Goal: Information Seeking & Learning: Learn about a topic

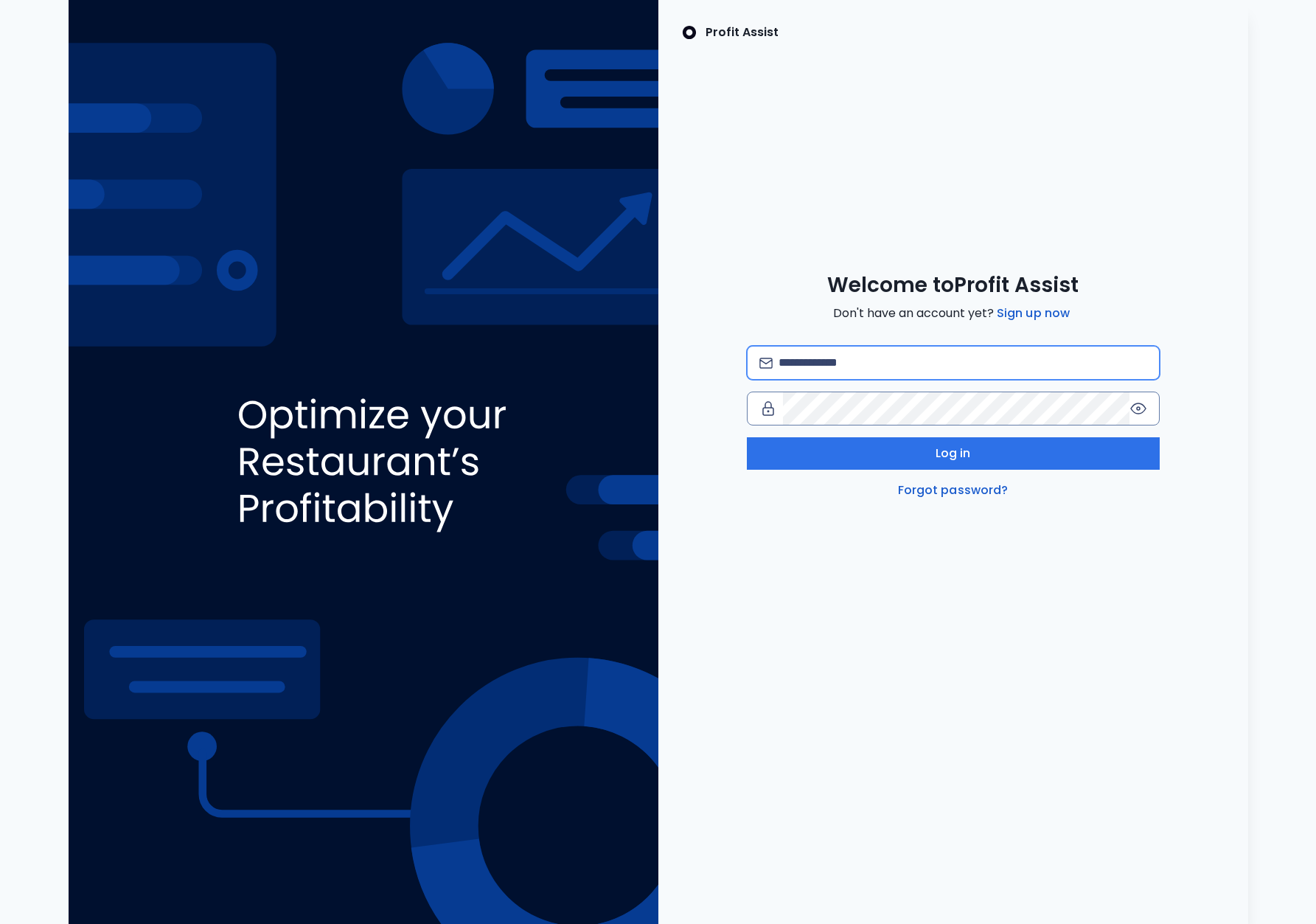
click at [825, 356] on input "email" at bounding box center [962, 362] width 368 height 32
type input "**********"
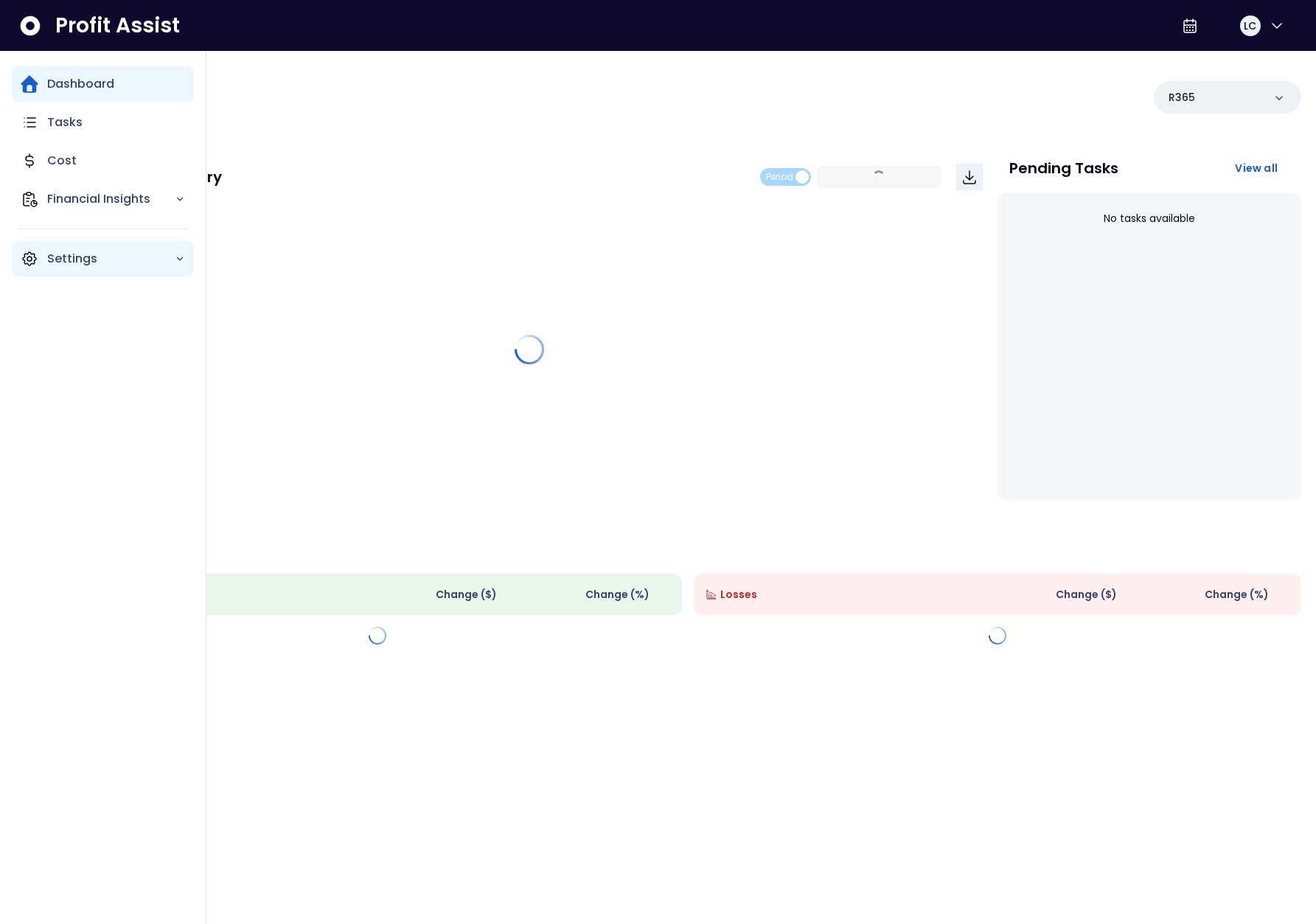
click at [36, 255] on icon "Main navigation" at bounding box center [29, 259] width 18 height 18
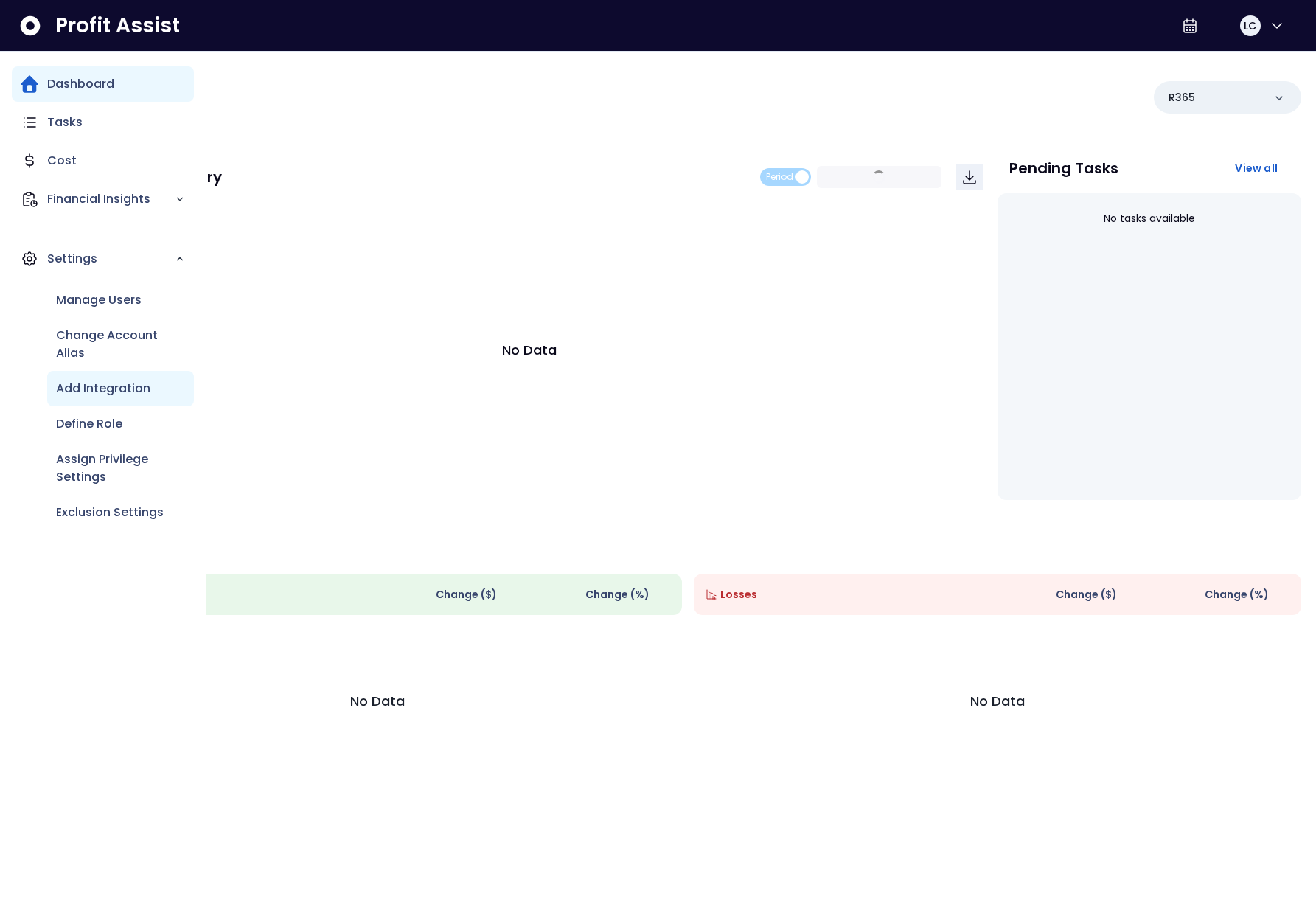
click at [94, 381] on p "Add Integration" at bounding box center [104, 388] width 95 height 18
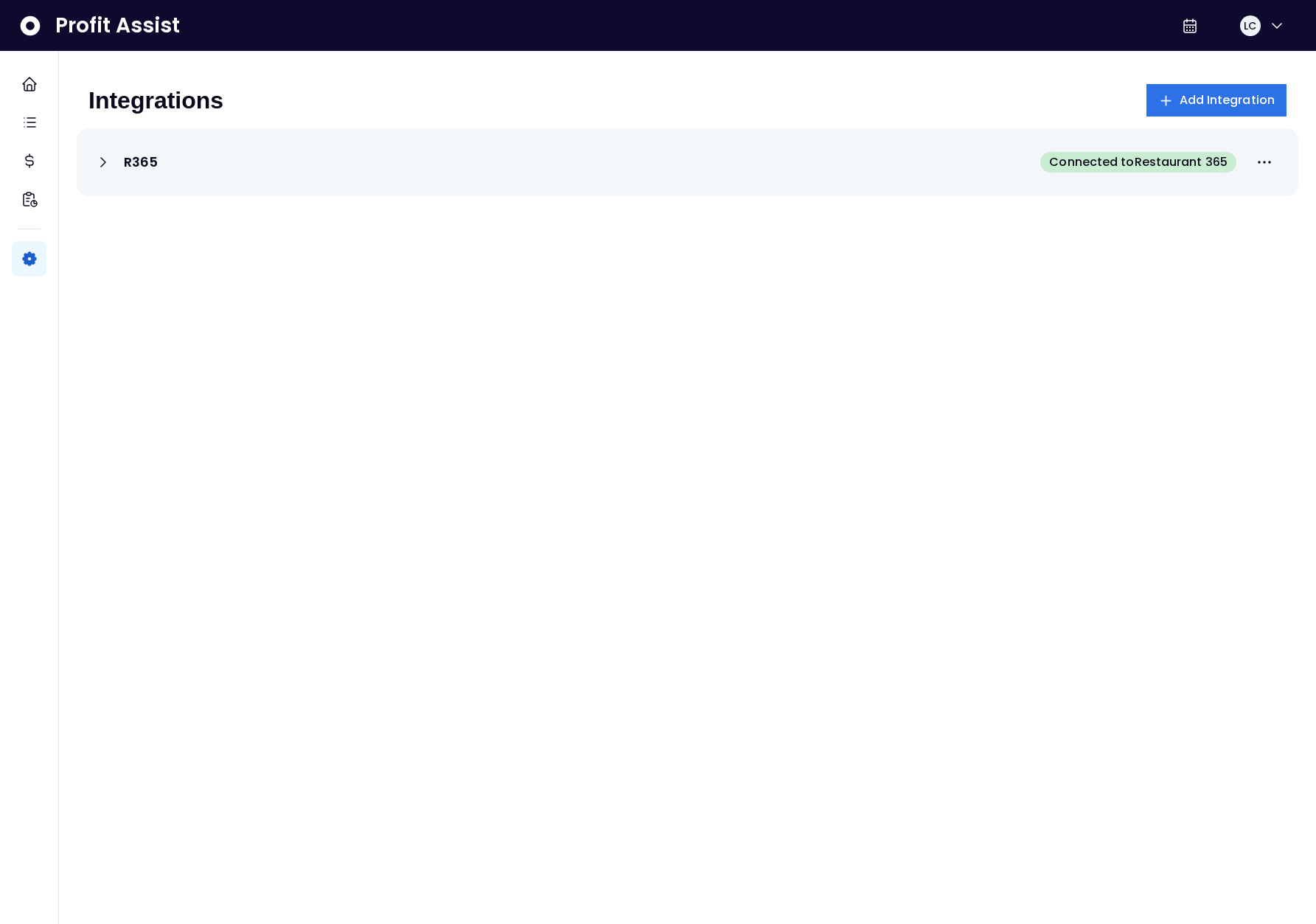
click at [234, 177] on div "R365 Connected to Restaurant 365" at bounding box center [687, 162] width 1186 height 32
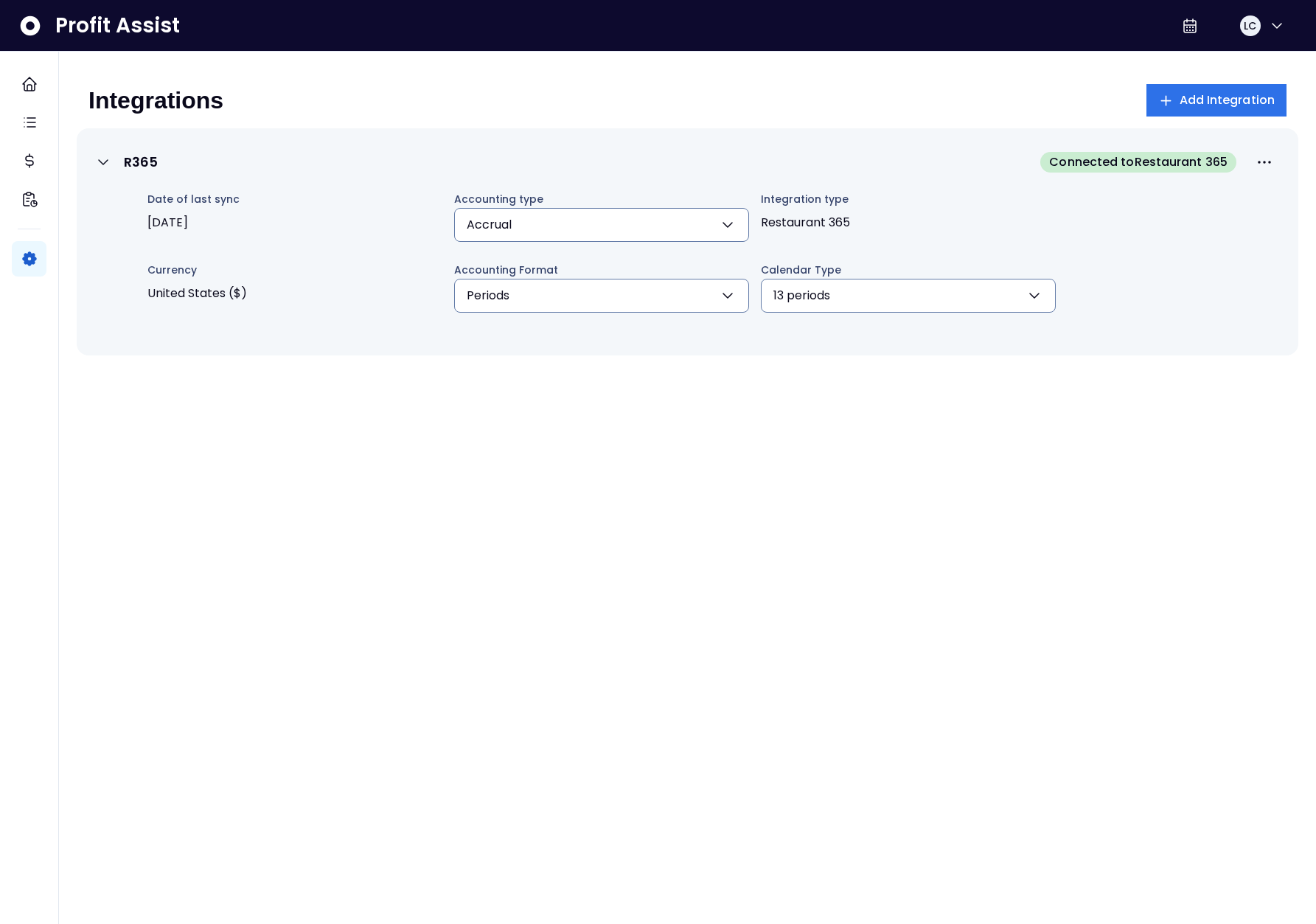
click at [104, 158] on icon at bounding box center [104, 162] width 18 height 18
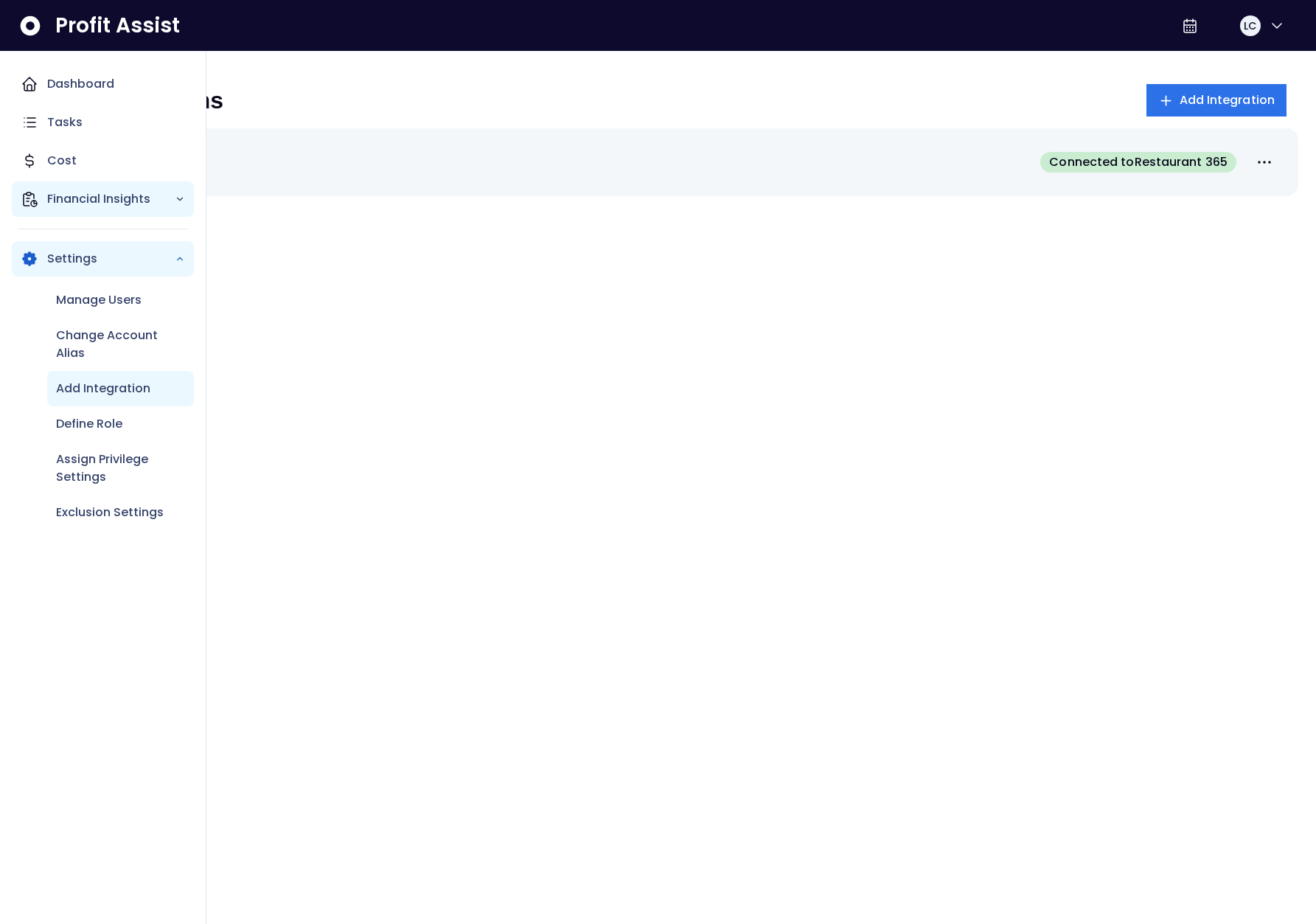
click at [35, 192] on icon "Main navigation" at bounding box center [29, 199] width 18 height 18
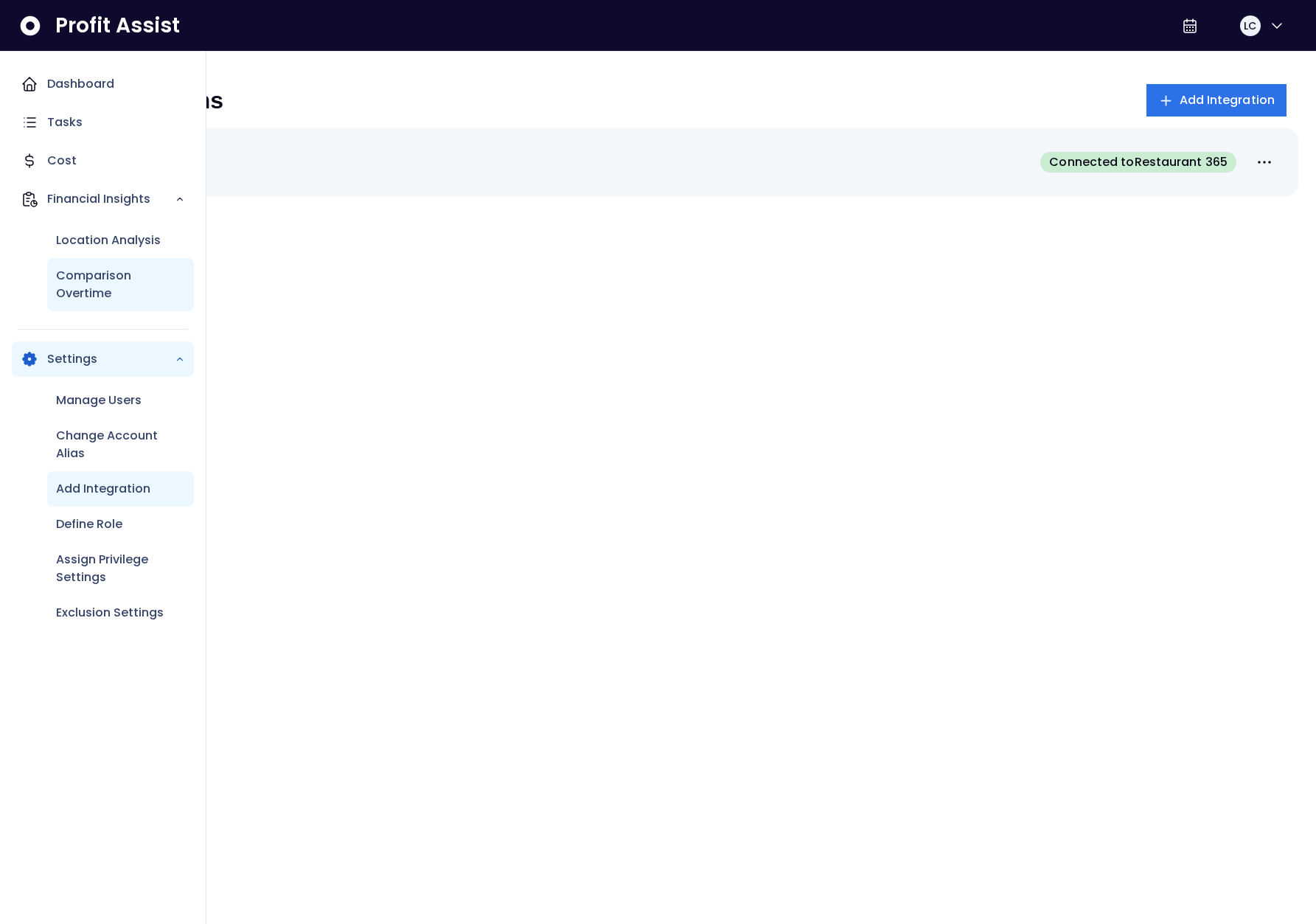
click at [107, 280] on p "Comparison Overtime" at bounding box center [121, 284] width 129 height 35
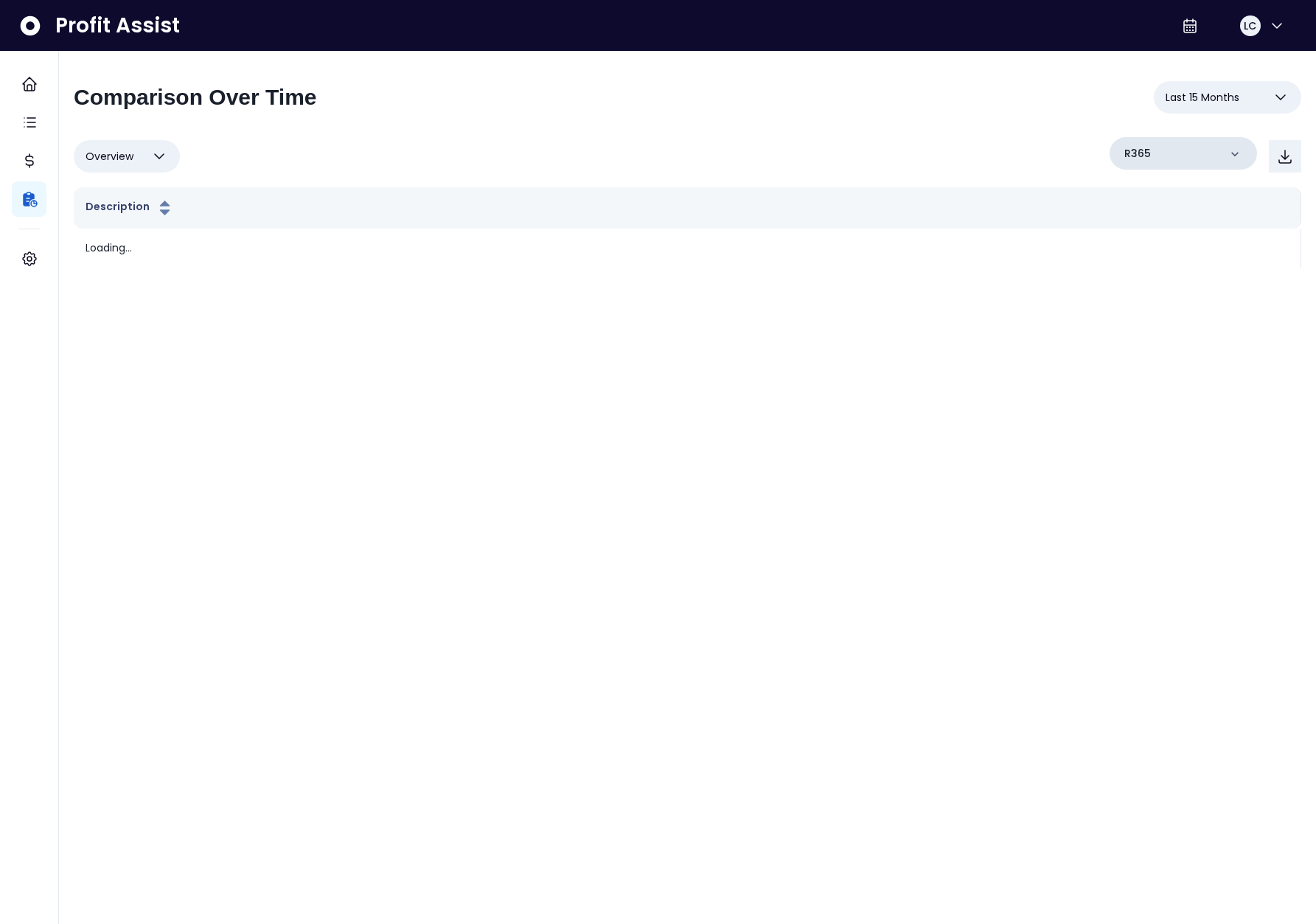
click at [1159, 152] on div "R365" at bounding box center [1183, 153] width 147 height 32
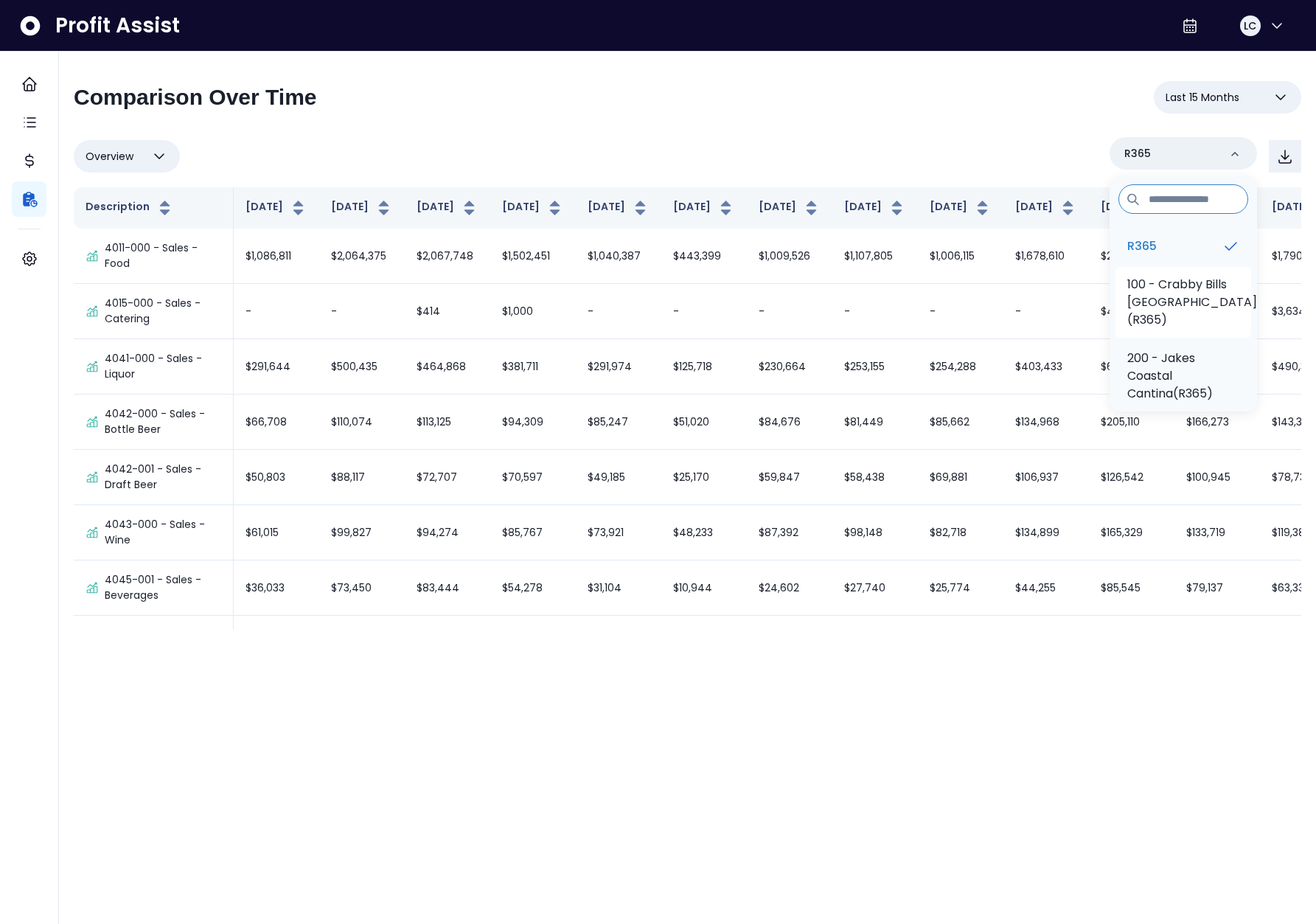
click at [1185, 301] on p "100 - Crabby Bills Indian Rocks Beach(R365)" at bounding box center [1192, 302] width 130 height 53
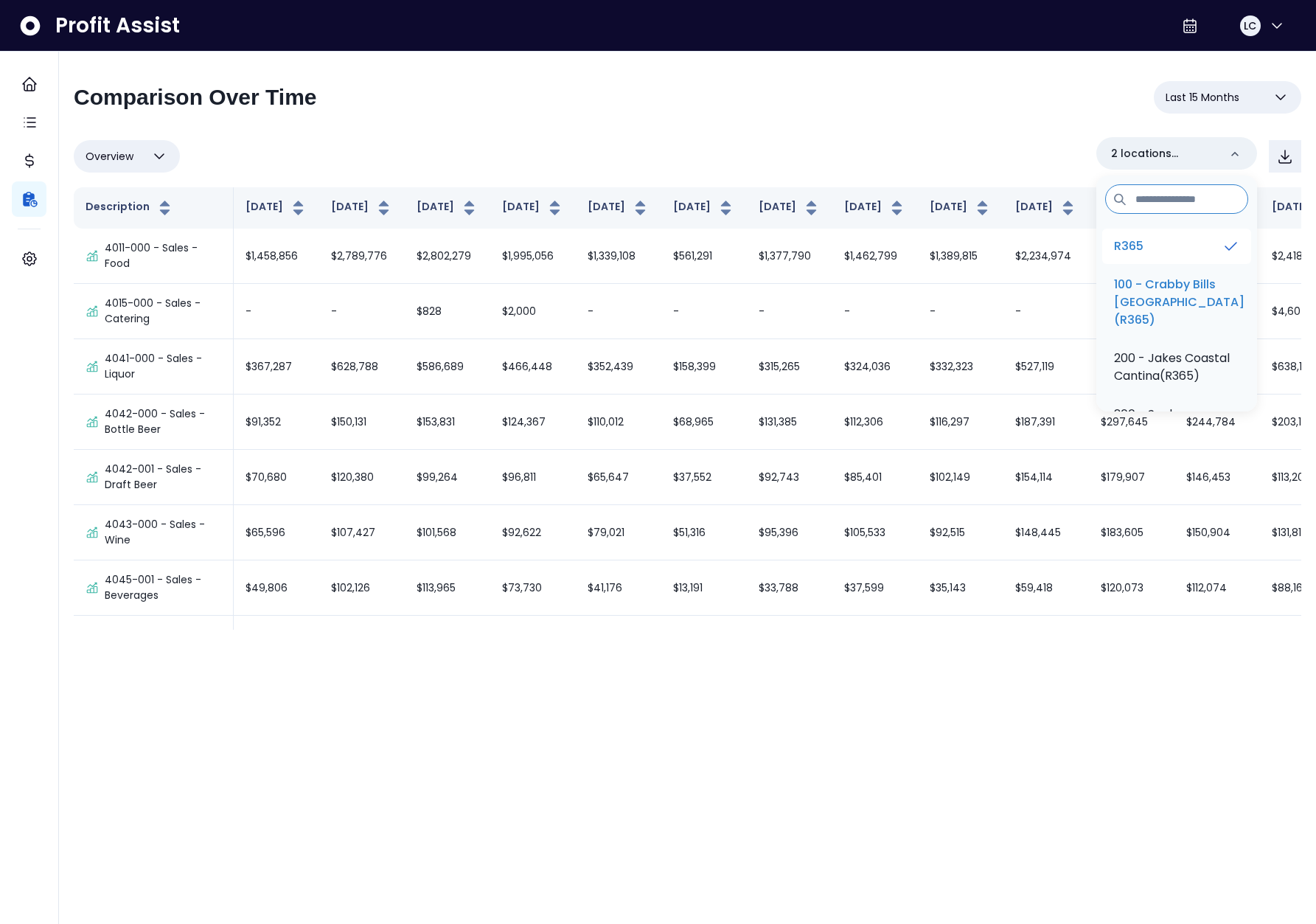
click at [1151, 249] on li "R365" at bounding box center [1176, 246] width 149 height 35
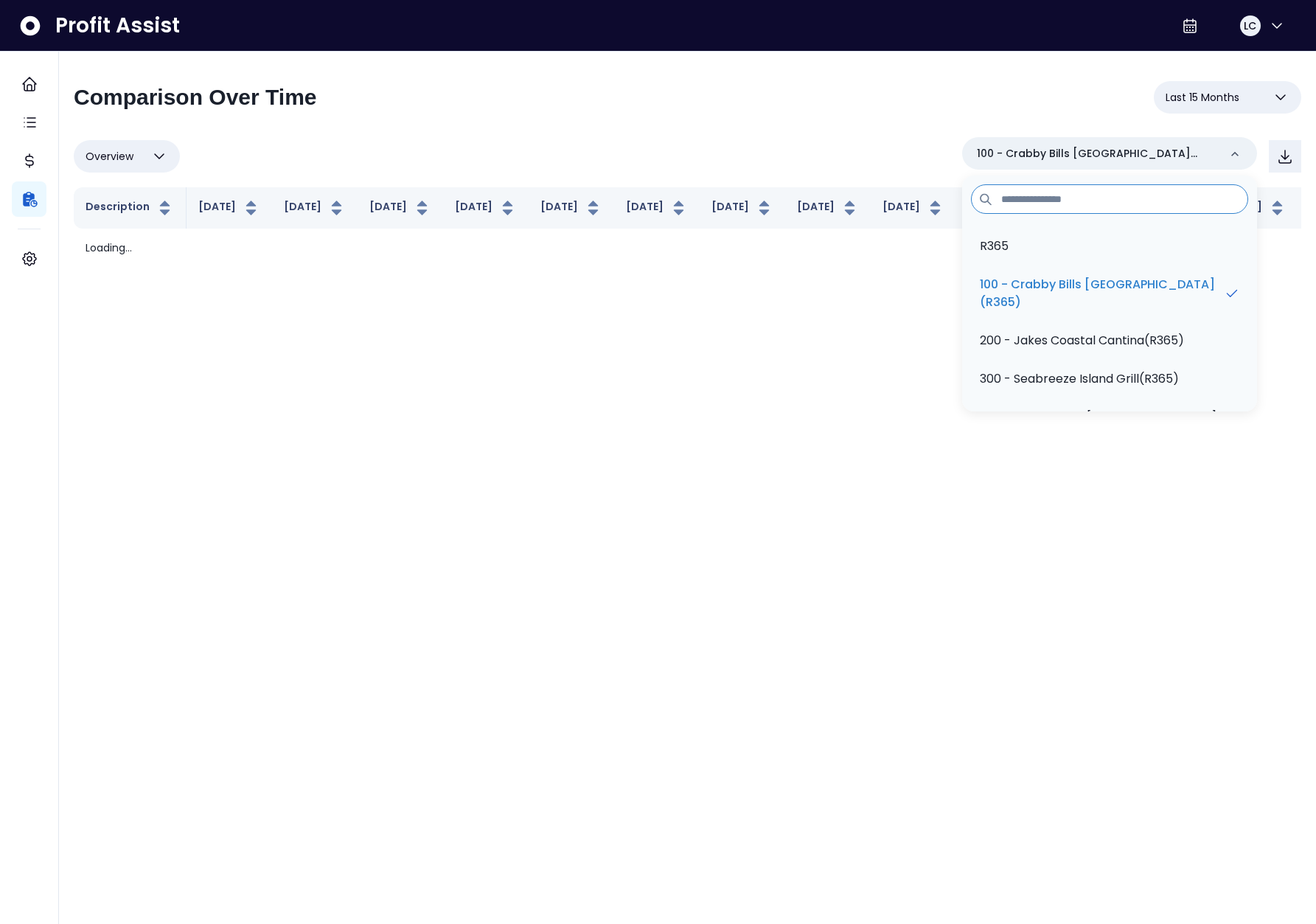
click at [876, 109] on div "**********" at bounding box center [687, 103] width 1227 height 44
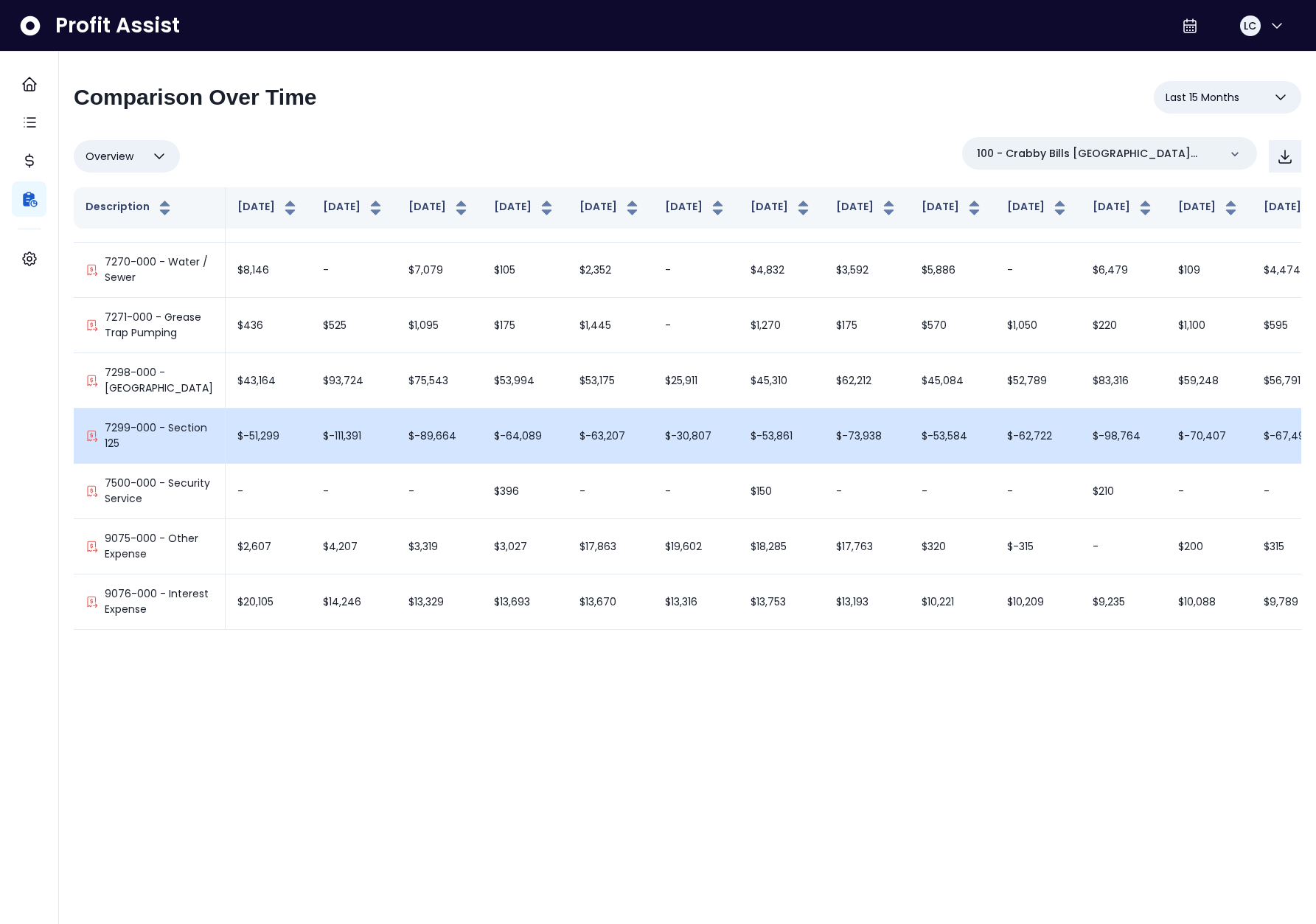
scroll to position [9354, 0]
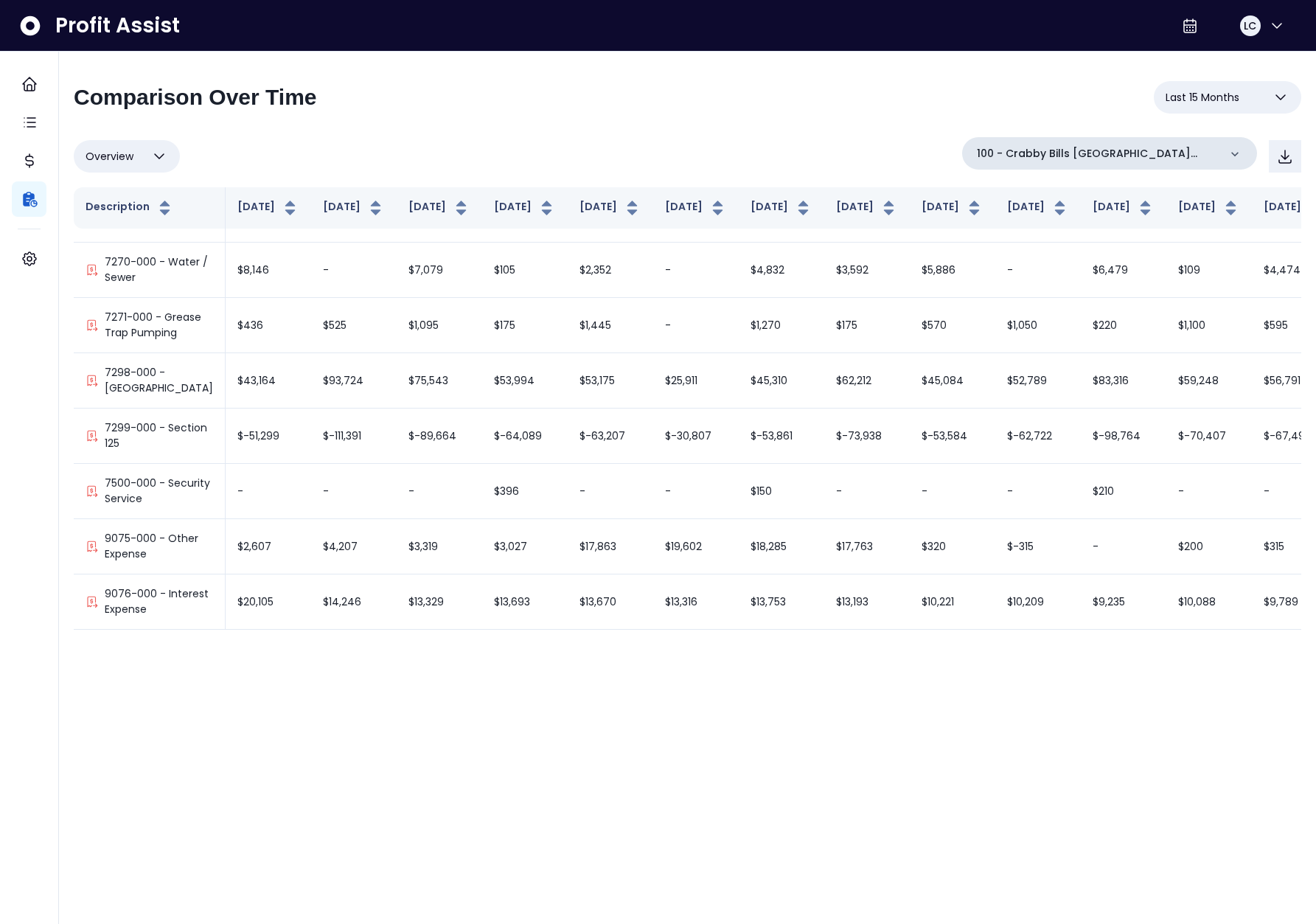
click at [1138, 140] on div "100 - Crabby Bills Indian Rocks Beach(R365)" at bounding box center [1109, 153] width 295 height 32
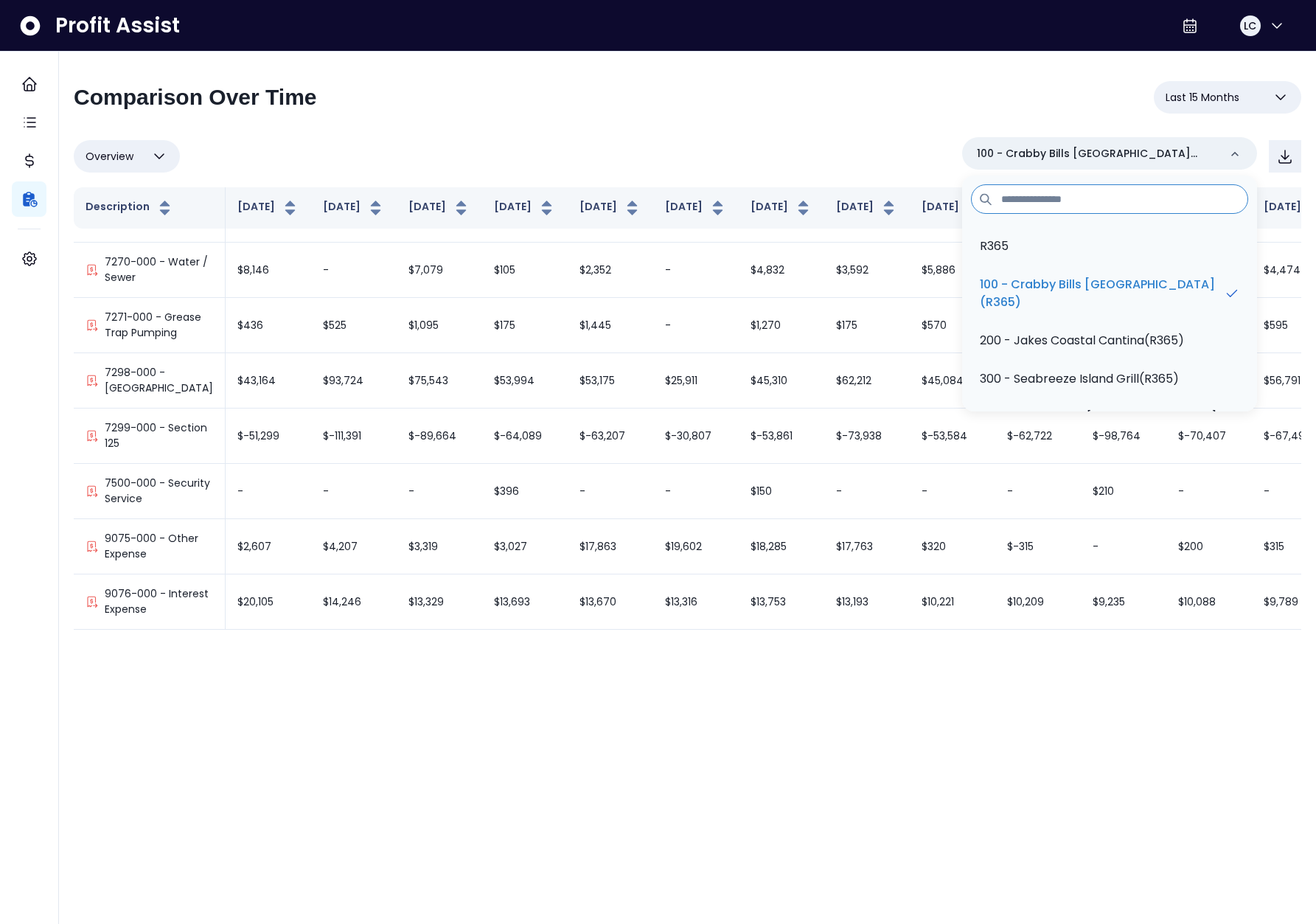
click at [1091, 201] on input at bounding box center [1109, 198] width 277 height 29
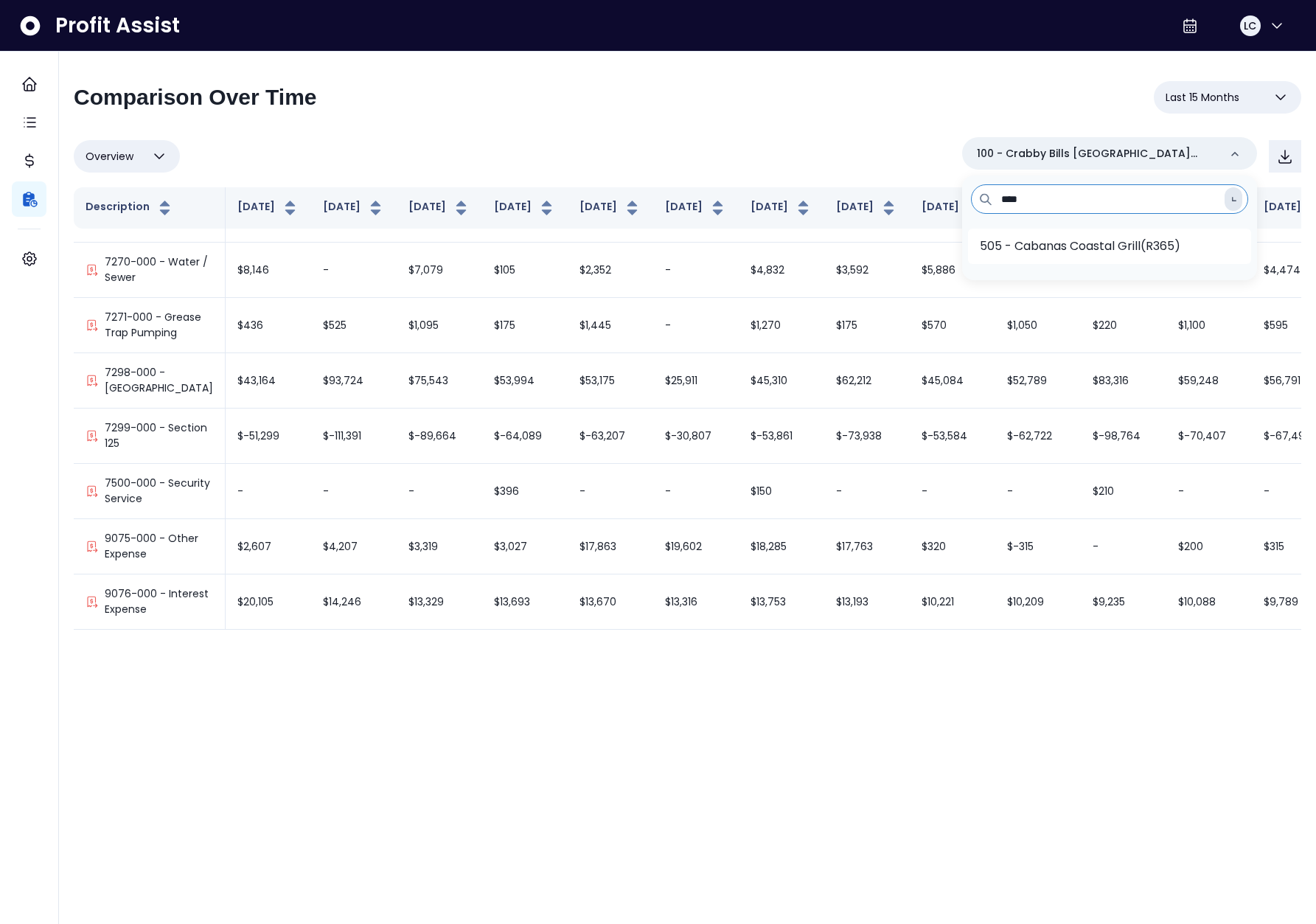
type input "****"
click at [1106, 243] on p "505 - Cabanas Coastal Grill(R365)" at bounding box center [1079, 246] width 201 height 18
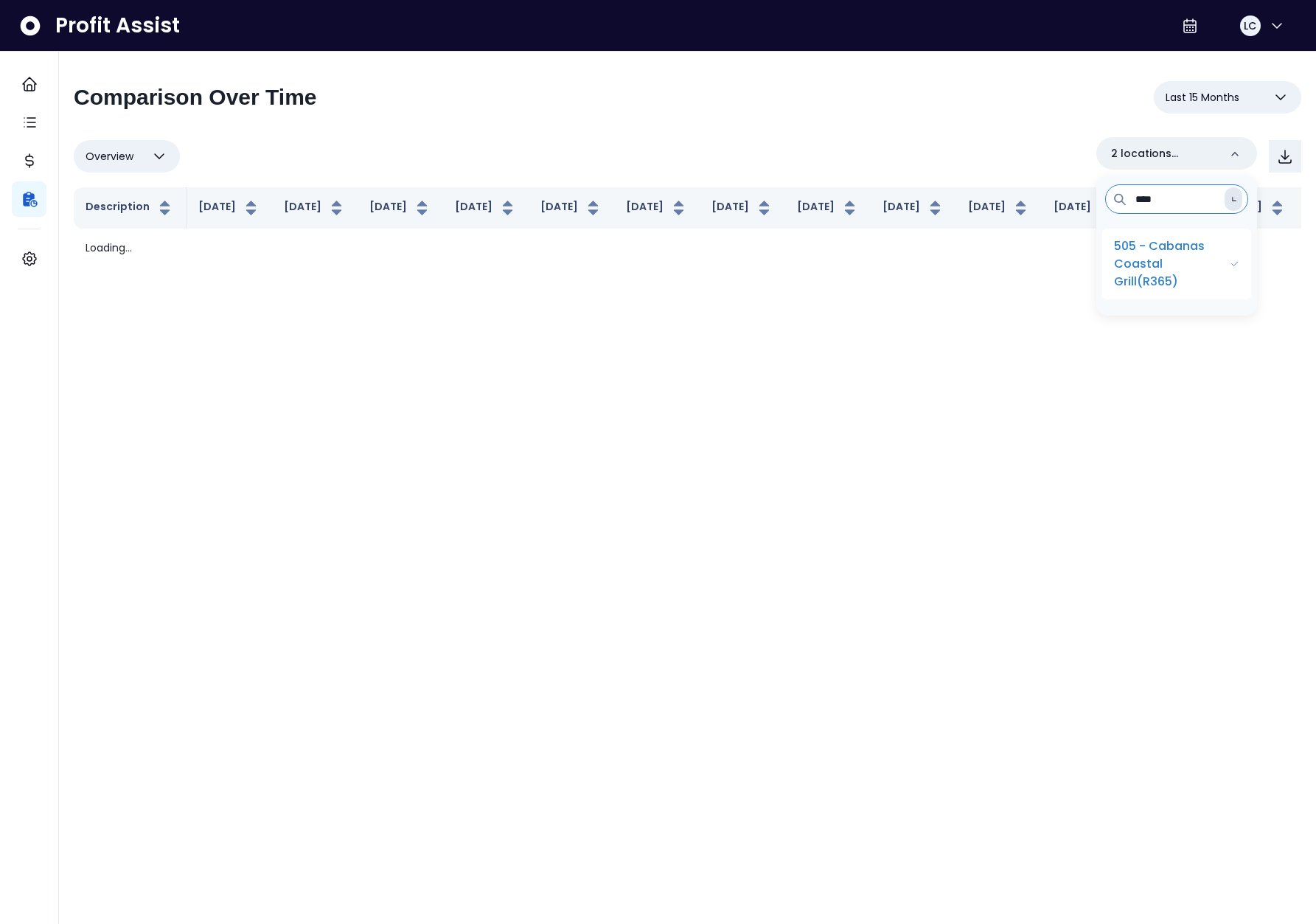
scroll to position [0, 0]
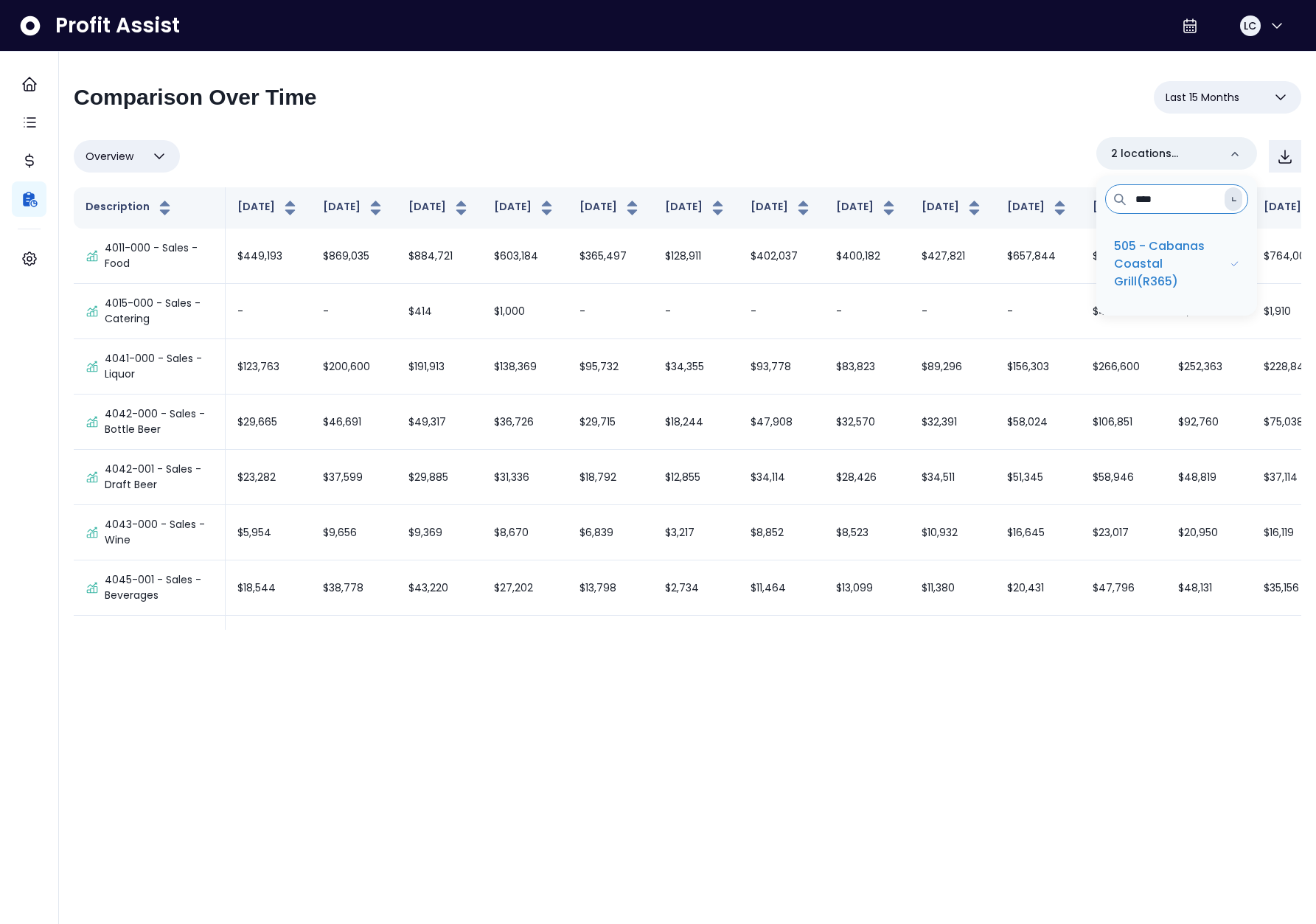
click at [1204, 200] on input "****" at bounding box center [1176, 198] width 143 height 29
click at [1179, 306] on p "100 - Crabby Bills Indian Rocks Beach(R365)" at bounding box center [1179, 302] width 131 height 53
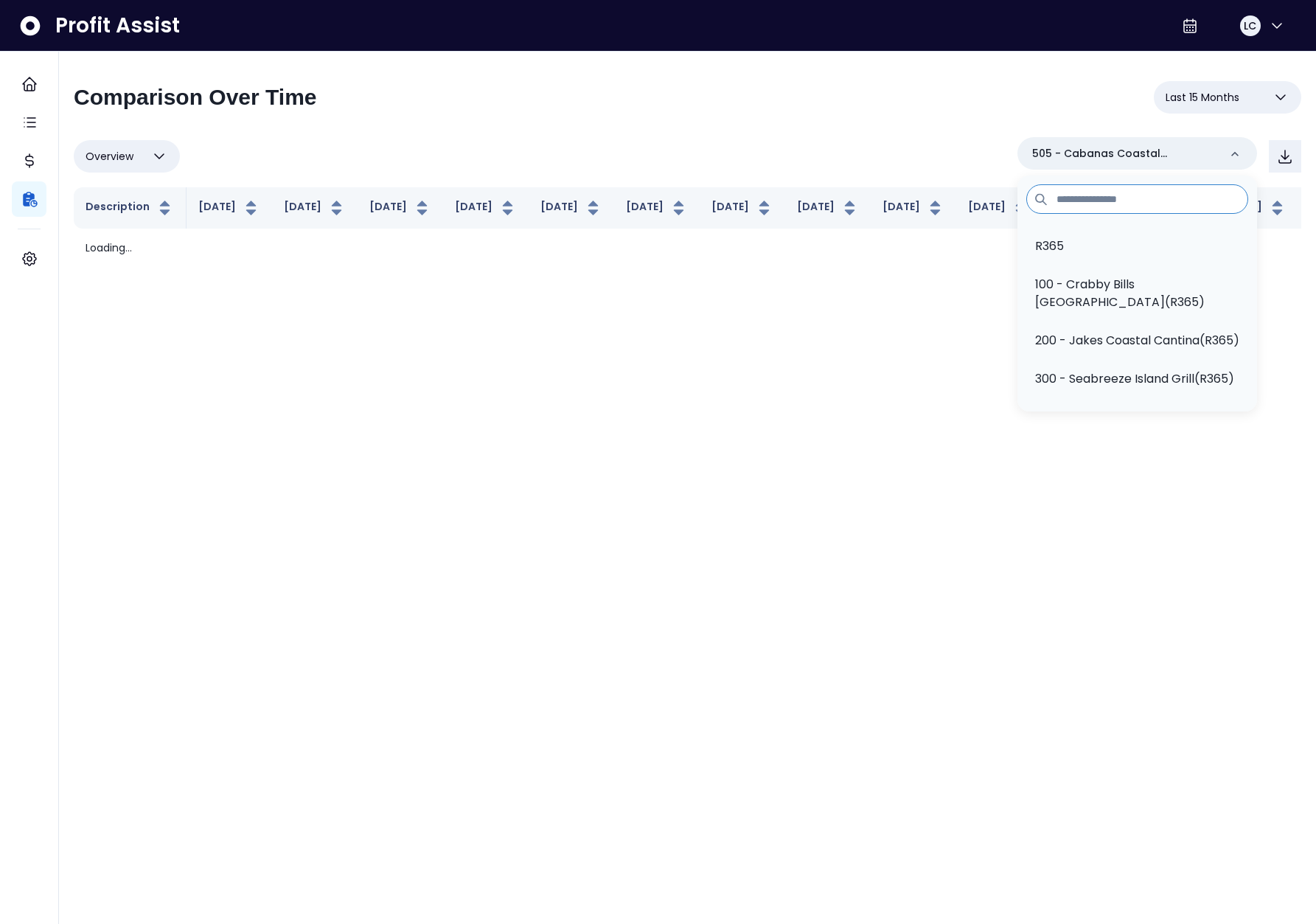
click at [961, 157] on div "Overview Overview % of cost % of sales % of budget ******** 505 - Cabanas Coast…" at bounding box center [687, 156] width 1227 height 38
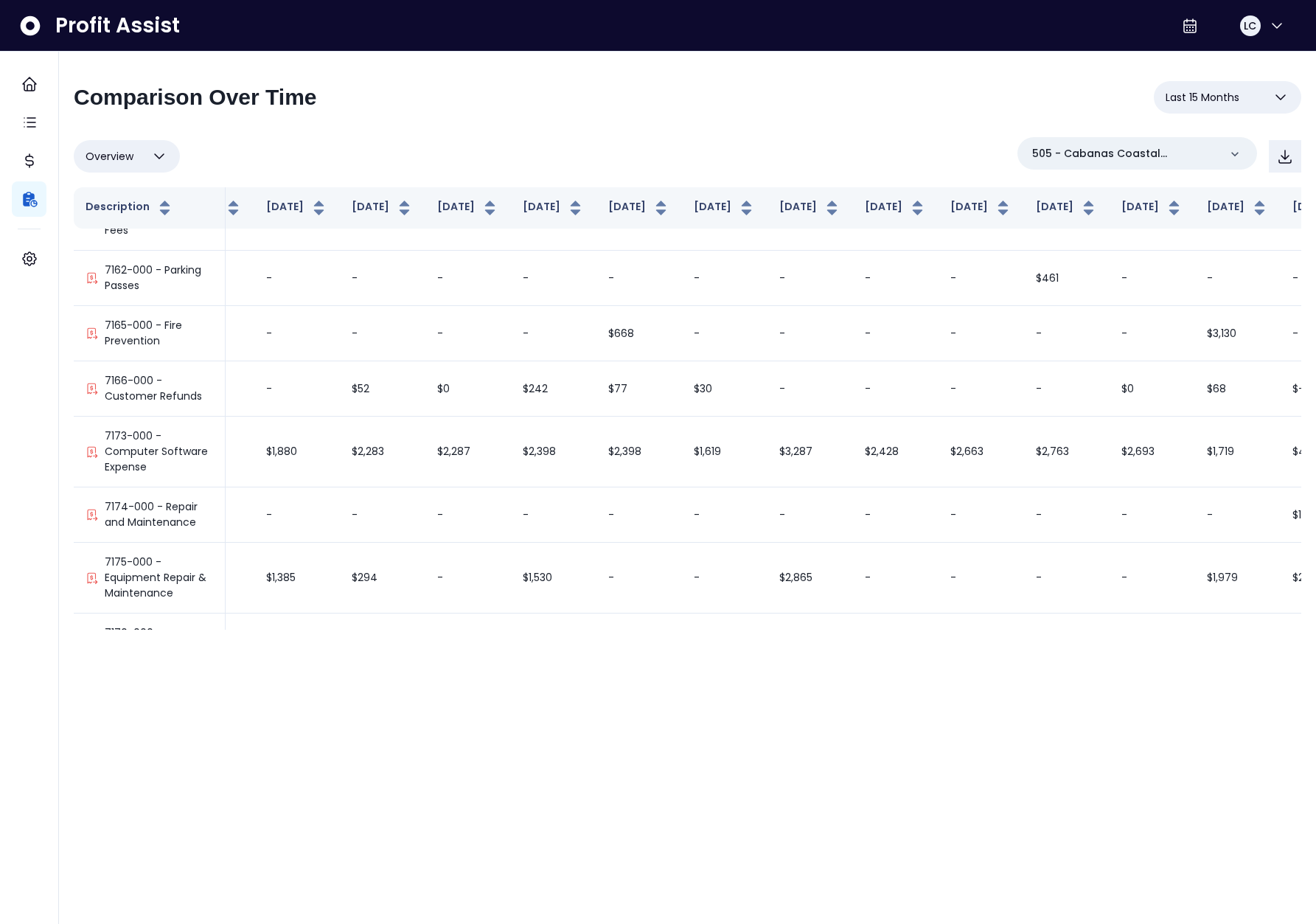
scroll to position [5355, 88]
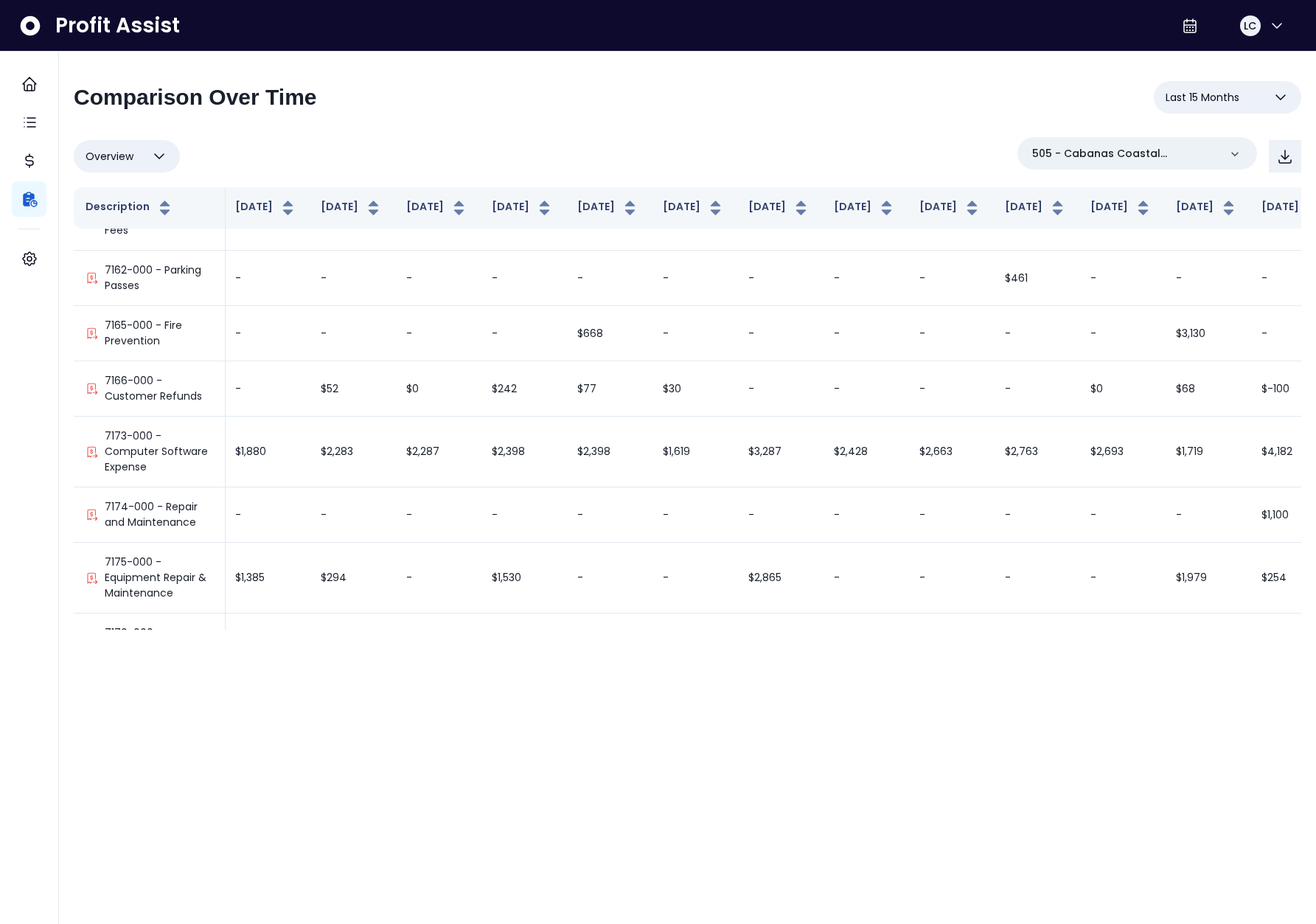
click at [1218, 91] on span "Last 15 Months" at bounding box center [1203, 98] width 74 height 18
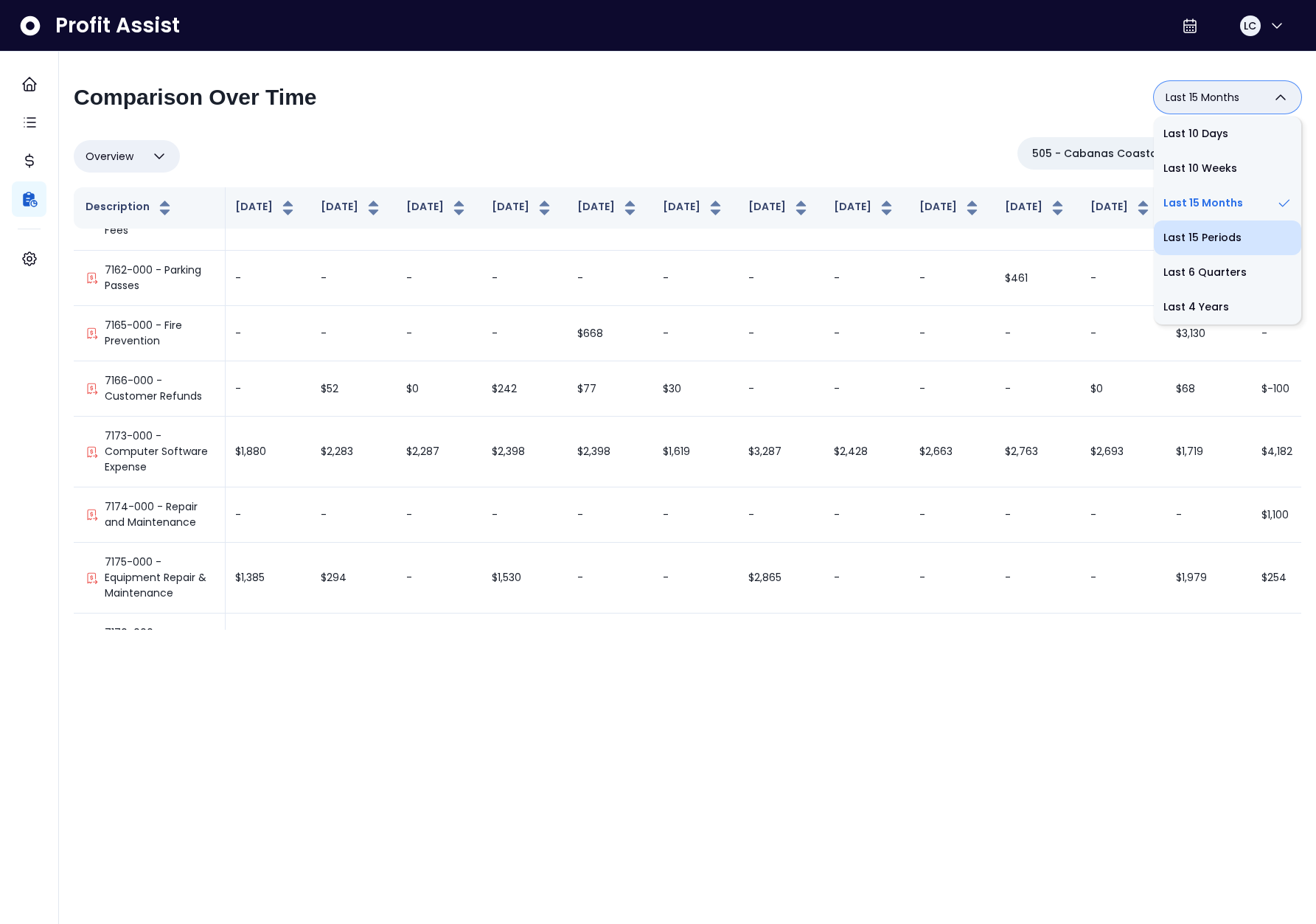
click at [1209, 231] on li "Last 15 Periods" at bounding box center [1227, 237] width 147 height 35
type input "**********"
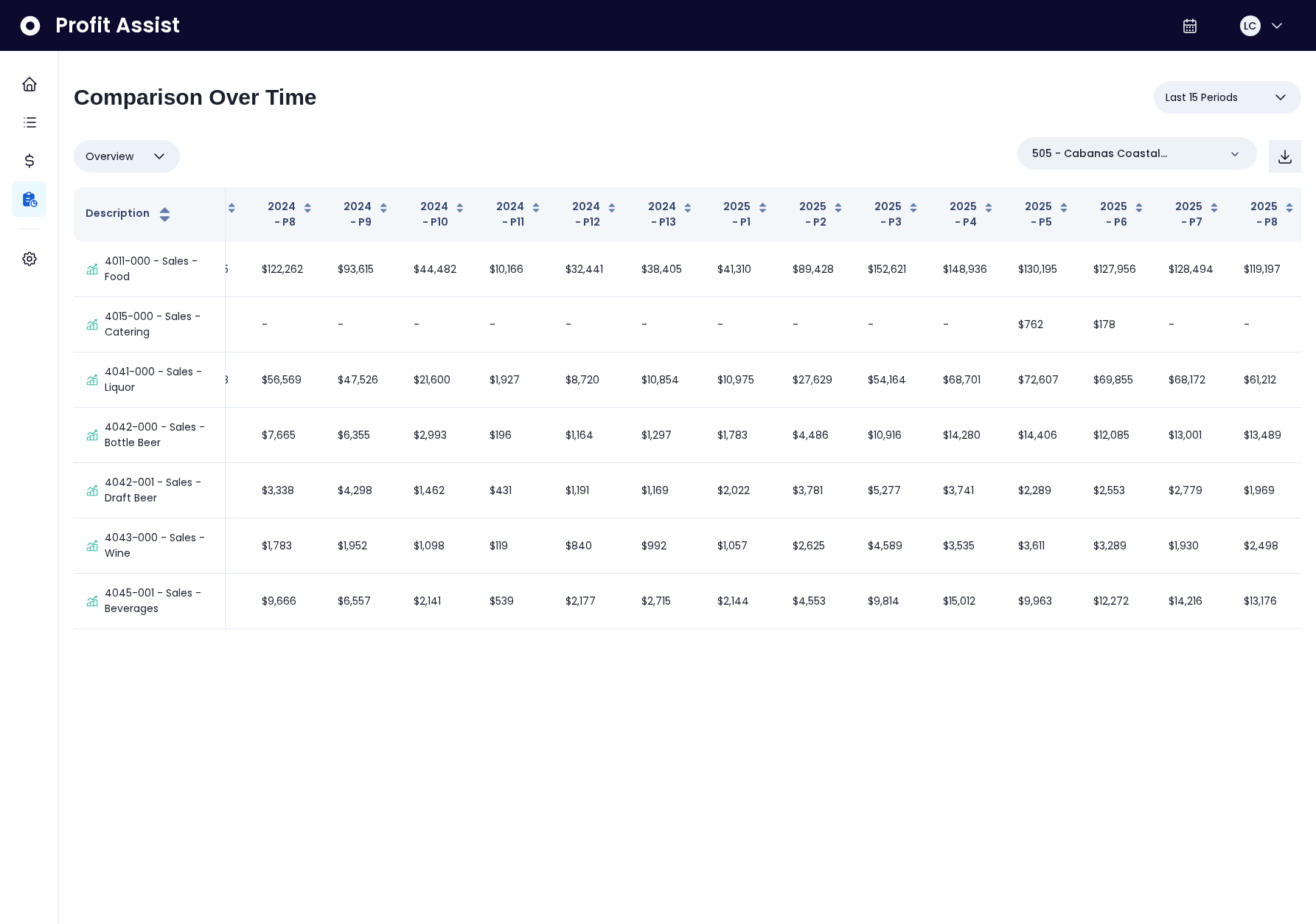
scroll to position [5355, 52]
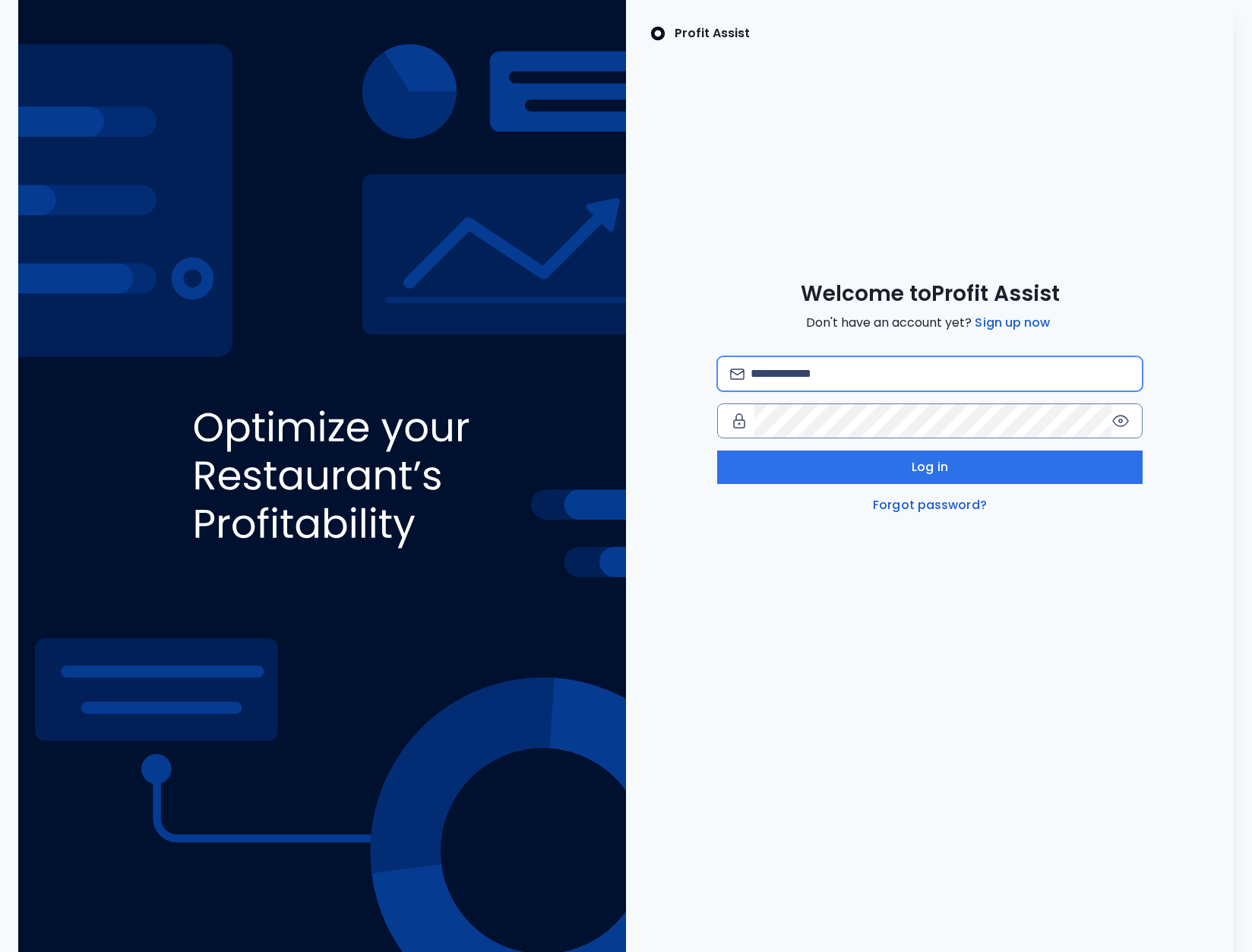
click at [814, 380] on input "email" at bounding box center [940, 373] width 379 height 33
click at [839, 385] on input "********" at bounding box center [940, 373] width 379 height 33
click at [836, 382] on input "********" at bounding box center [940, 373] width 379 height 33
paste input "**********"
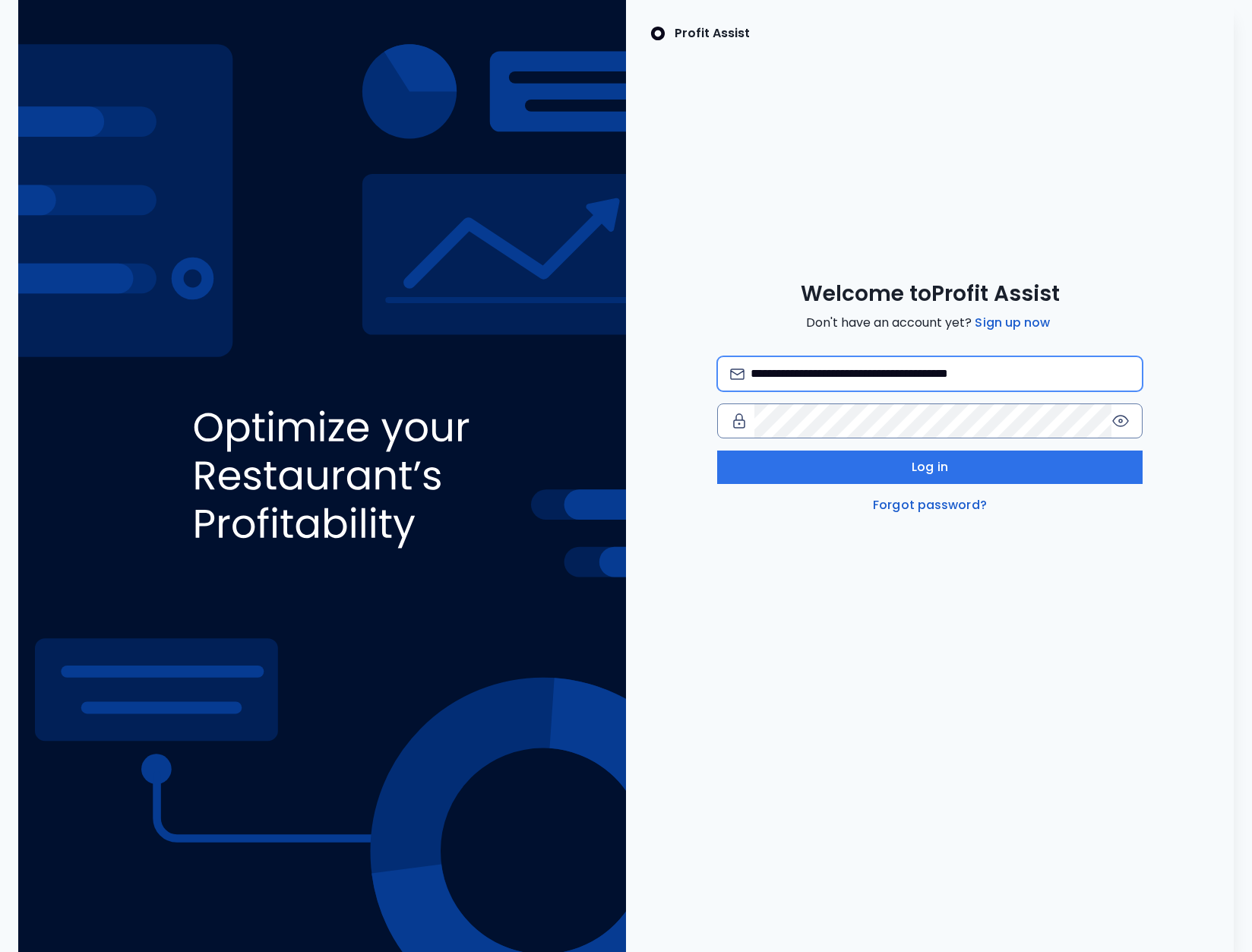
click at [815, 372] on input "**********" at bounding box center [940, 373] width 379 height 33
paste input "email"
type input "**********"
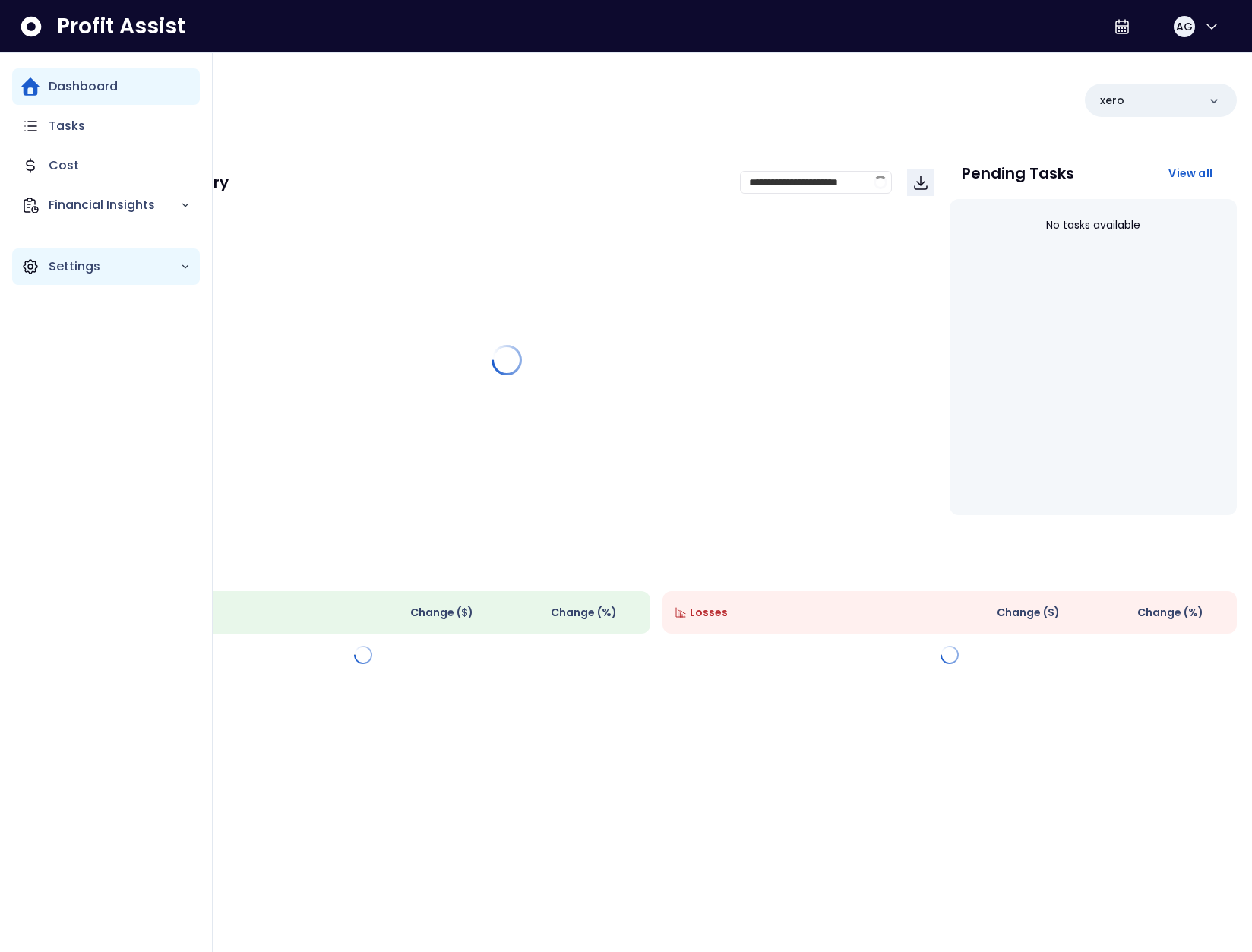
click at [51, 267] on p "Settings" at bounding box center [115, 267] width 132 height 19
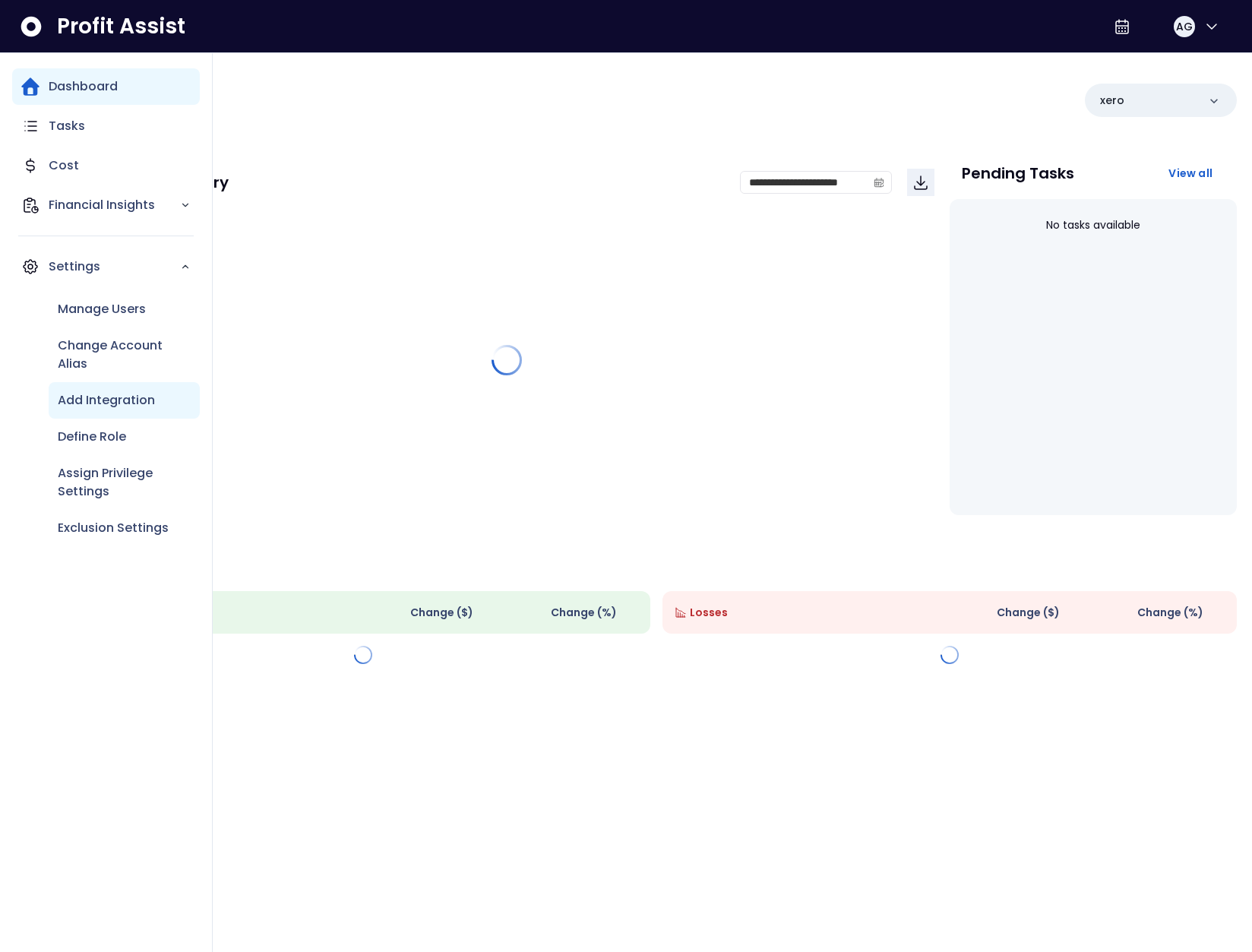
click at [128, 414] on div "Add Integration" at bounding box center [124, 400] width 151 height 36
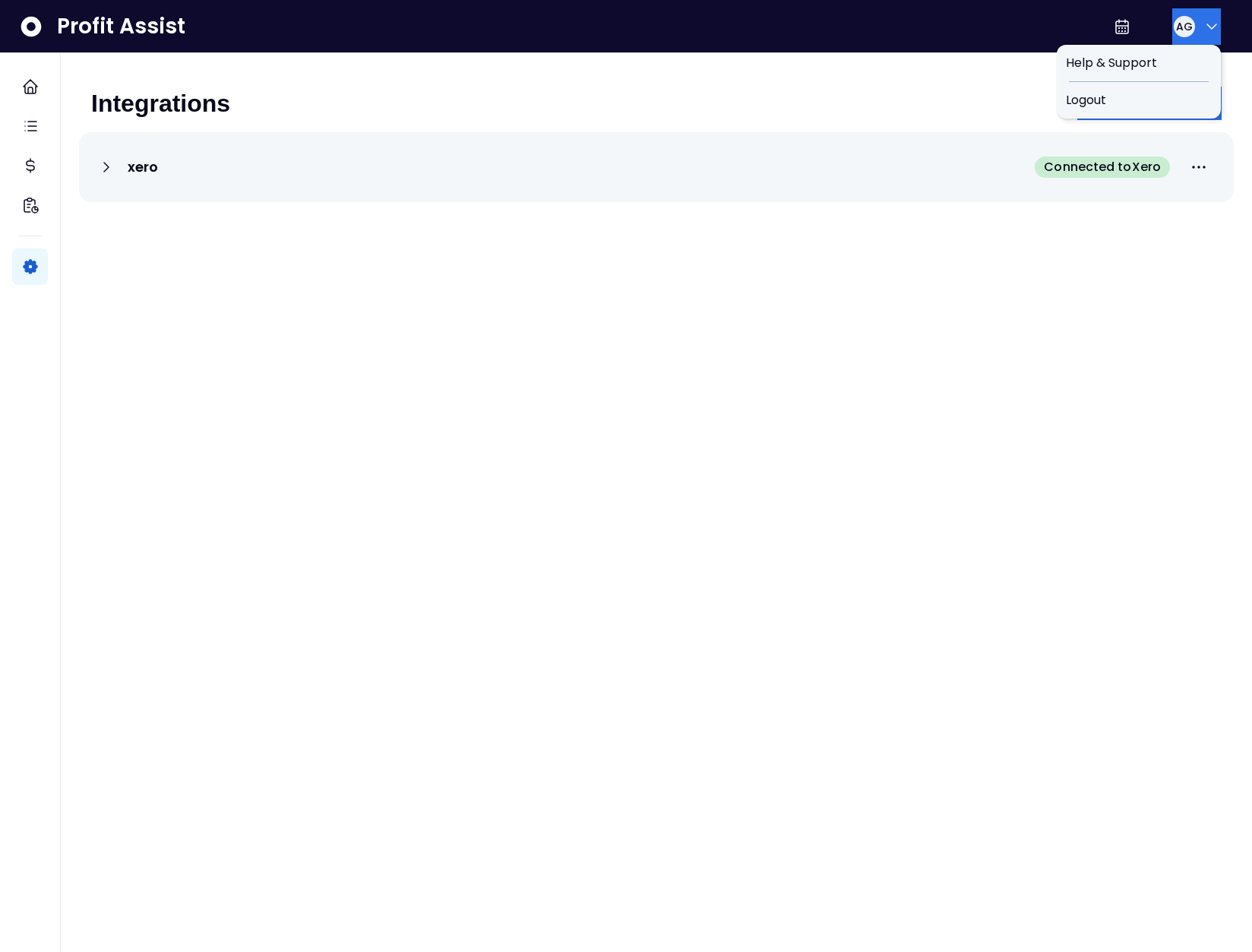
click at [1189, 22] on div "AG" at bounding box center [1183, 26] width 24 height 24
click at [1175, 97] on span "Logout" at bounding box center [1138, 101] width 145 height 19
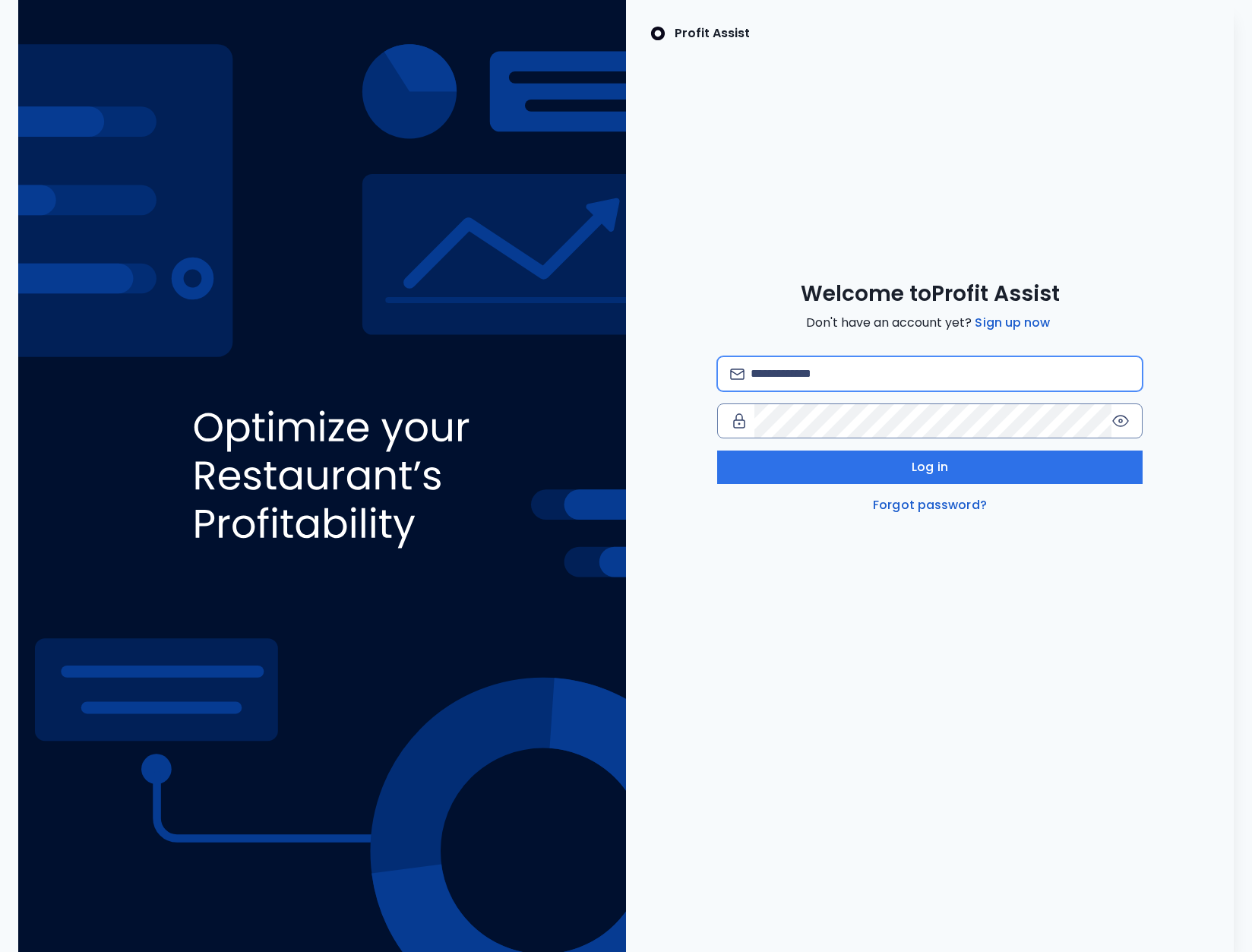
click at [842, 362] on input "email" at bounding box center [940, 373] width 379 height 33
type input "**********"
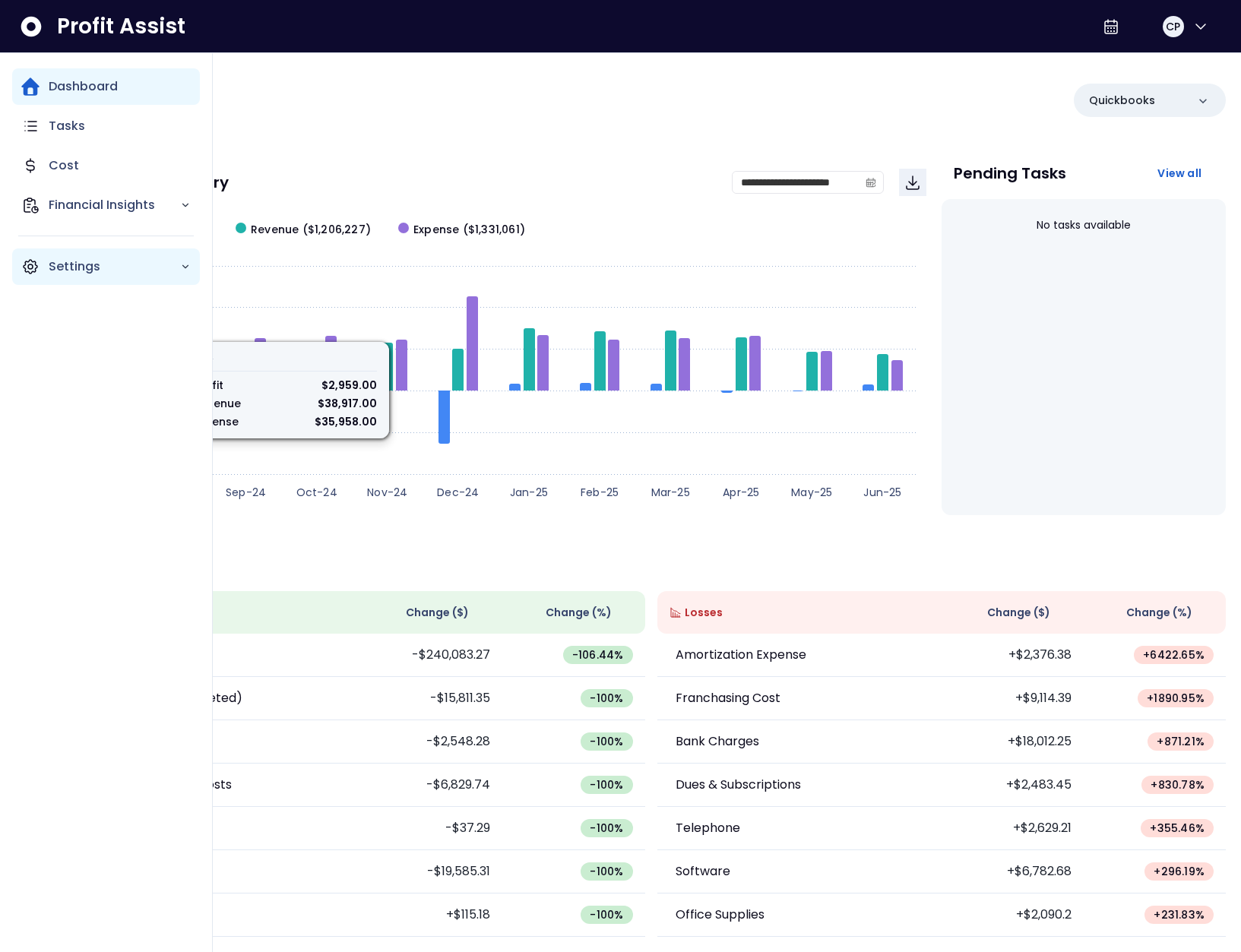
click at [35, 271] on icon "Main navigation" at bounding box center [30, 267] width 14 height 14
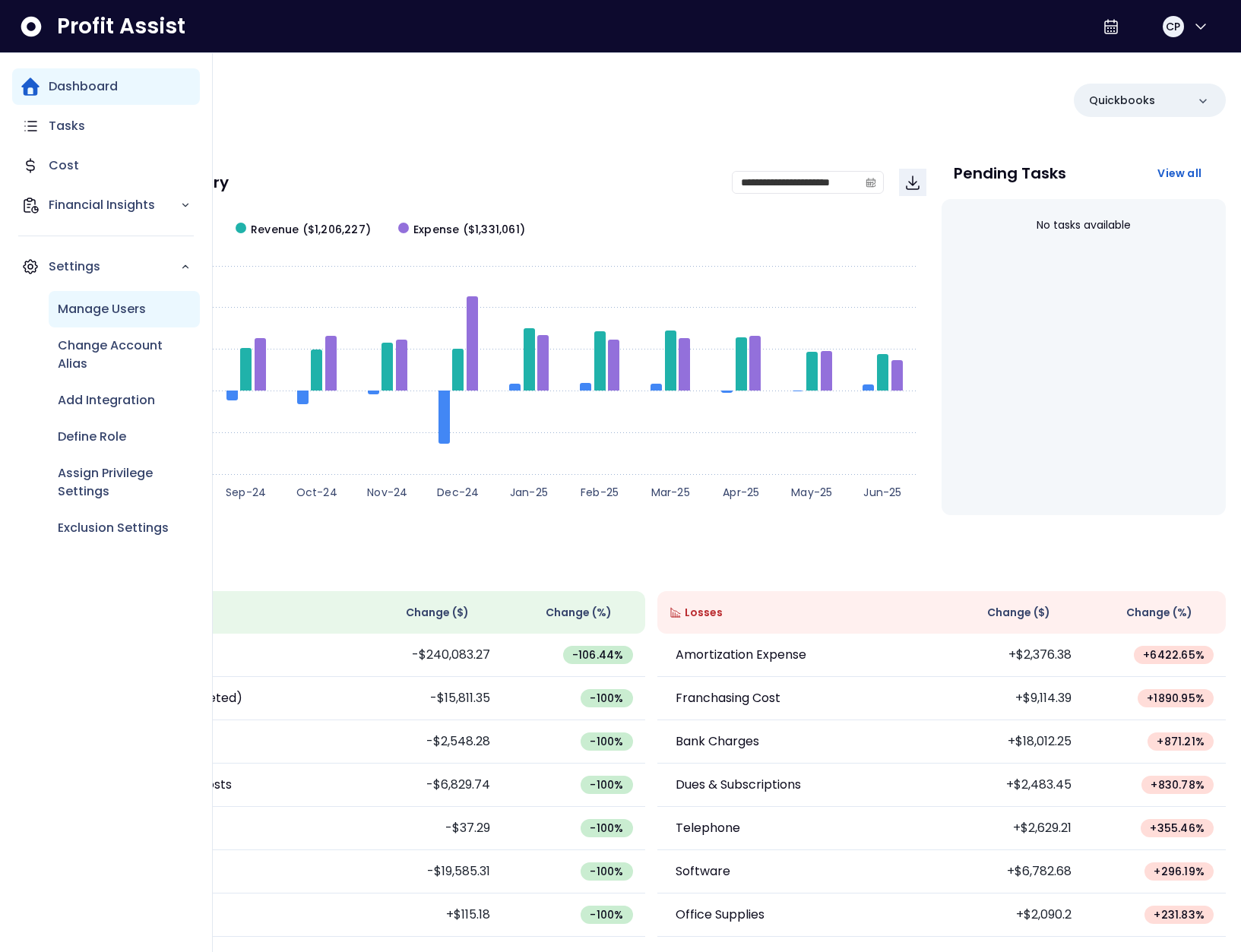
click at [94, 316] on p "Manage Users" at bounding box center [102, 310] width 88 height 19
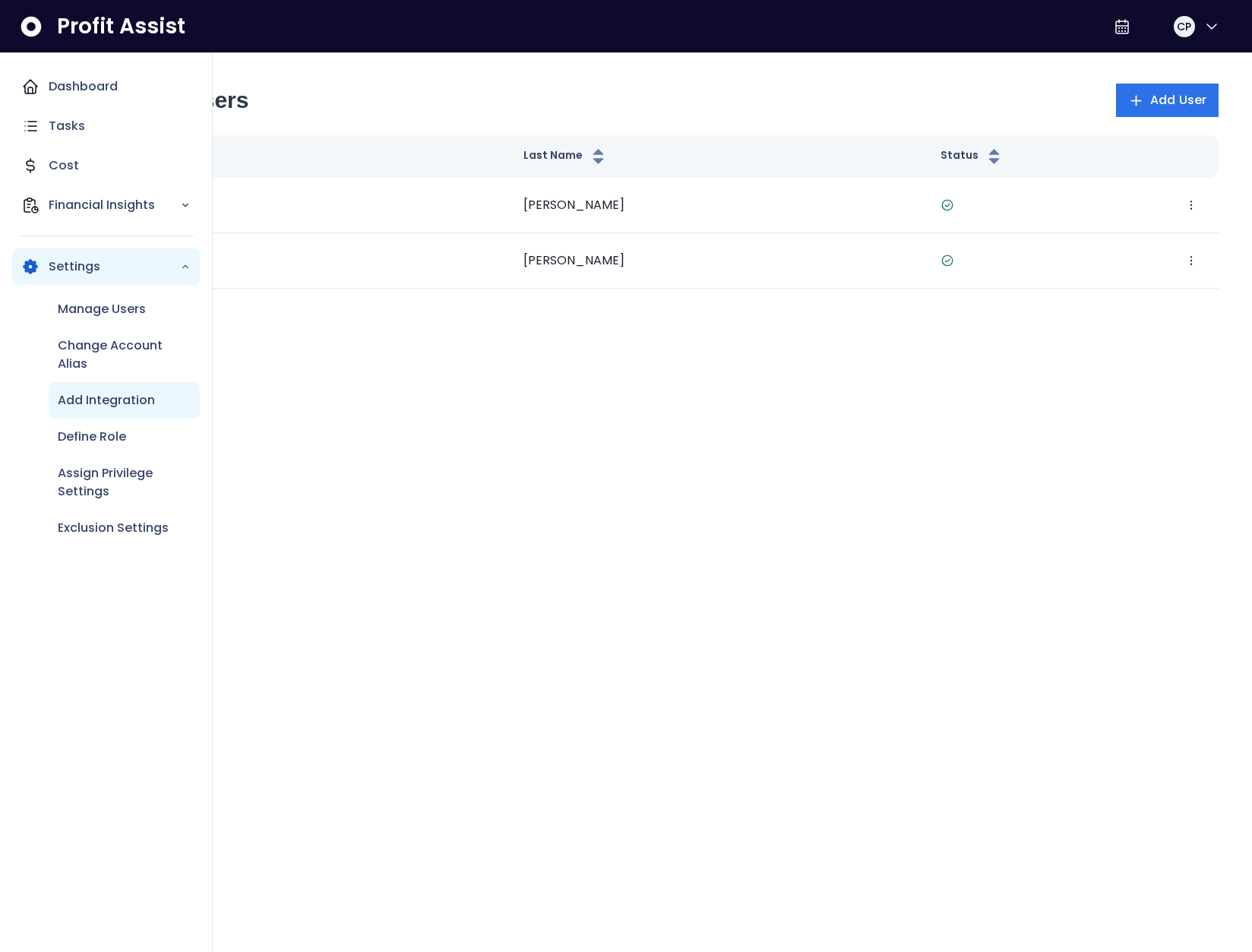
click at [88, 406] on p "Add Integration" at bounding box center [107, 400] width 97 height 19
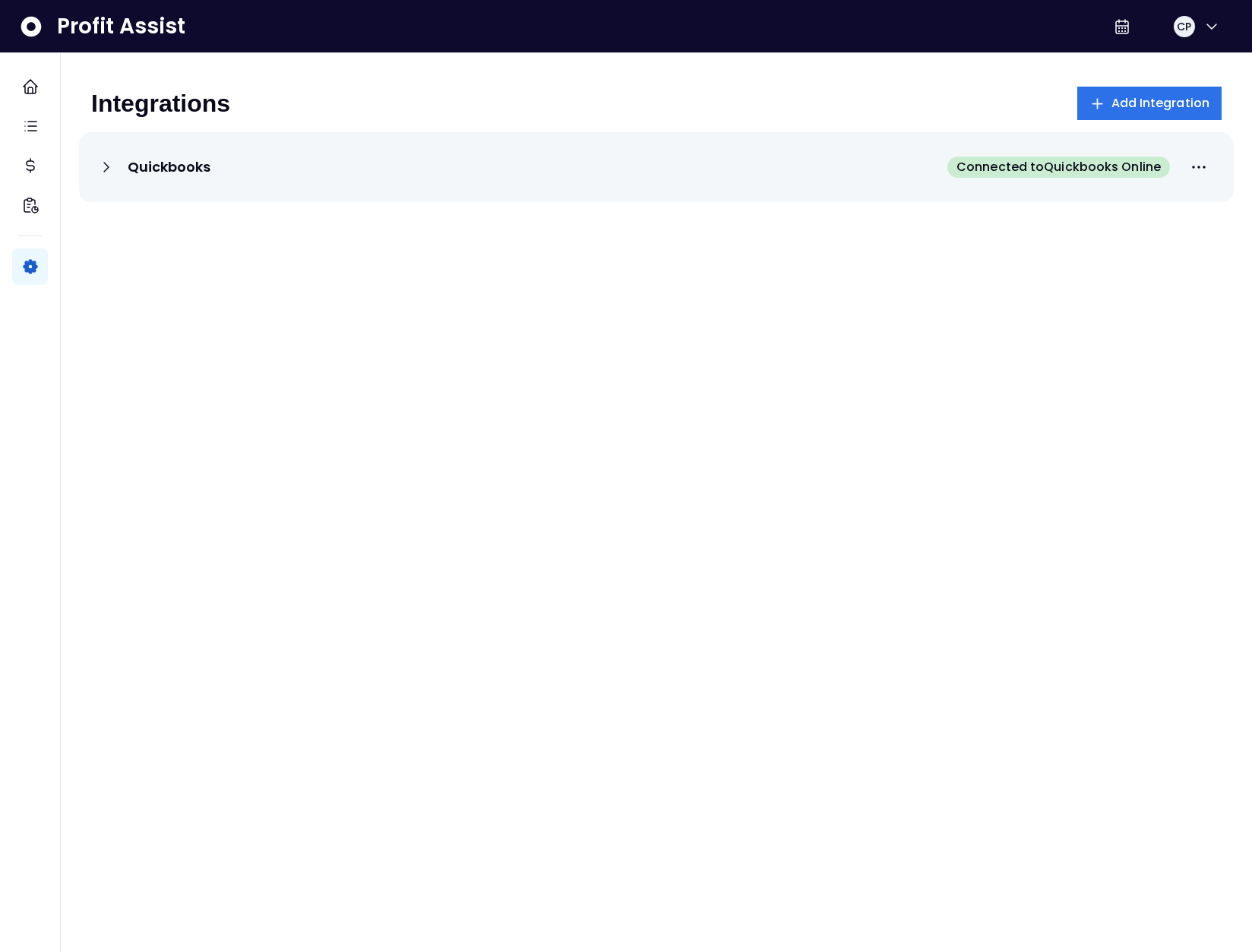
click at [361, 190] on div "Quickbooks Connected to Quickbooks Online" at bounding box center [656, 167] width 1155 height 70
click at [139, 158] on p "Quickbooks" at bounding box center [169, 167] width 83 height 19
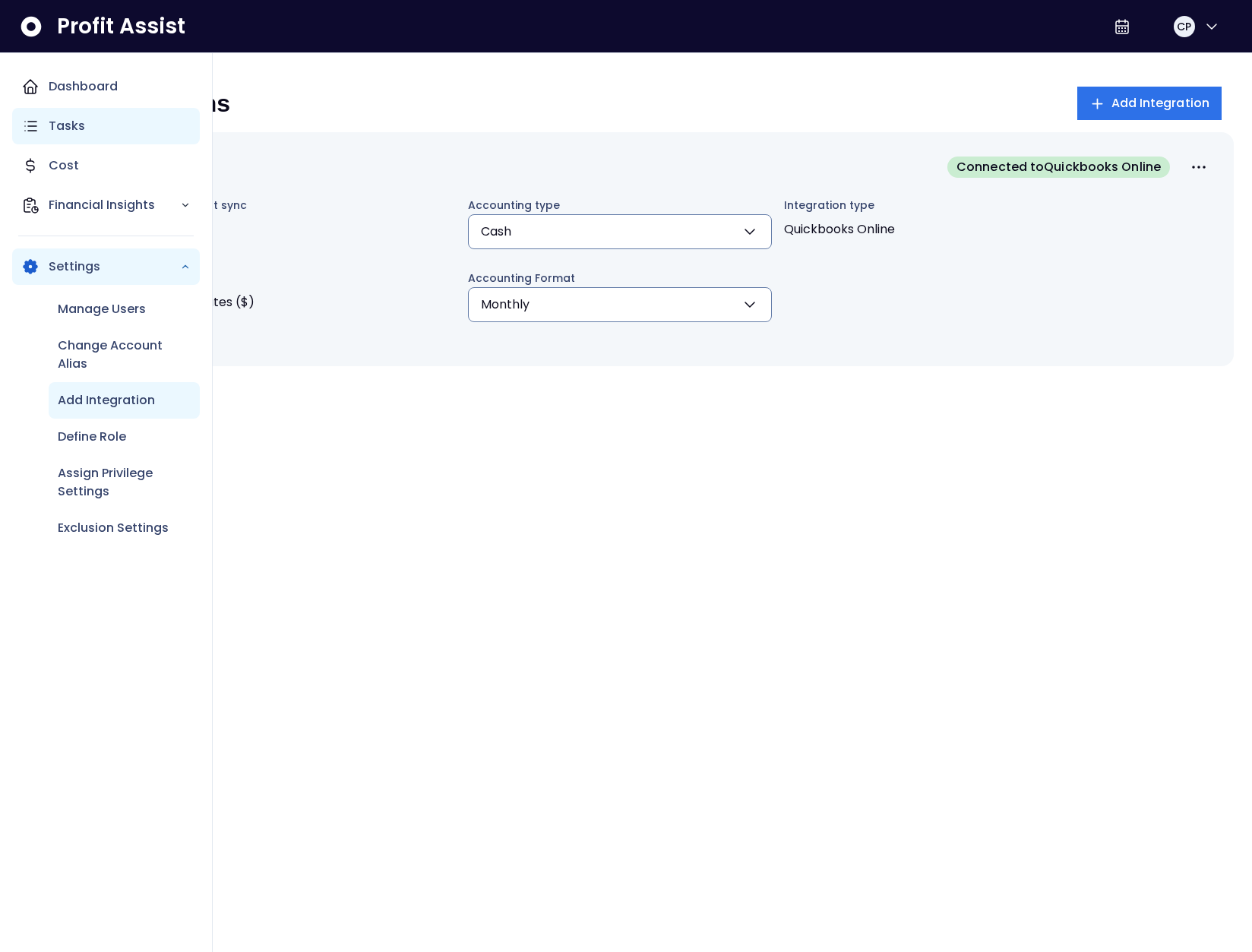
click at [60, 127] on p "Tasks" at bounding box center [67, 126] width 36 height 19
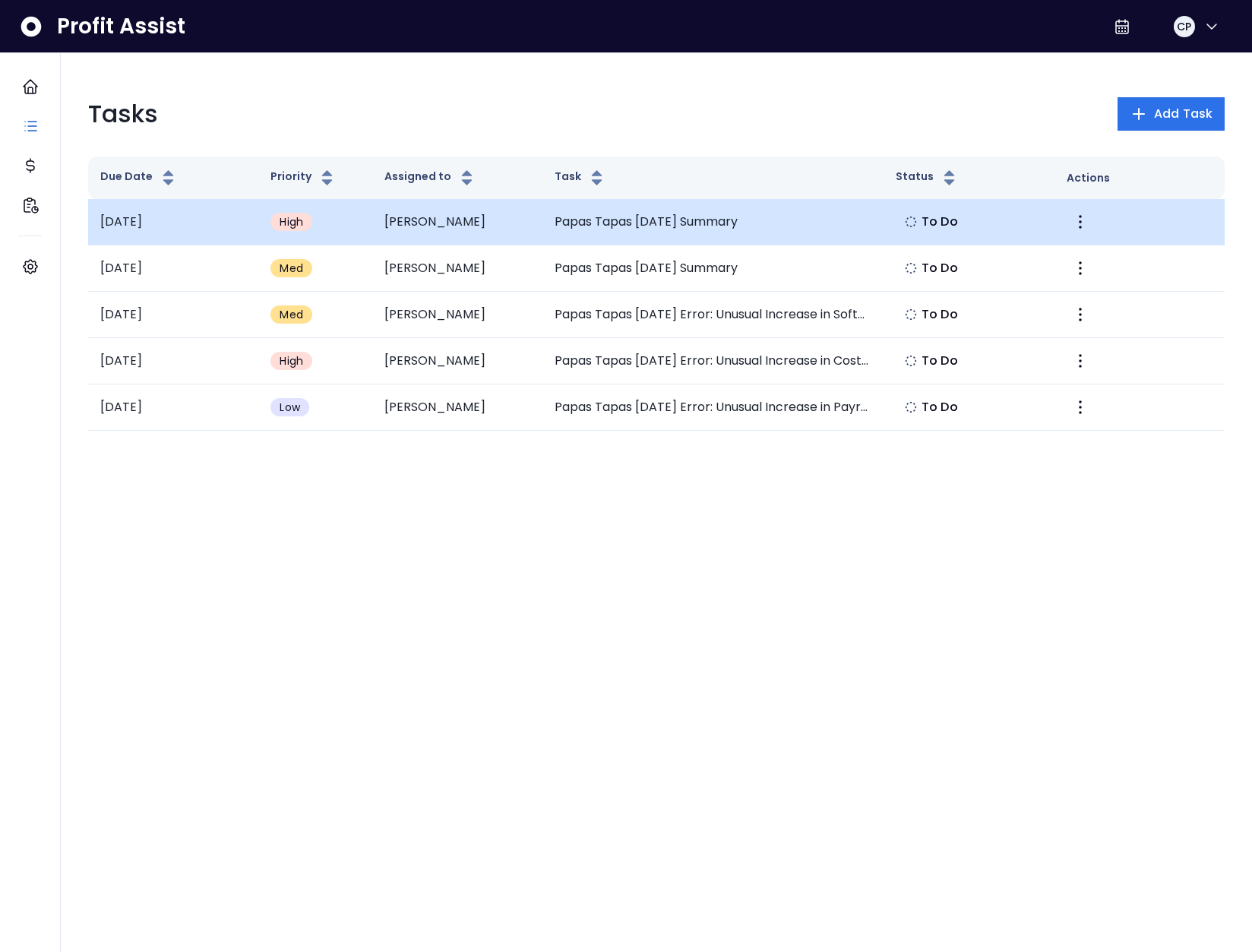
click at [464, 220] on td "Cristobal" at bounding box center [457, 222] width 170 height 46
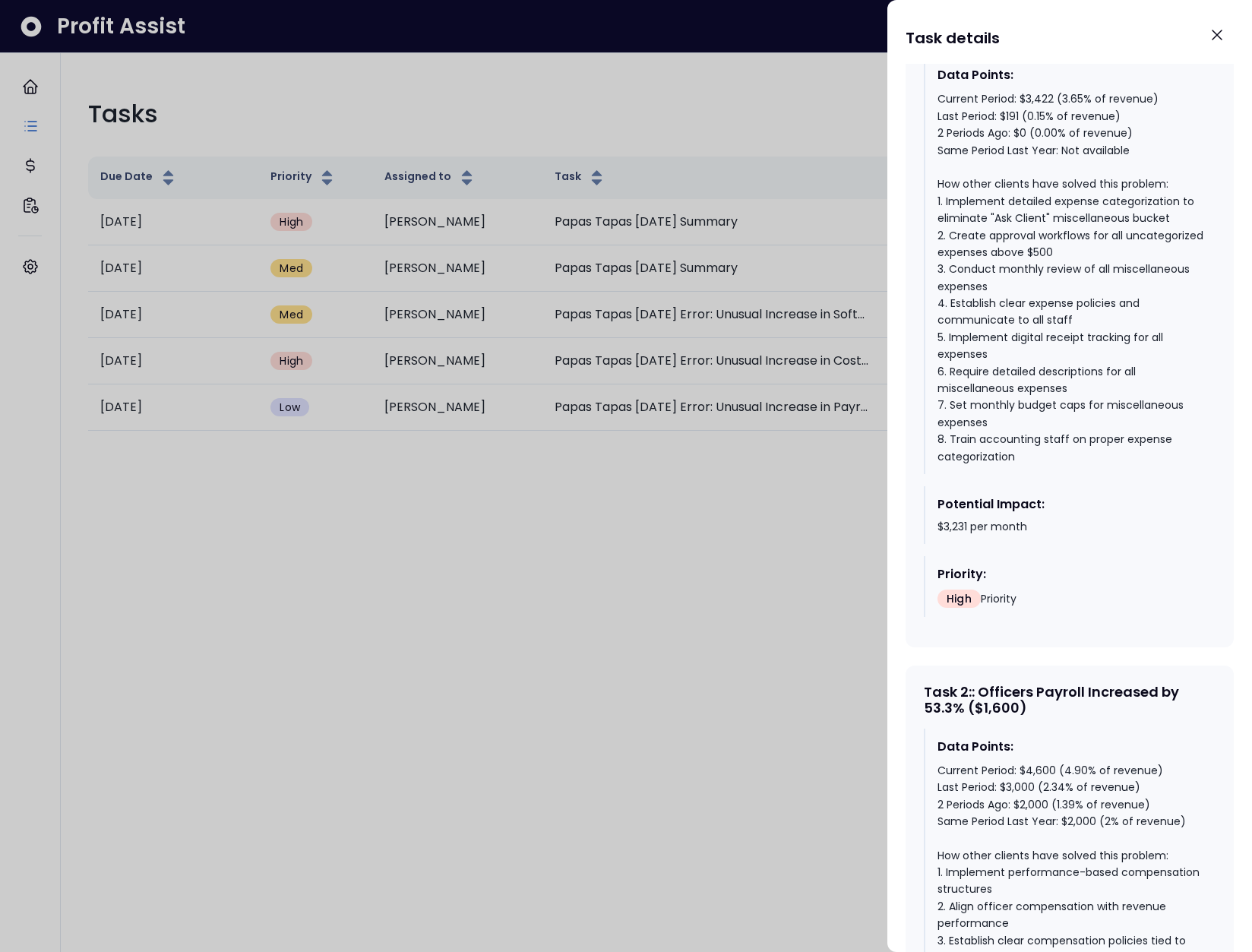
scroll to position [712, 0]
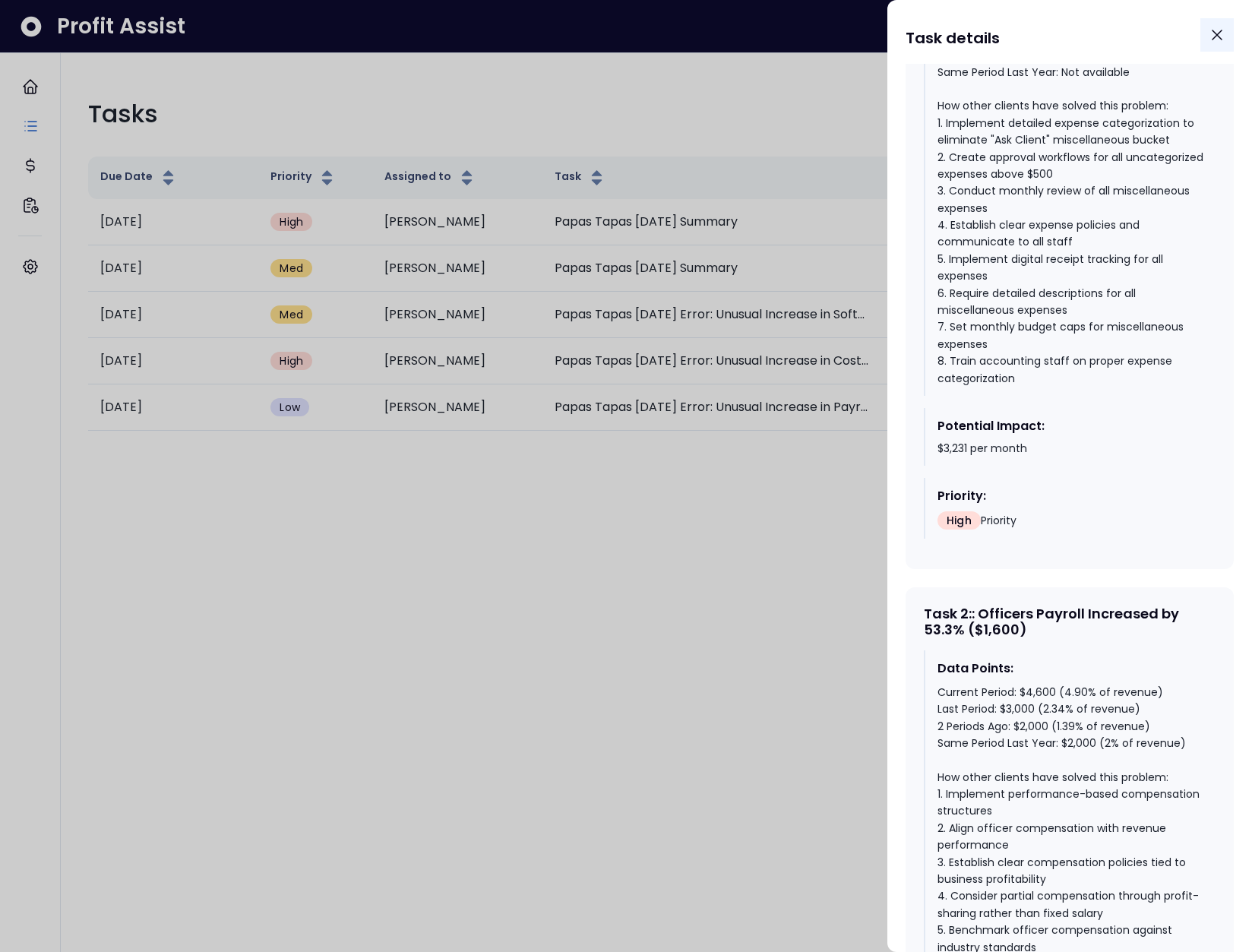
click at [1216, 39] on icon "Close" at bounding box center [1217, 35] width 19 height 19
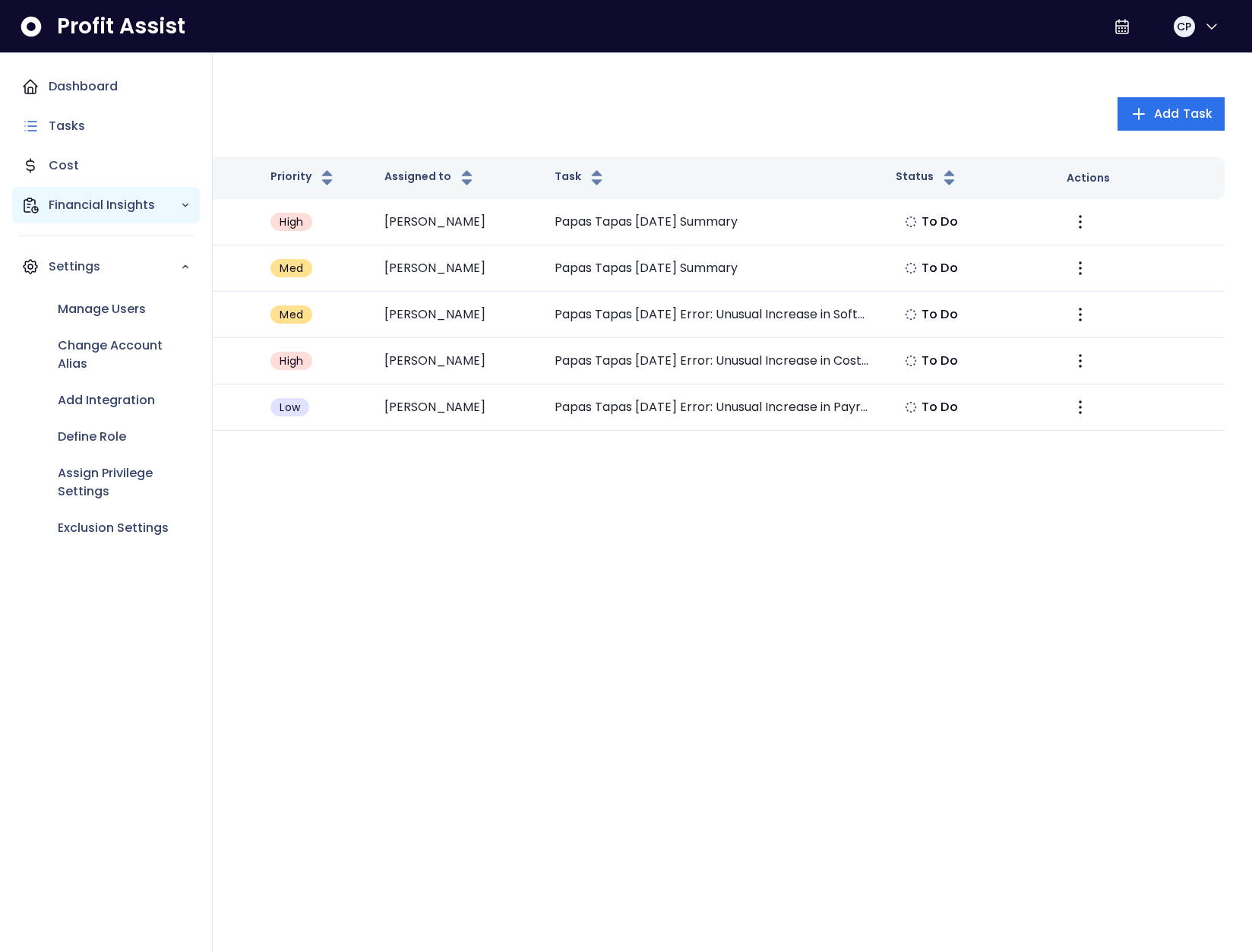
click at [62, 209] on p "Financial Insights" at bounding box center [115, 205] width 132 height 19
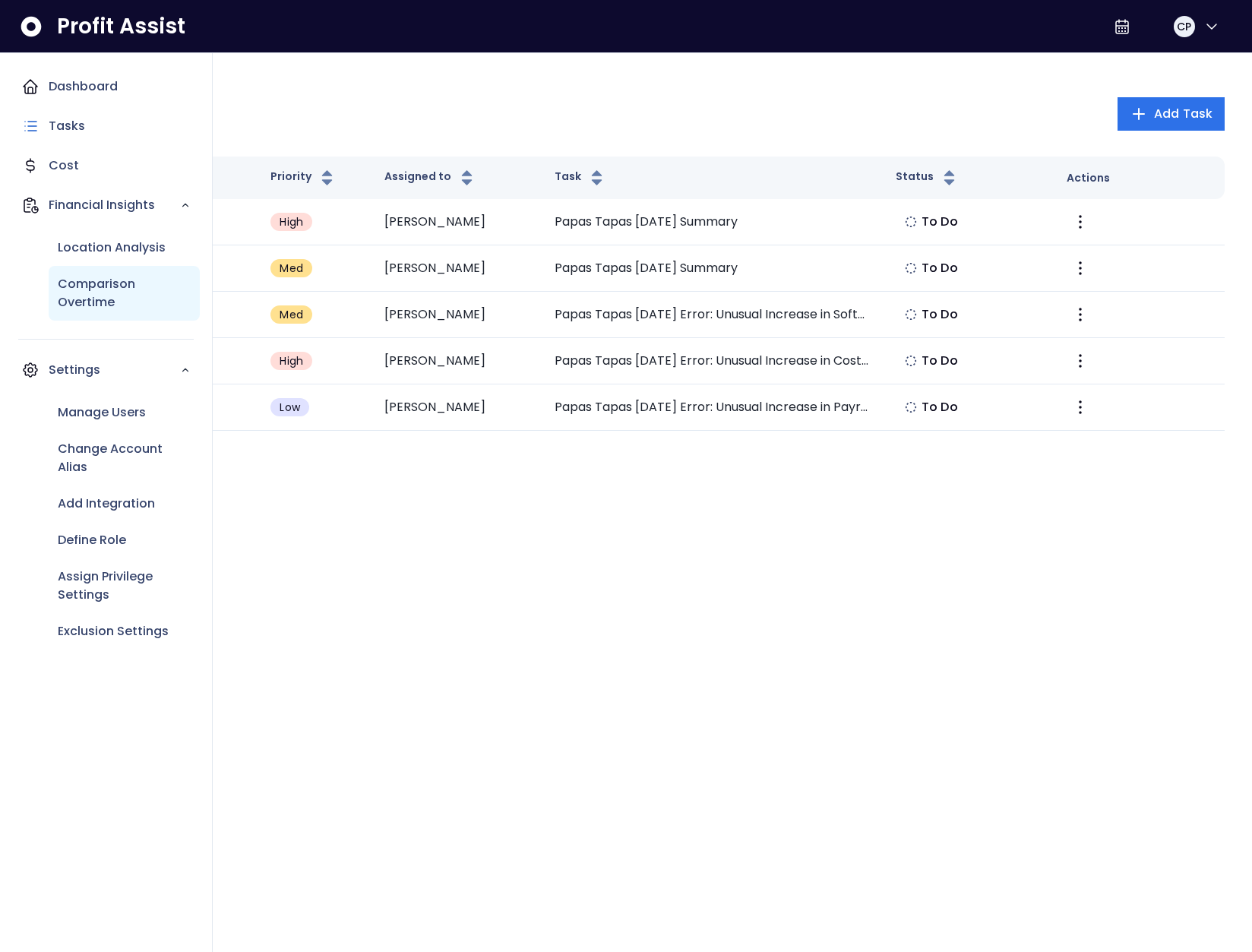
click at [95, 293] on p "Comparison Overtime" at bounding box center [125, 293] width 133 height 36
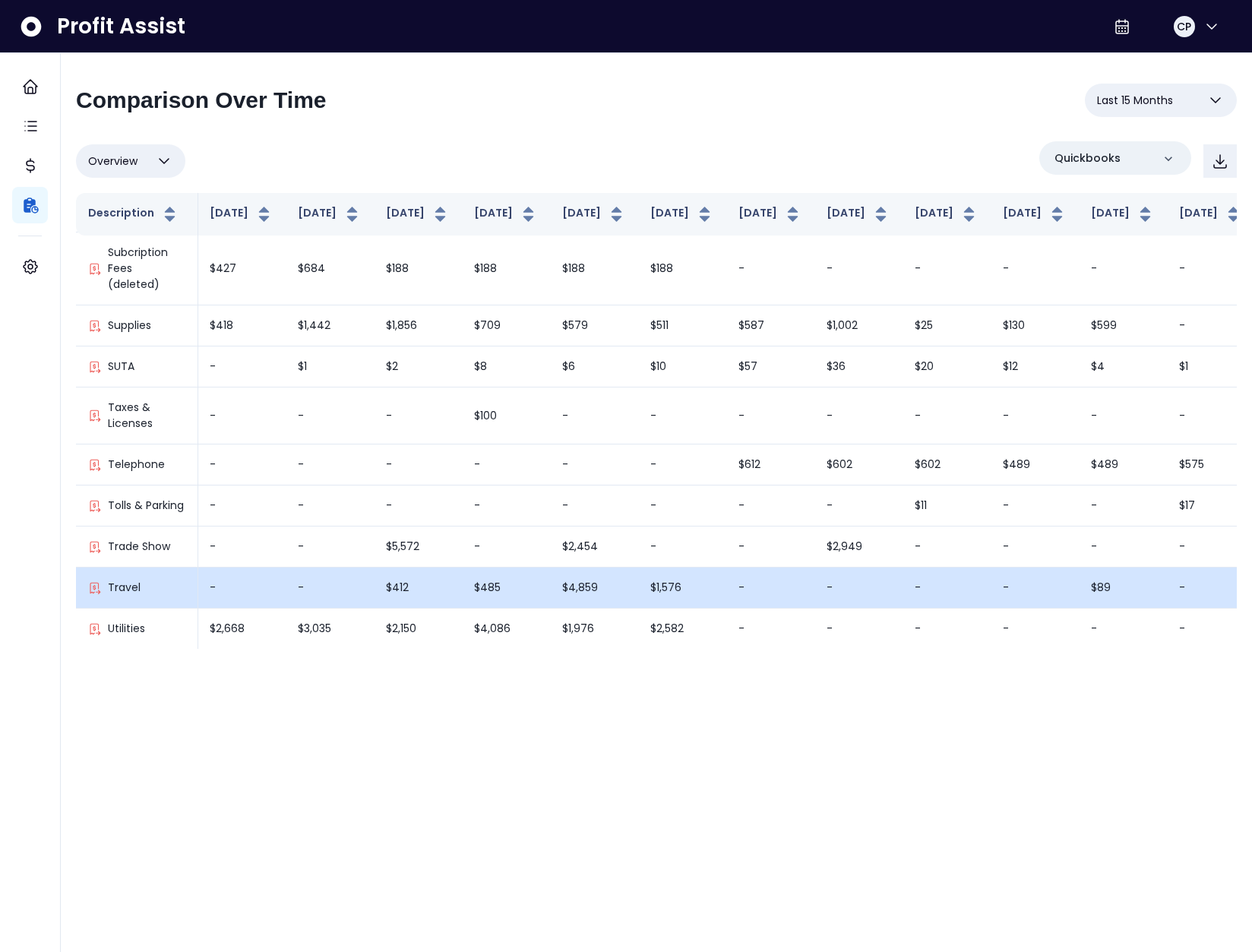
scroll to position [3662, 177]
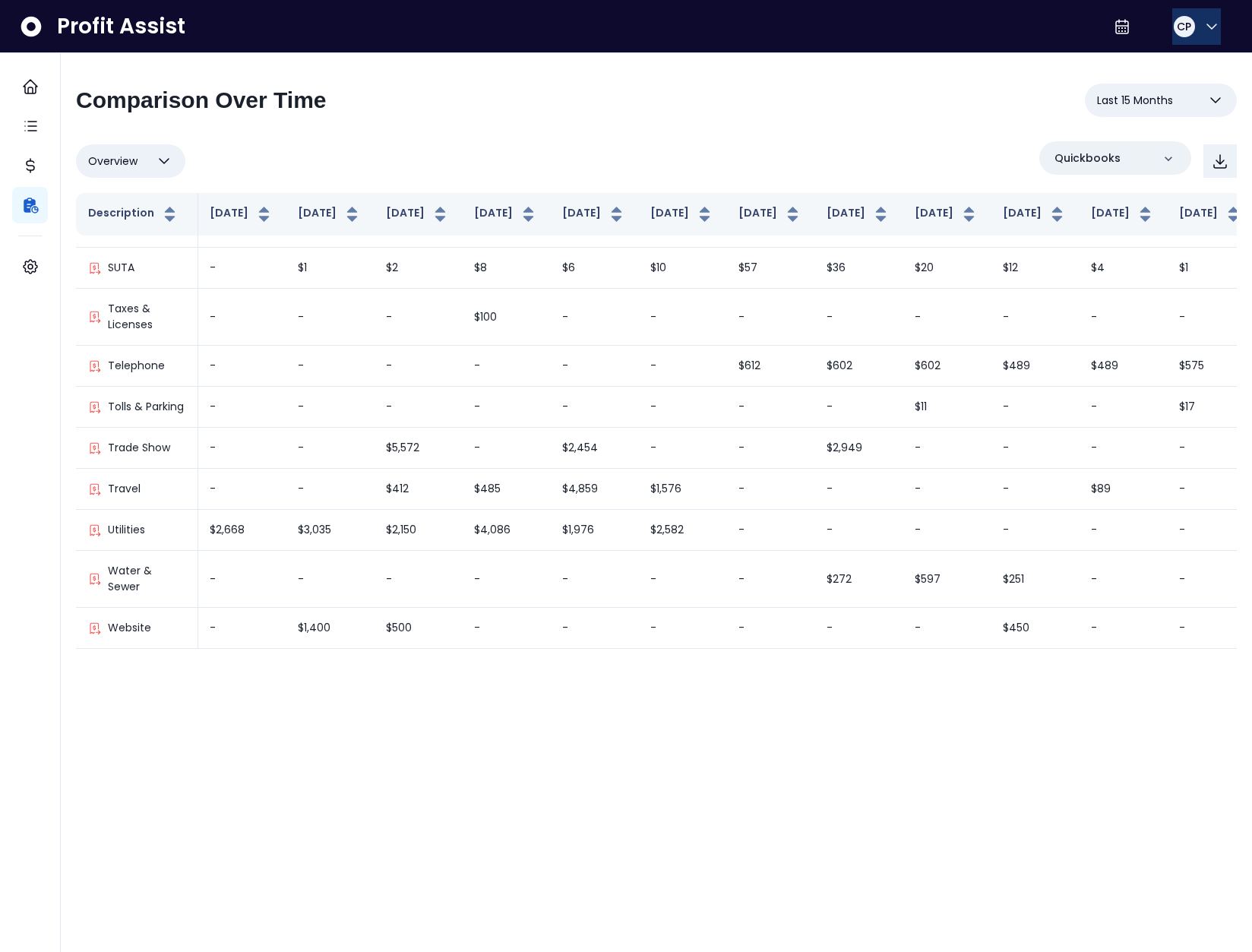
click at [1194, 20] on button "CP" at bounding box center [1196, 26] width 49 height 36
click at [1166, 90] on div "Logout" at bounding box center [1138, 100] width 164 height 36
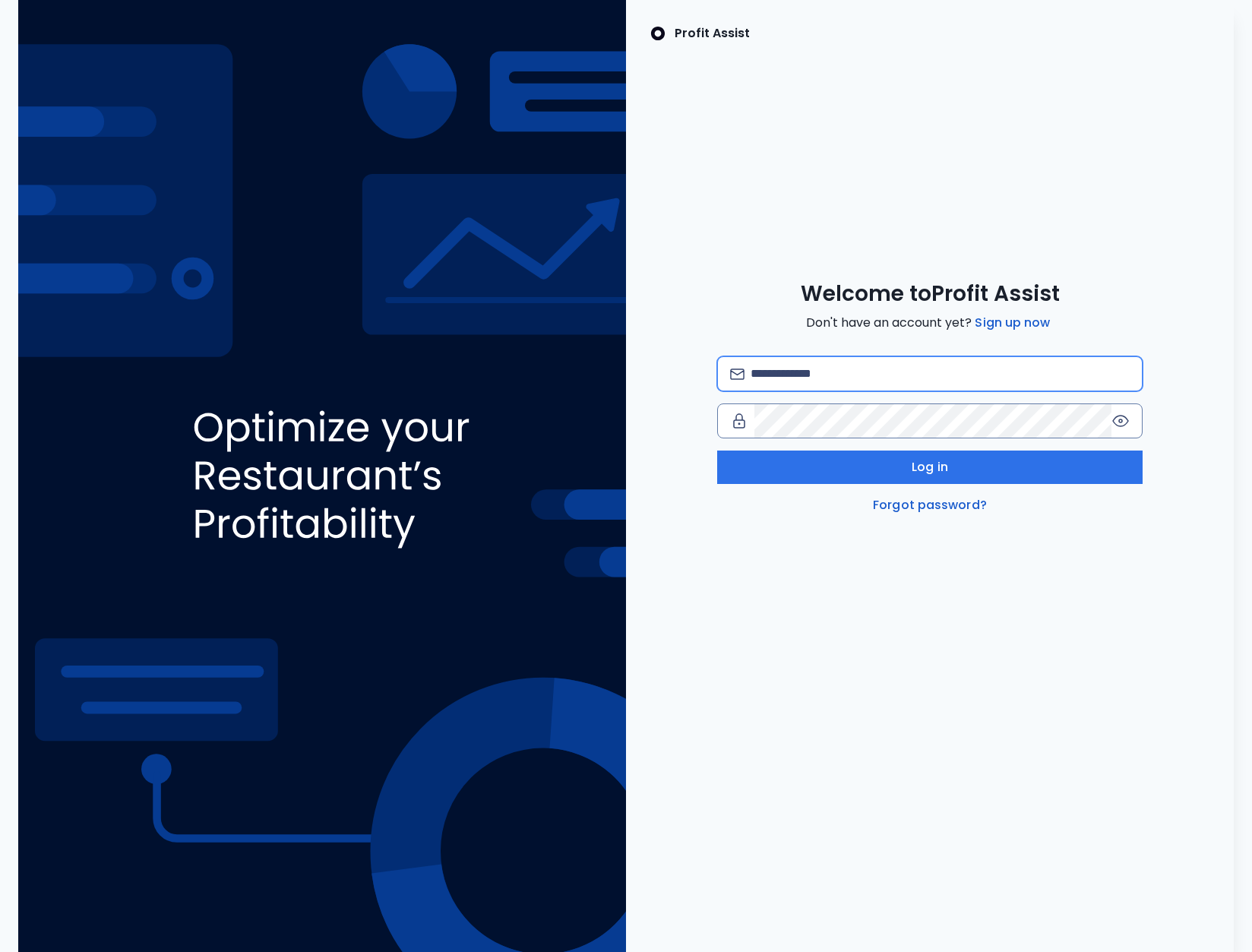
click at [854, 385] on input "email" at bounding box center [940, 373] width 379 height 33
type input "**********"
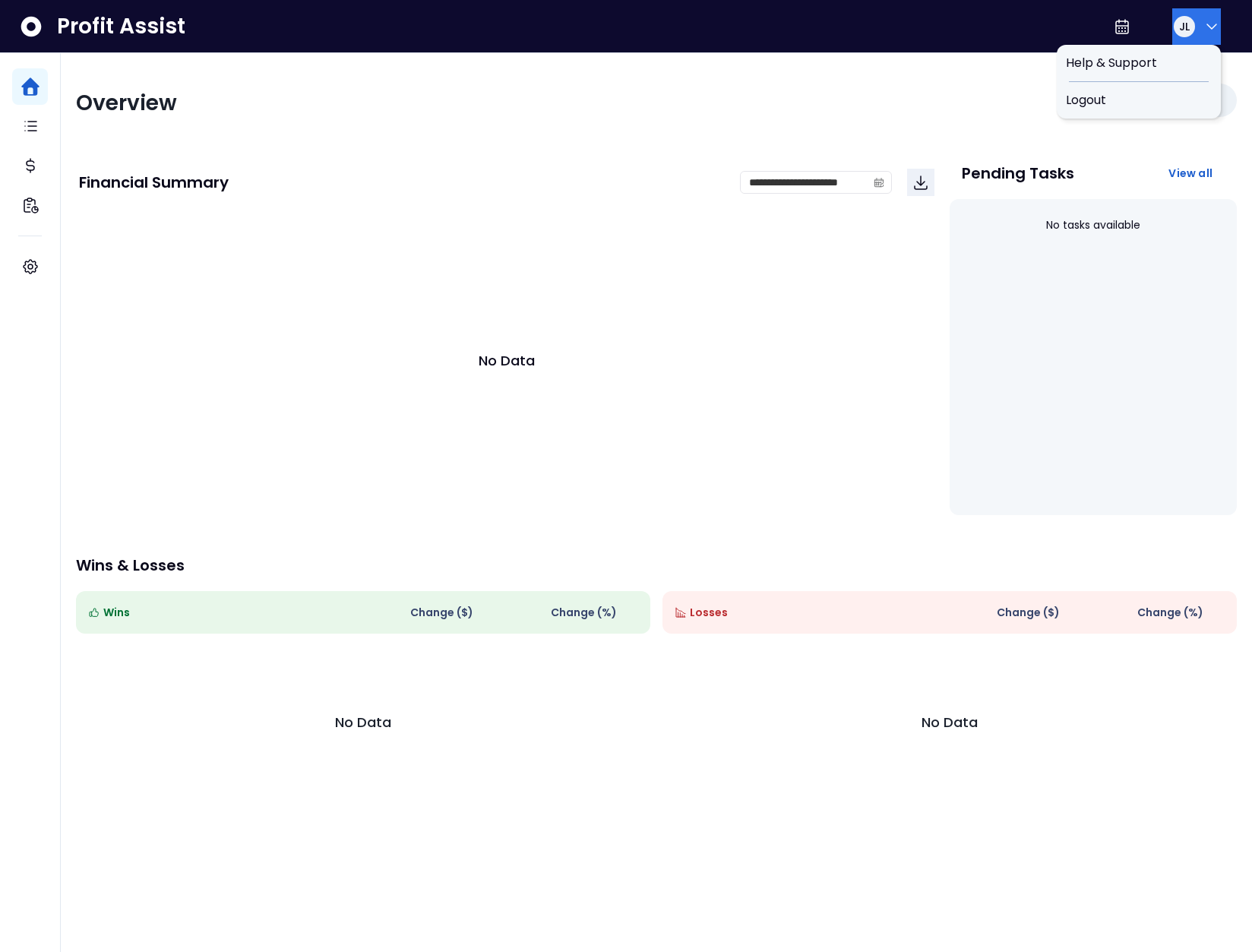
click at [1178, 22] on span "JL" at bounding box center [1184, 27] width 11 height 15
click at [1151, 105] on span "Logout" at bounding box center [1138, 101] width 145 height 19
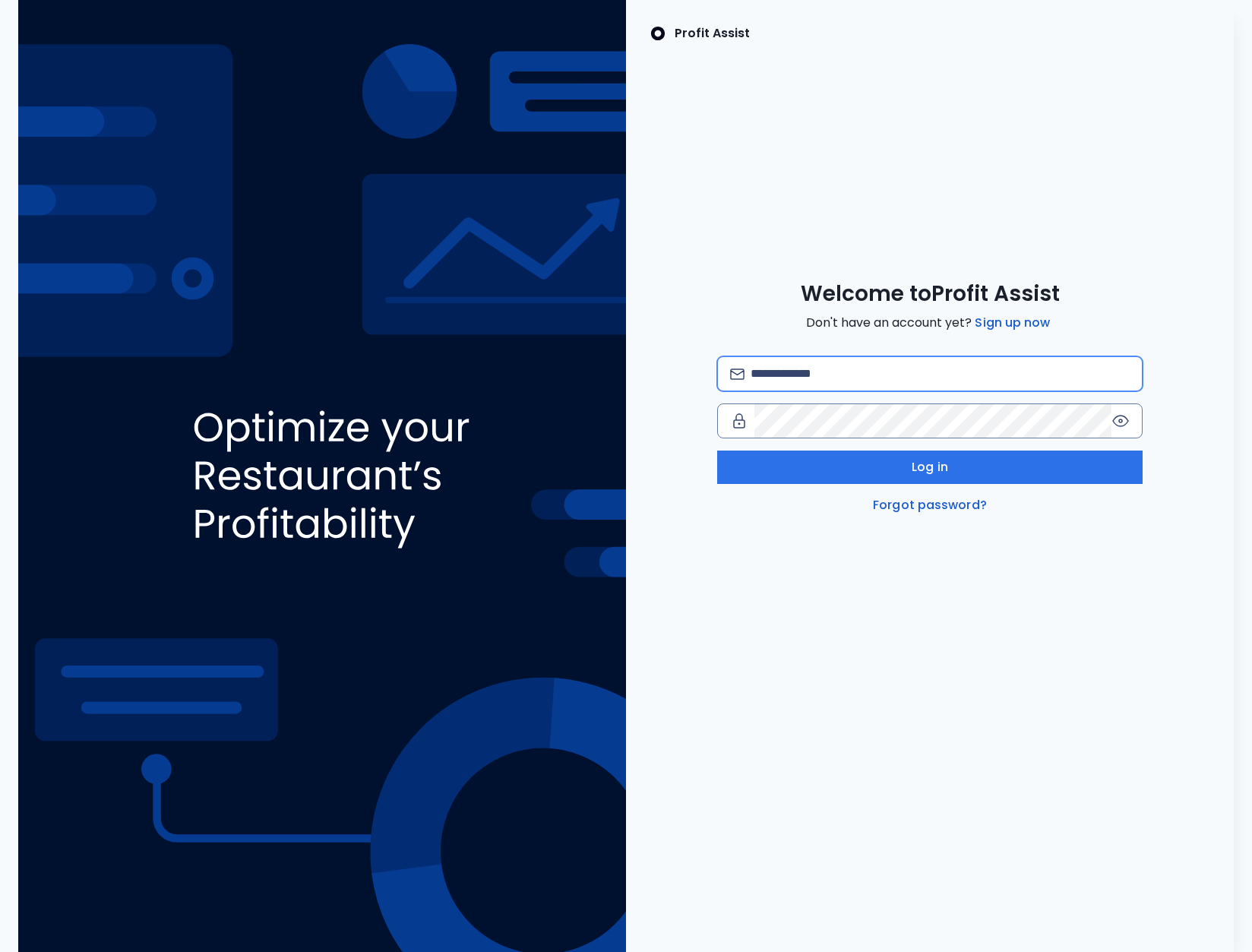
click at [826, 378] on input "email" at bounding box center [940, 373] width 379 height 33
type input "**********"
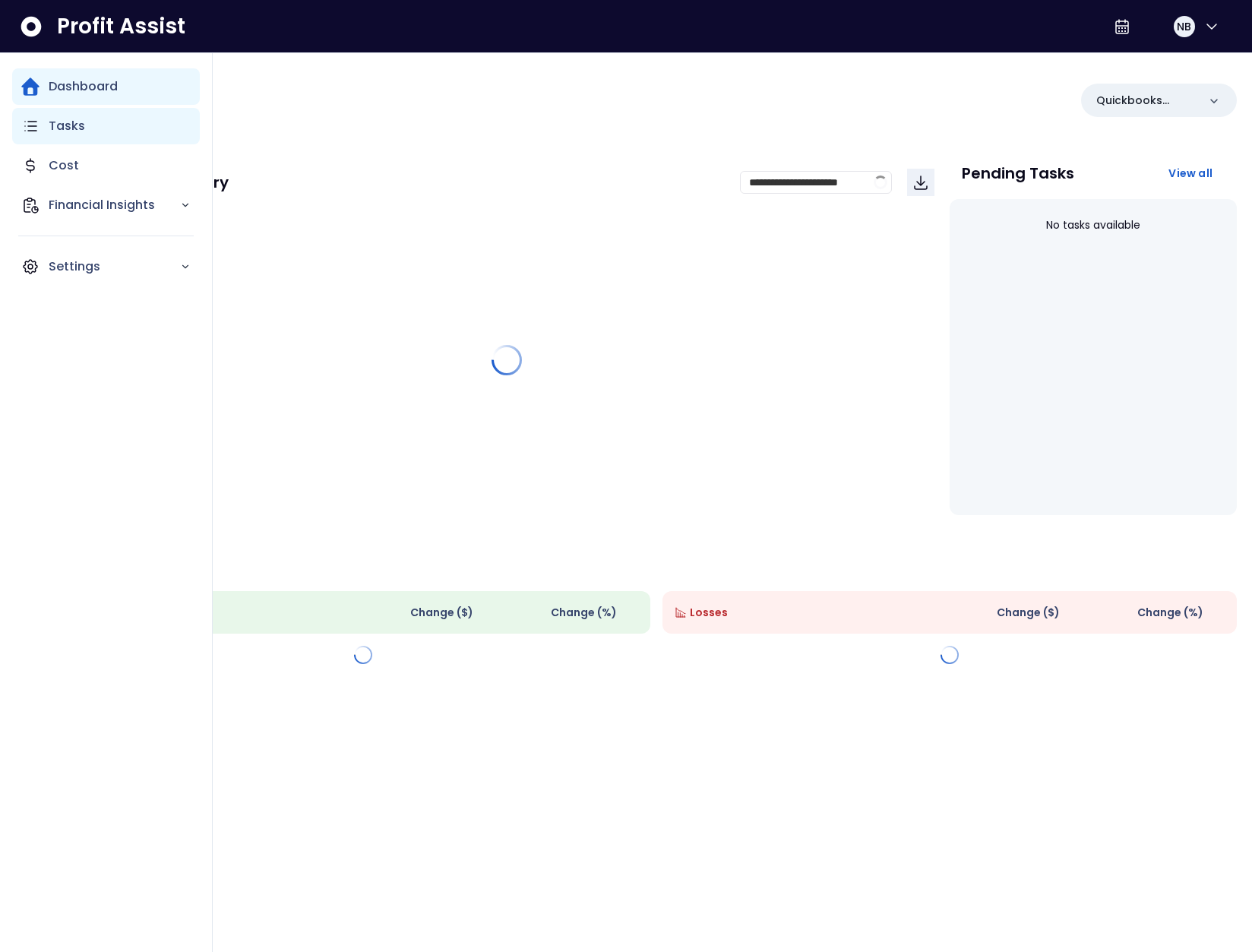
click at [67, 125] on p "Tasks" at bounding box center [67, 126] width 36 height 19
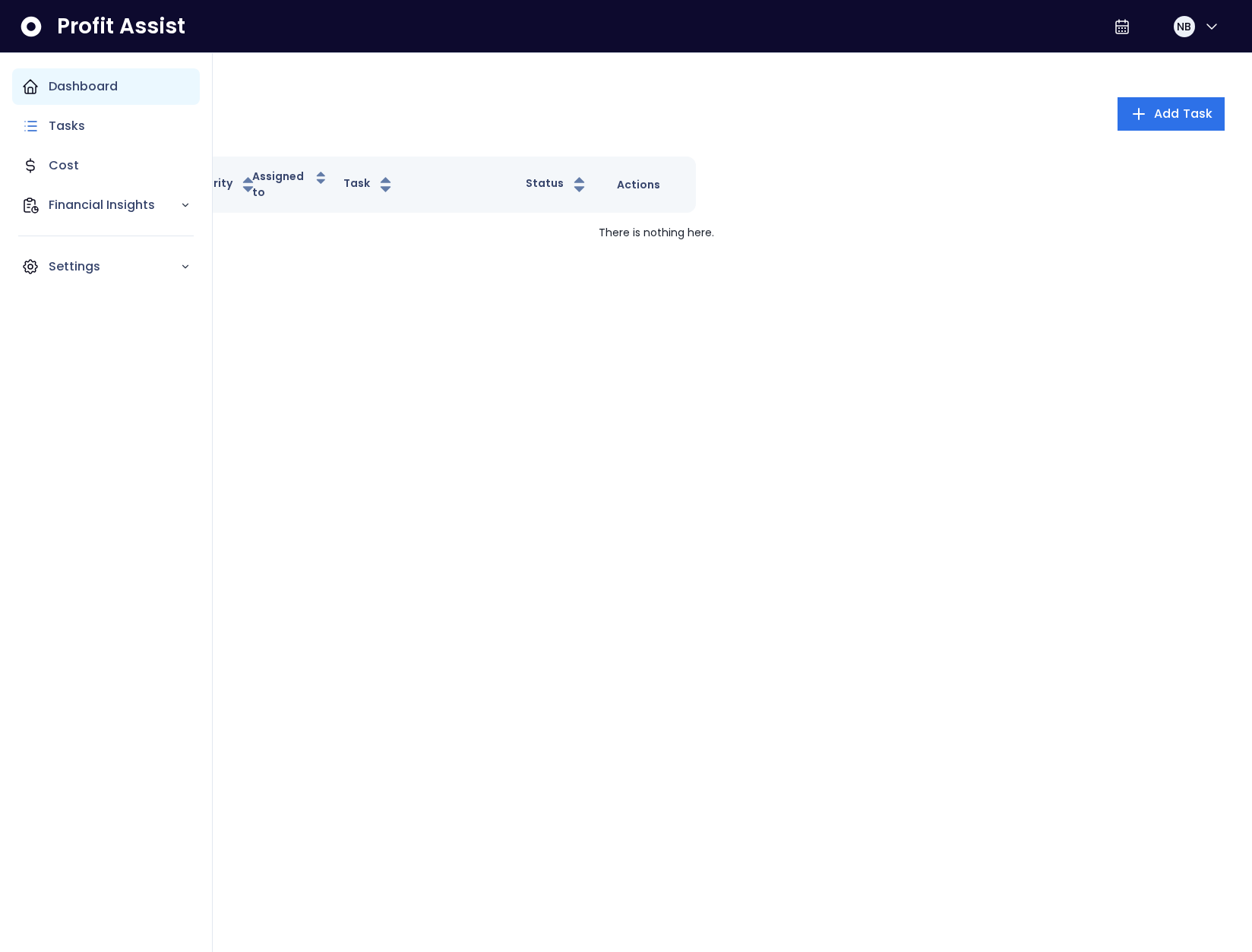
click at [46, 86] on div "Dashboard" at bounding box center [106, 86] width 187 height 36
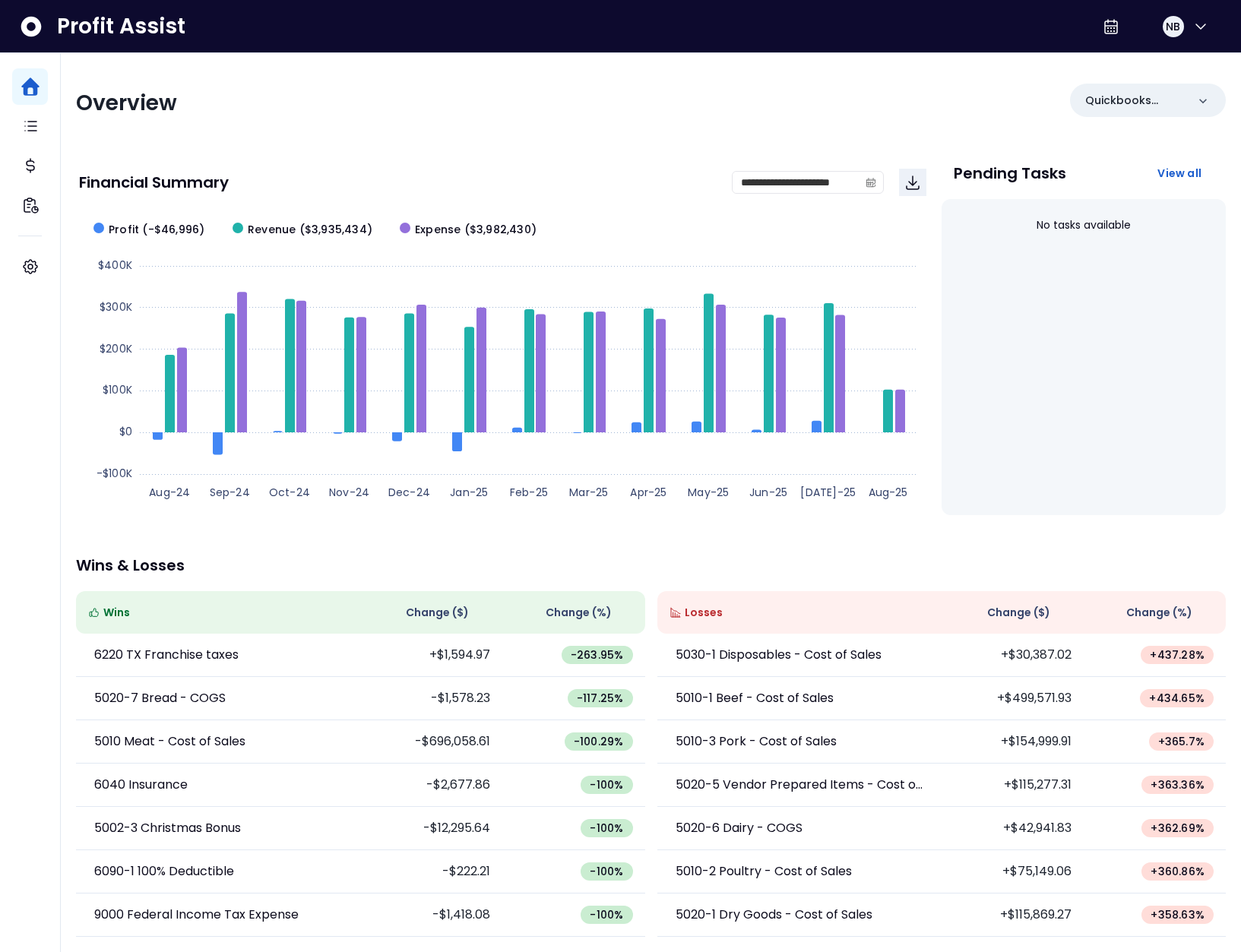
drag, startPoint x: 1074, startPoint y: 111, endPoint x: 1105, endPoint y: 111, distance: 31.0
click at [1074, 111] on div "Quickbooks Online" at bounding box center [1147, 100] width 156 height 33
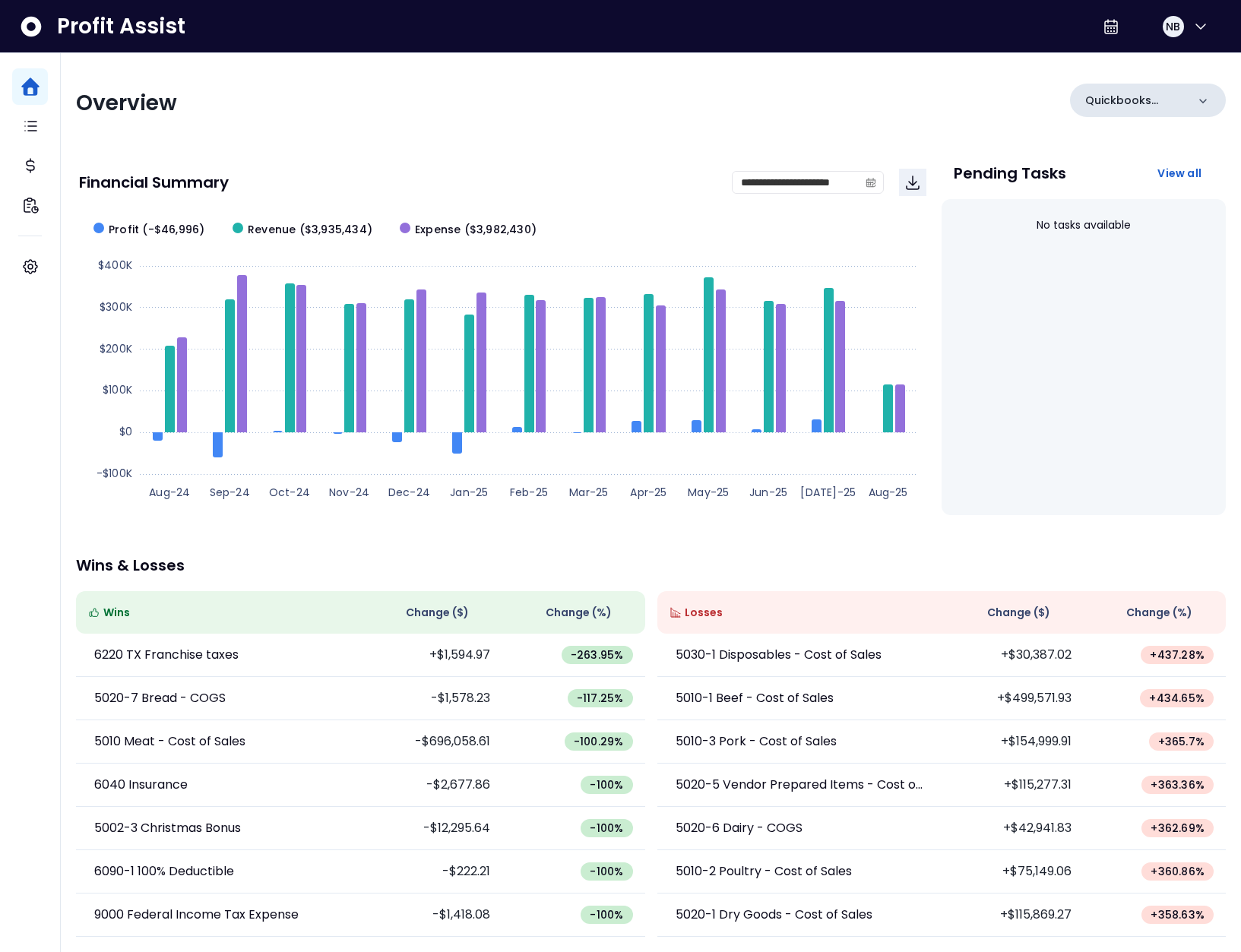
click at [1109, 109] on div "Quickbooks Online" at bounding box center [1147, 100] width 156 height 33
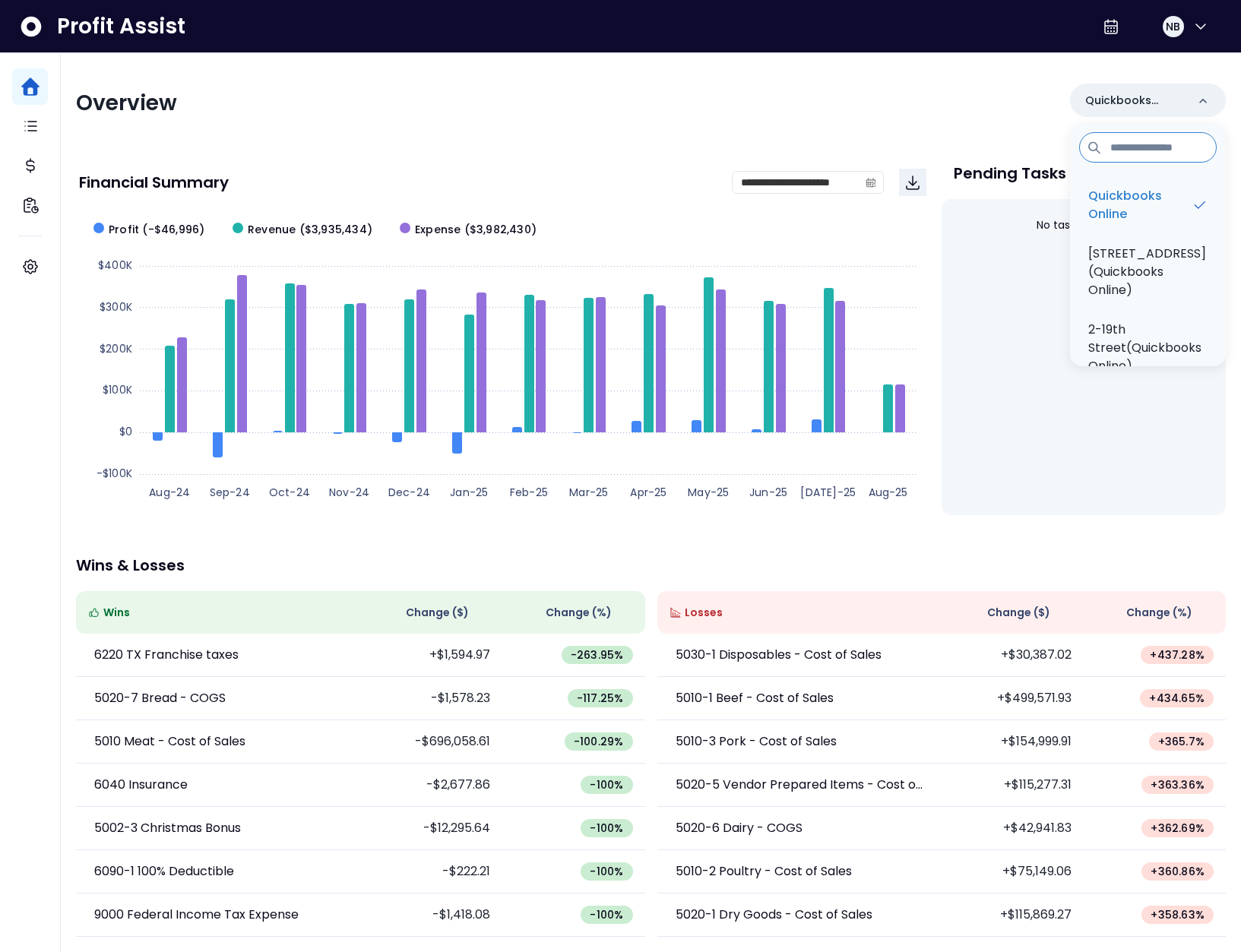
scroll to position [3, 0]
click at [796, 109] on div "Overview Quickbooks Online Quickbooks Online [STREET_ADDRESS](Quickbooks Online…" at bounding box center [650, 103] width 1150 height 39
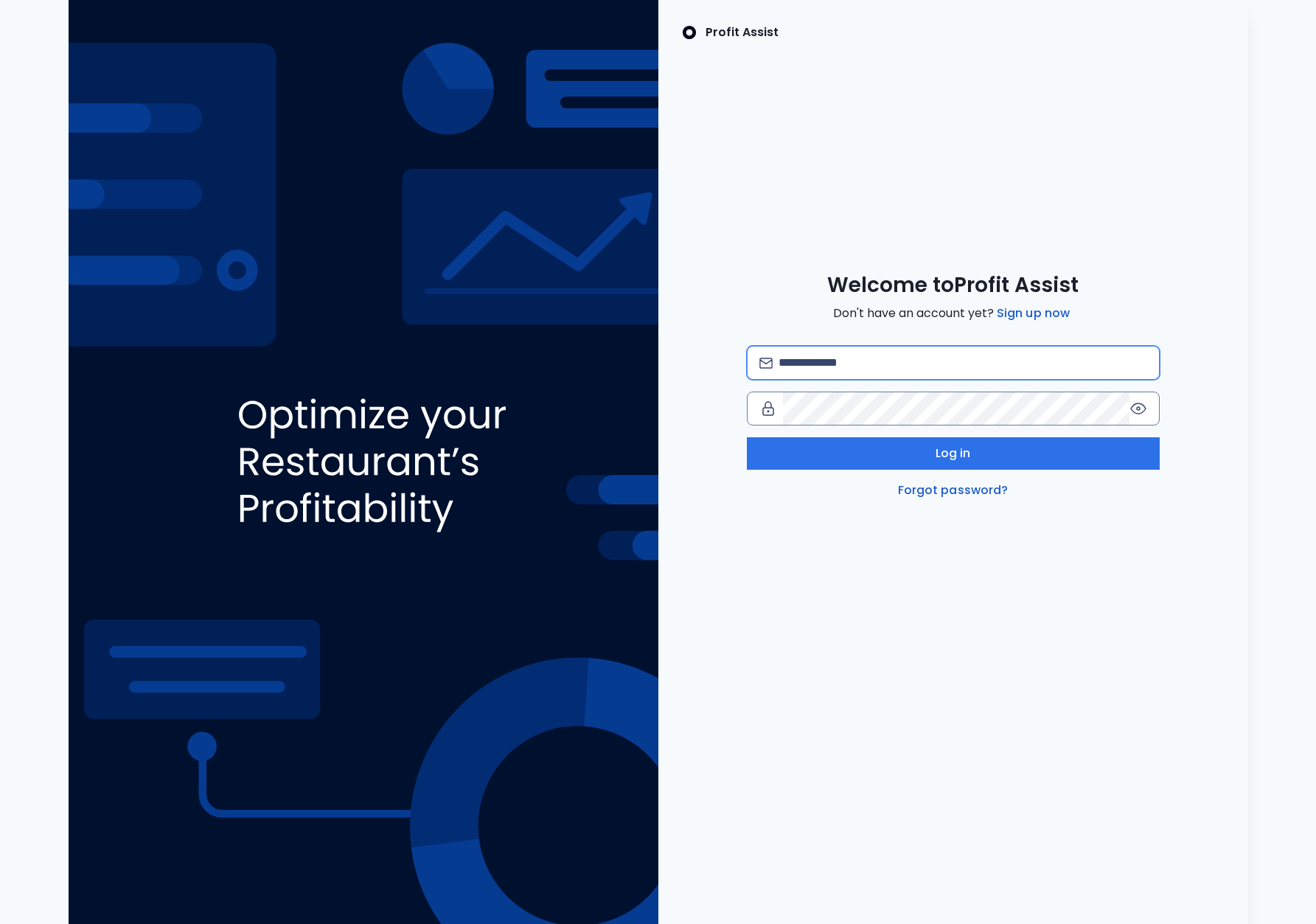
click at [919, 364] on input "email" at bounding box center [962, 362] width 368 height 32
type input "**********"
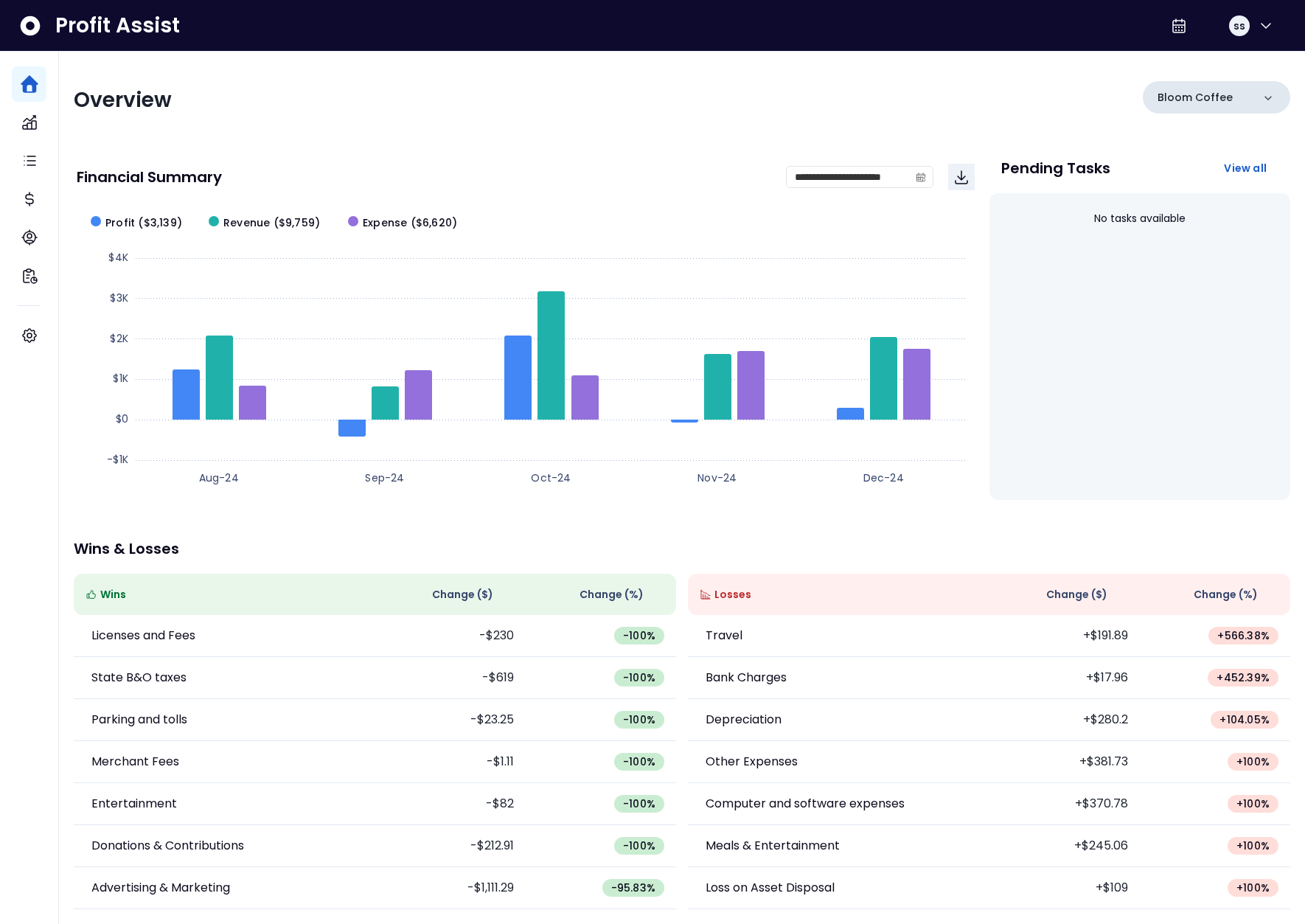
click at [1241, 86] on div "Bloom Coffee" at bounding box center [1216, 97] width 147 height 32
click at [1184, 113] on div "Bloom Coffee" at bounding box center [1216, 100] width 147 height 38
click at [1183, 100] on p "Bloom Coffee" at bounding box center [1195, 98] width 75 height 16
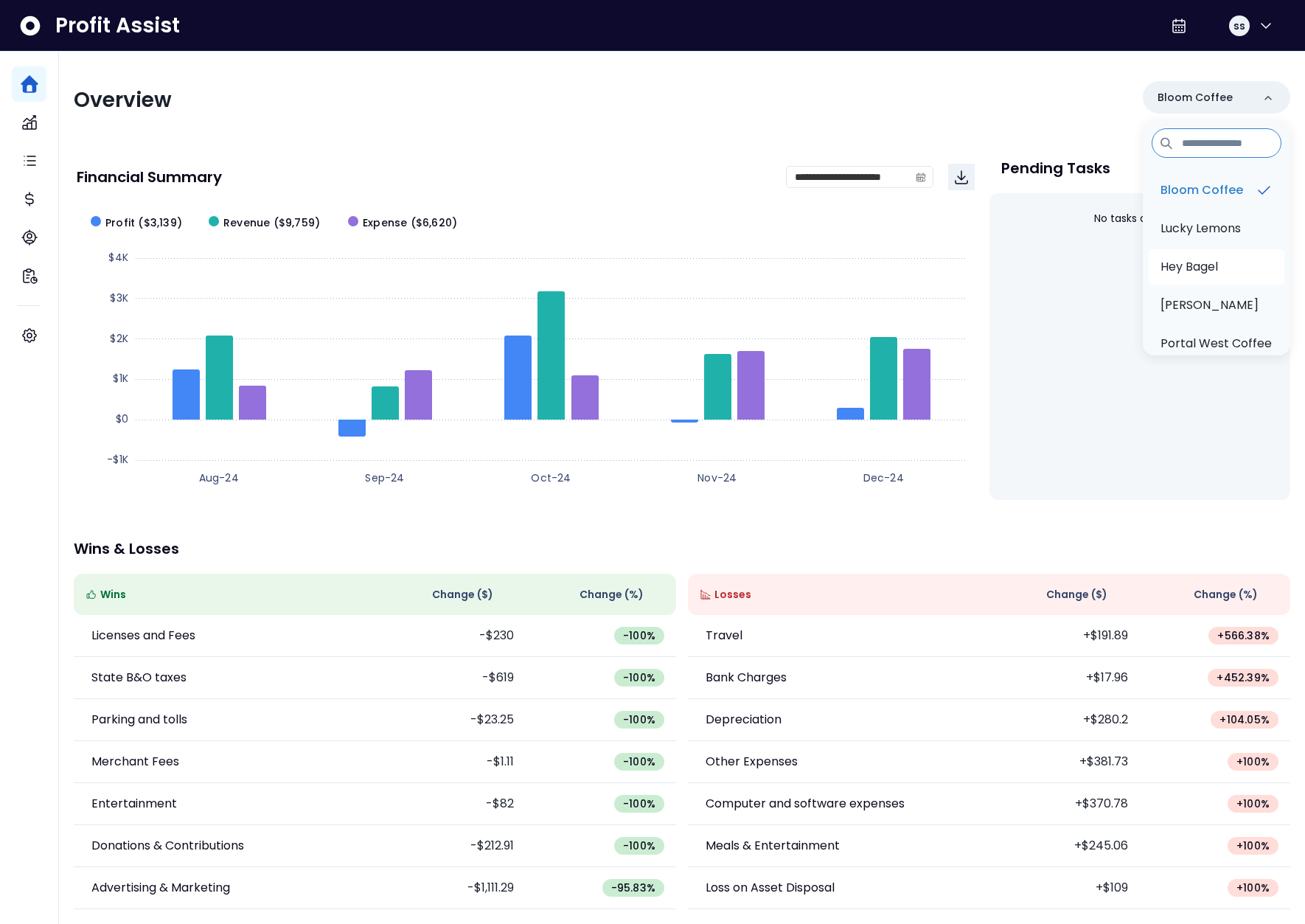
click at [1209, 266] on p "Hey Bagel" at bounding box center [1189, 267] width 58 height 18
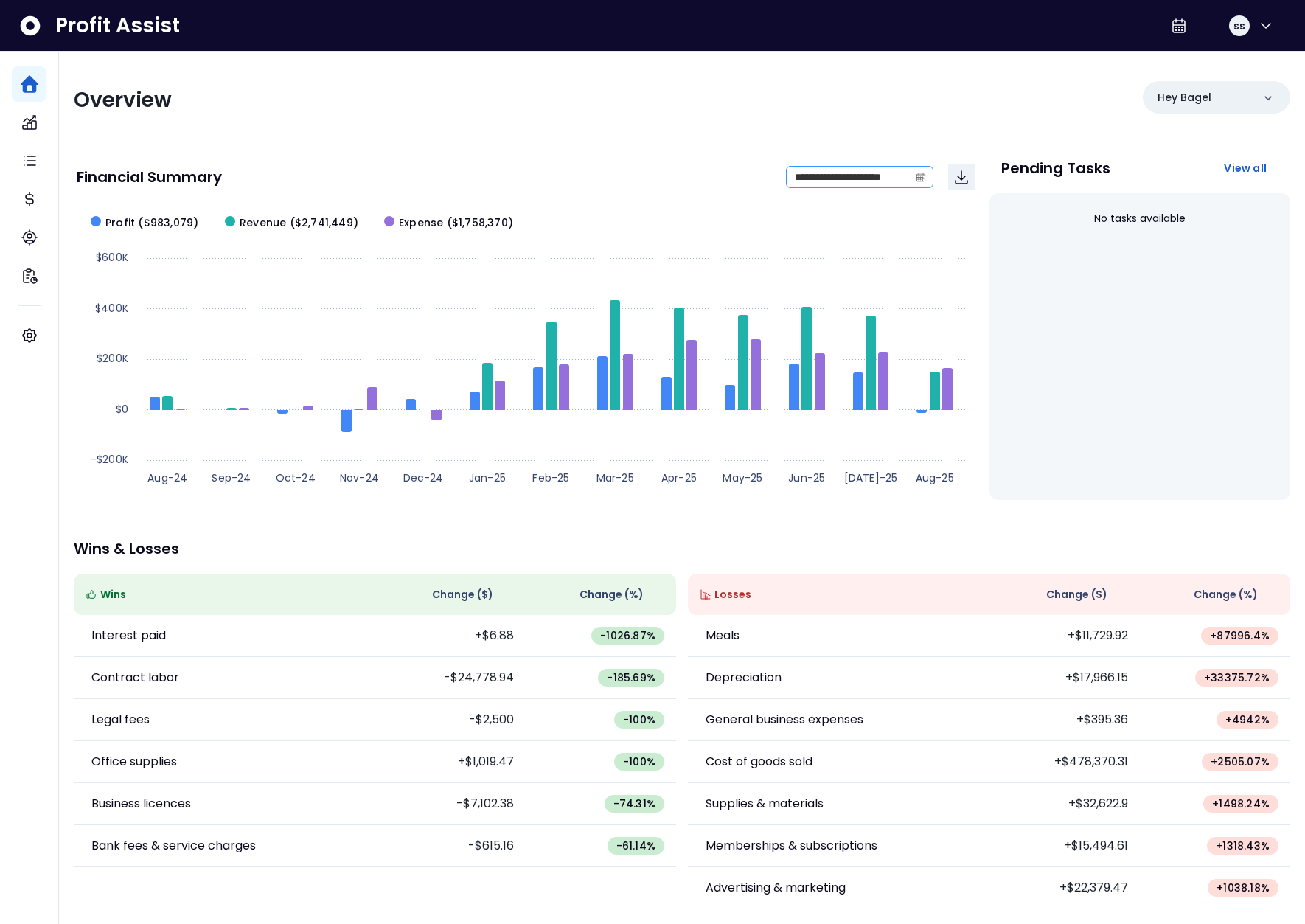
click at [920, 175] on icon "calendar" at bounding box center [921, 177] width 11 height 11
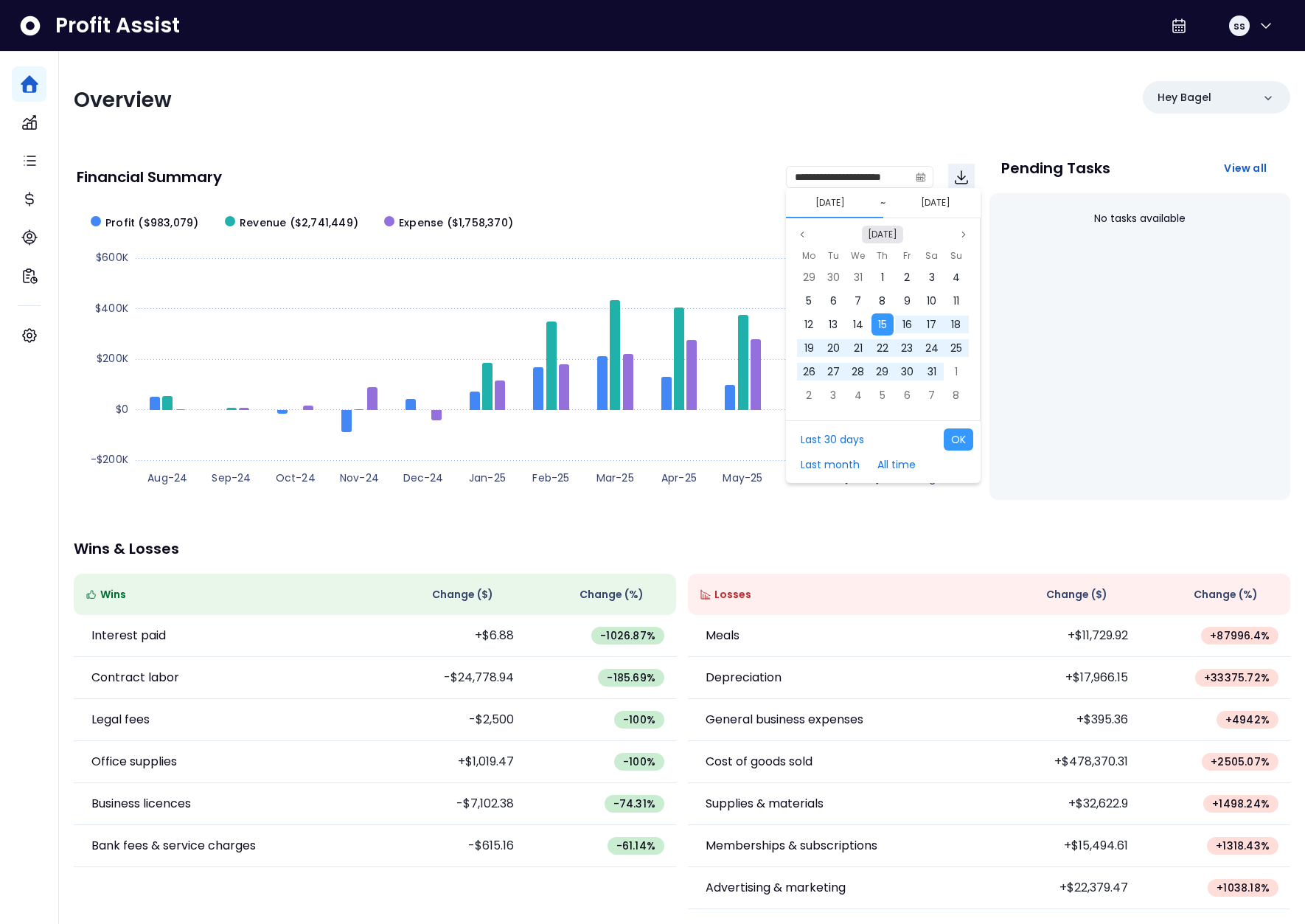
click at [880, 237] on button "[DATE]" at bounding box center [882, 234] width 41 height 18
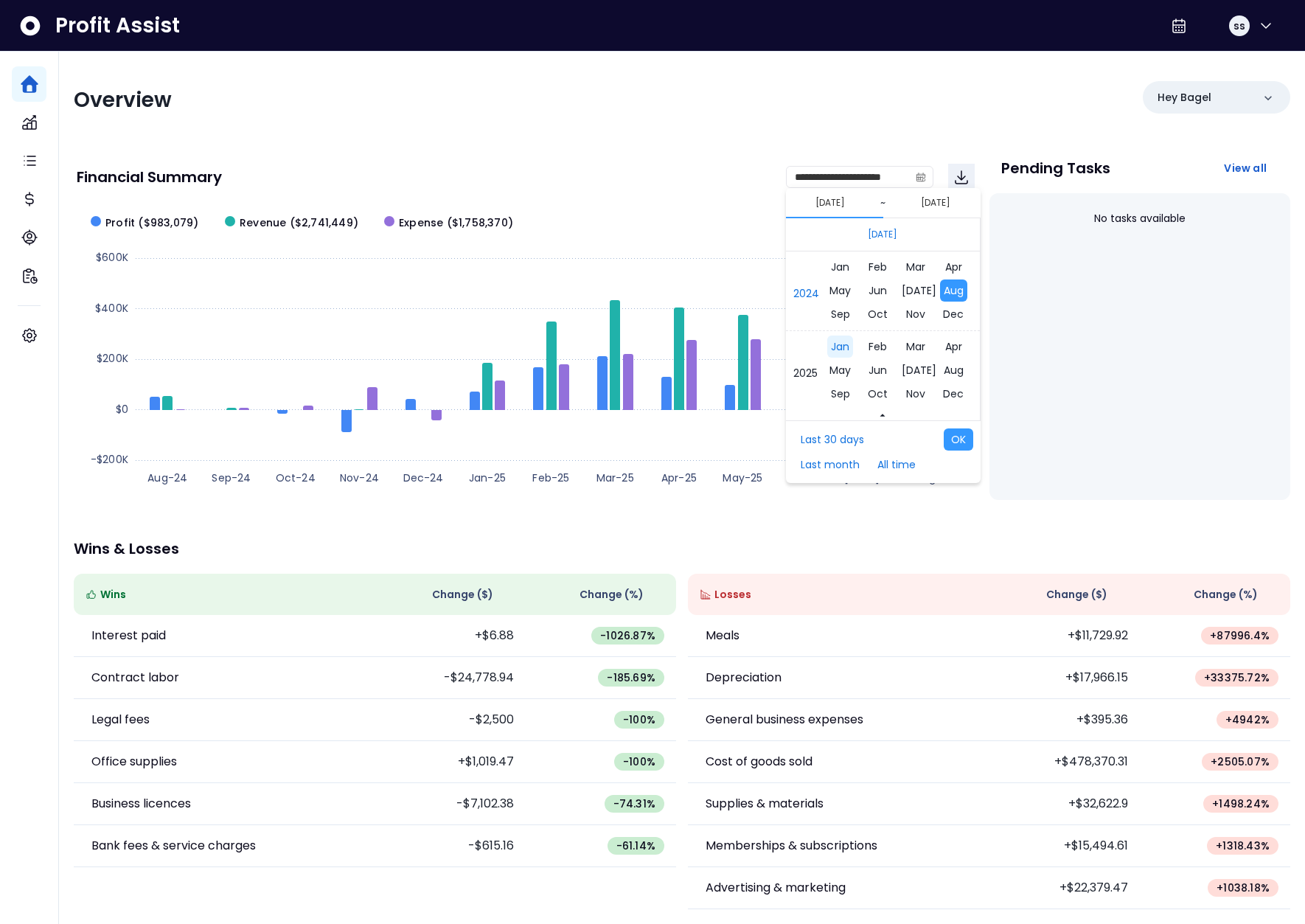
click at [837, 340] on span "Jan" at bounding box center [840, 346] width 26 height 22
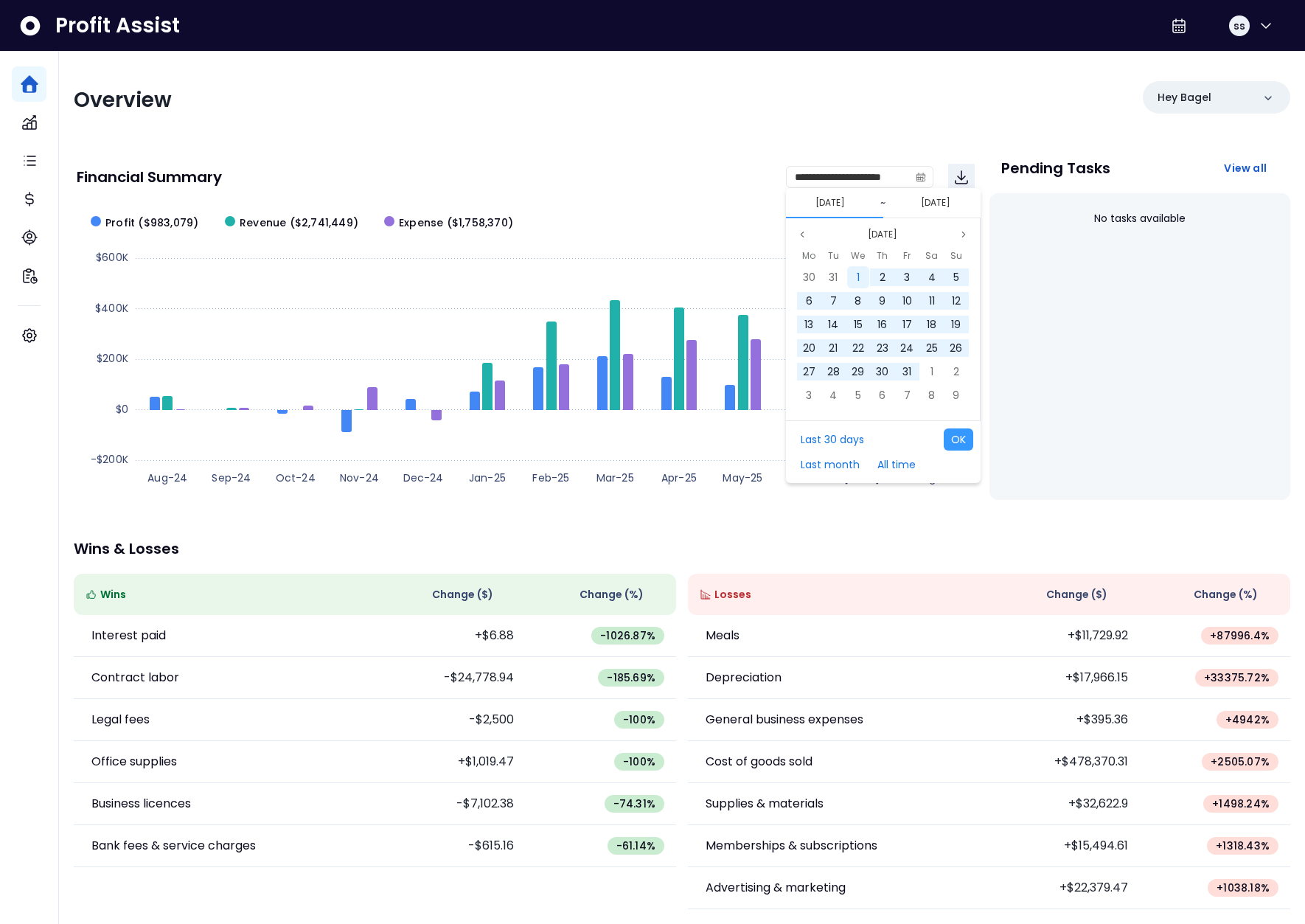
click at [861, 278] on div "1" at bounding box center [858, 276] width 22 height 22
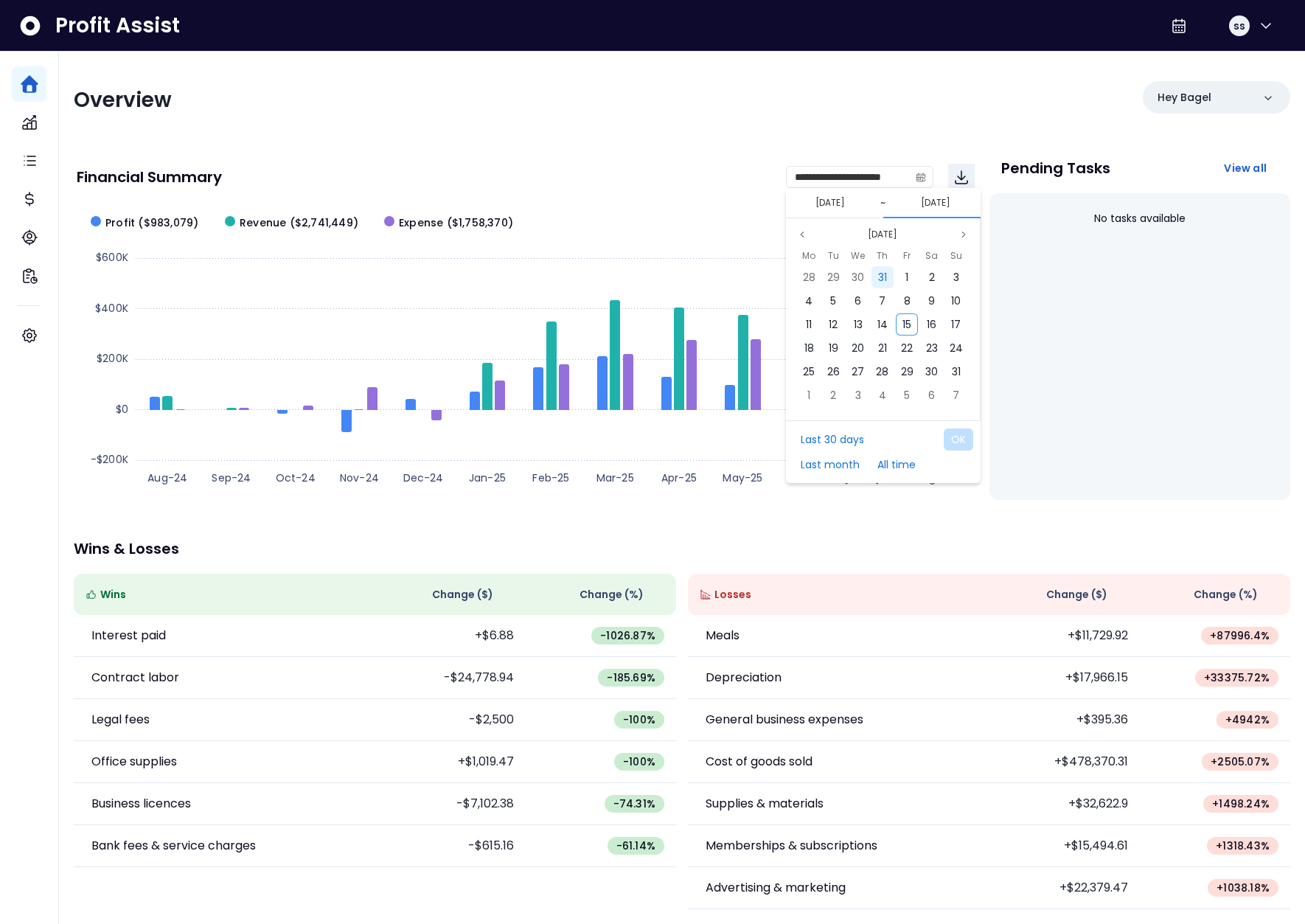
click at [878, 279] on span "31" at bounding box center [883, 277] width 9 height 15
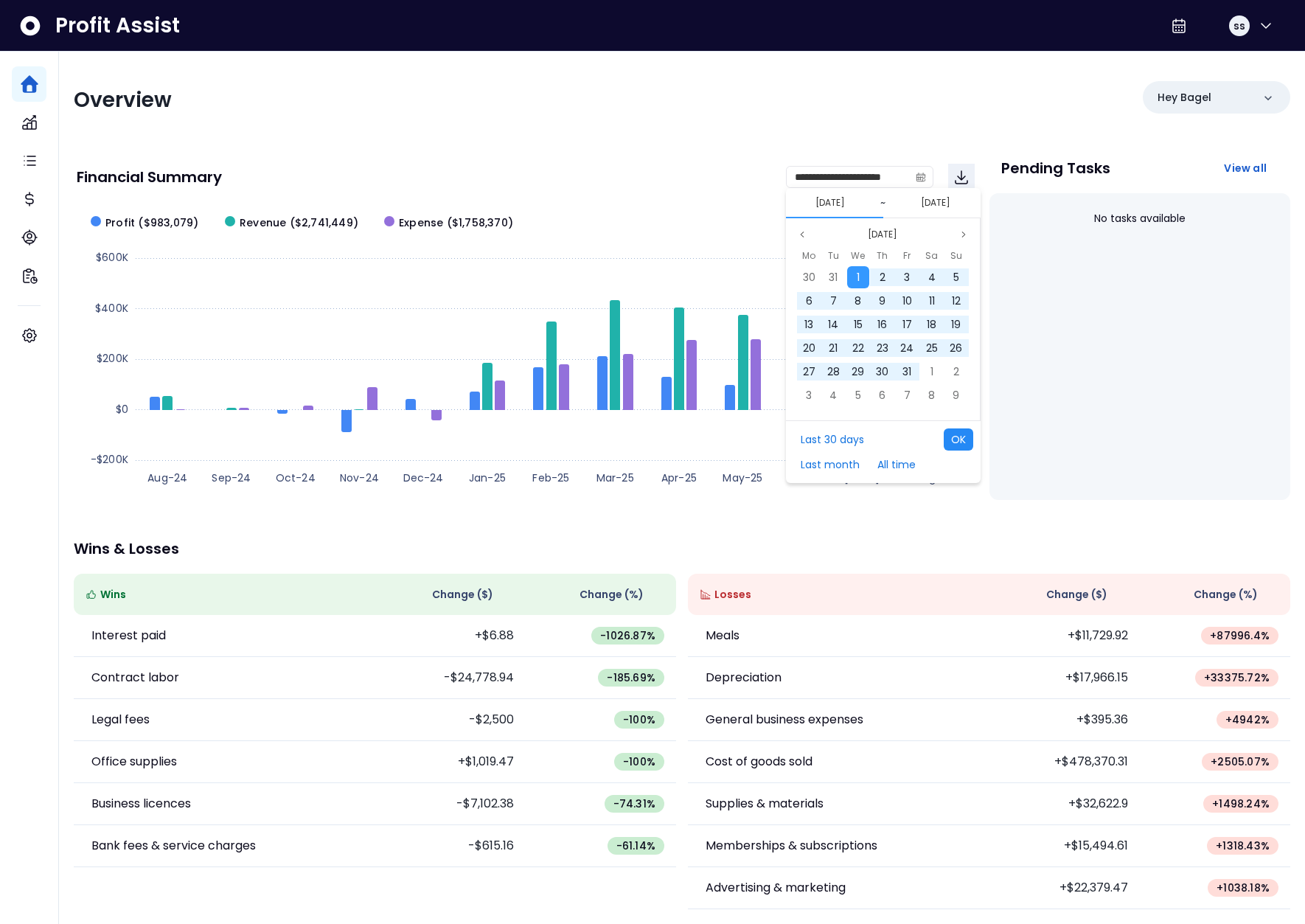
click at [952, 445] on button "OK" at bounding box center [958, 439] width 29 height 22
type input "**********"
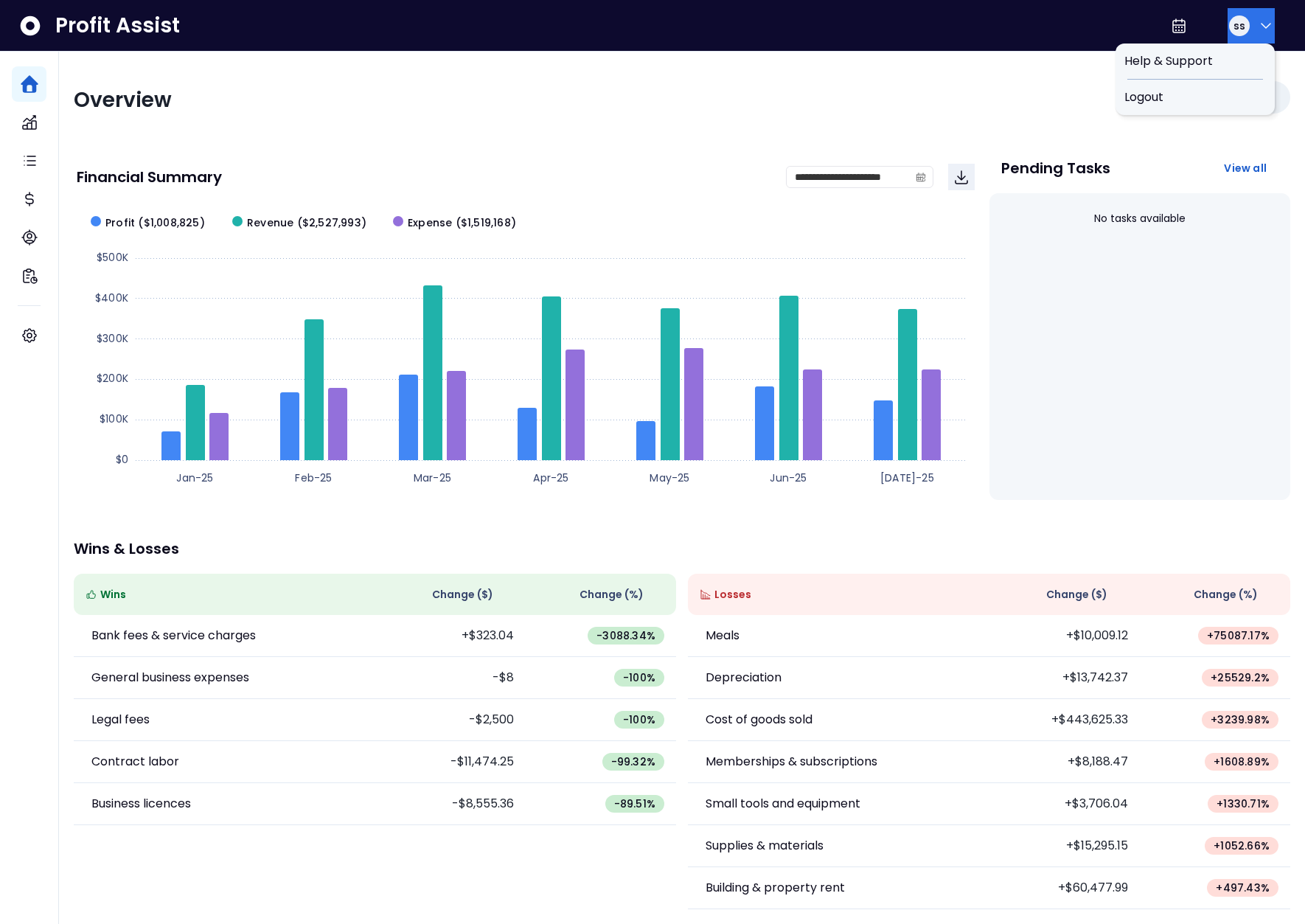
click at [1243, 23] on div "ss" at bounding box center [1239, 26] width 20 height 20
click at [1225, 106] on div "Logout" at bounding box center [1195, 97] width 159 height 35
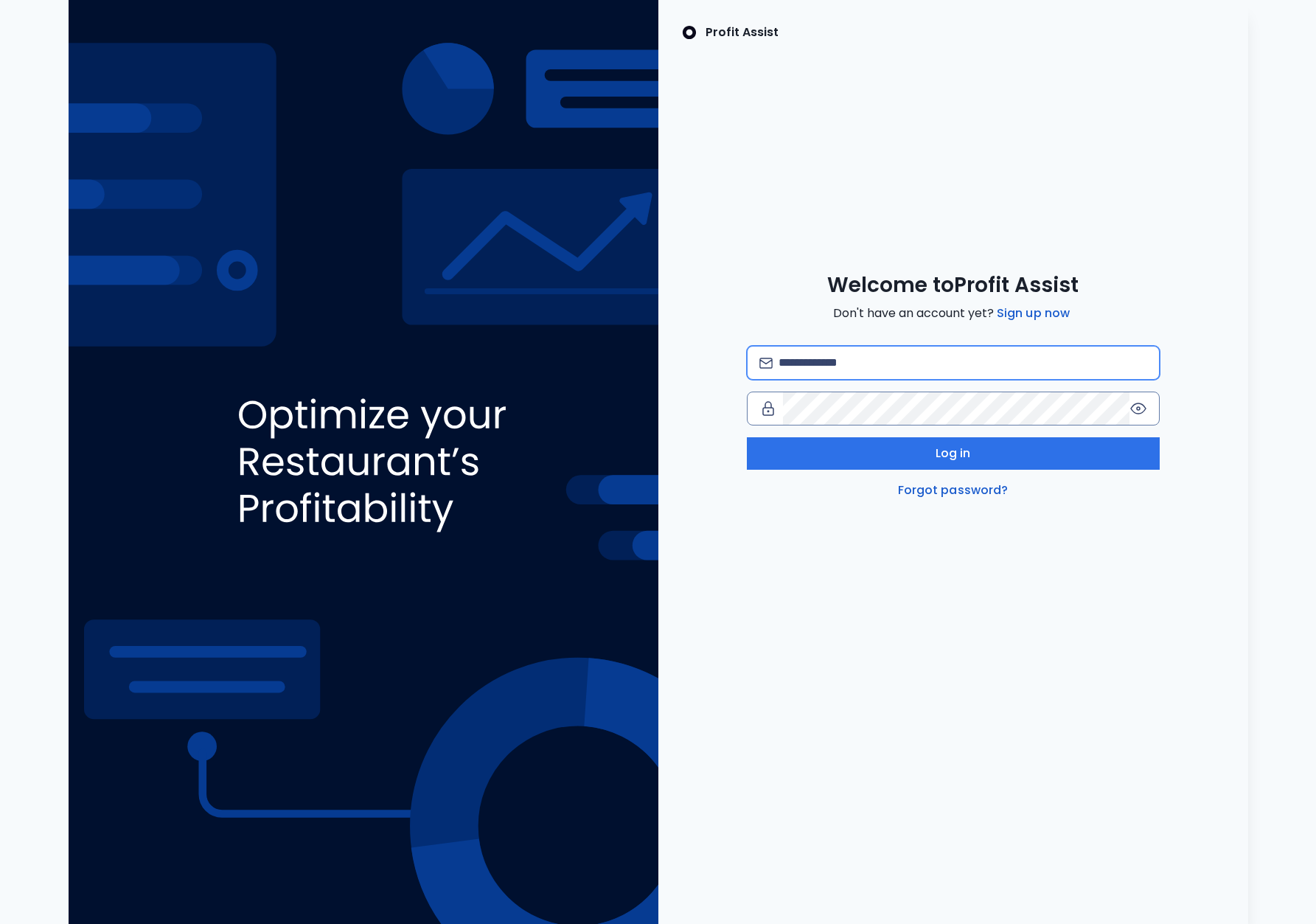
click at [970, 355] on input "email" at bounding box center [962, 362] width 368 height 32
type input "**********"
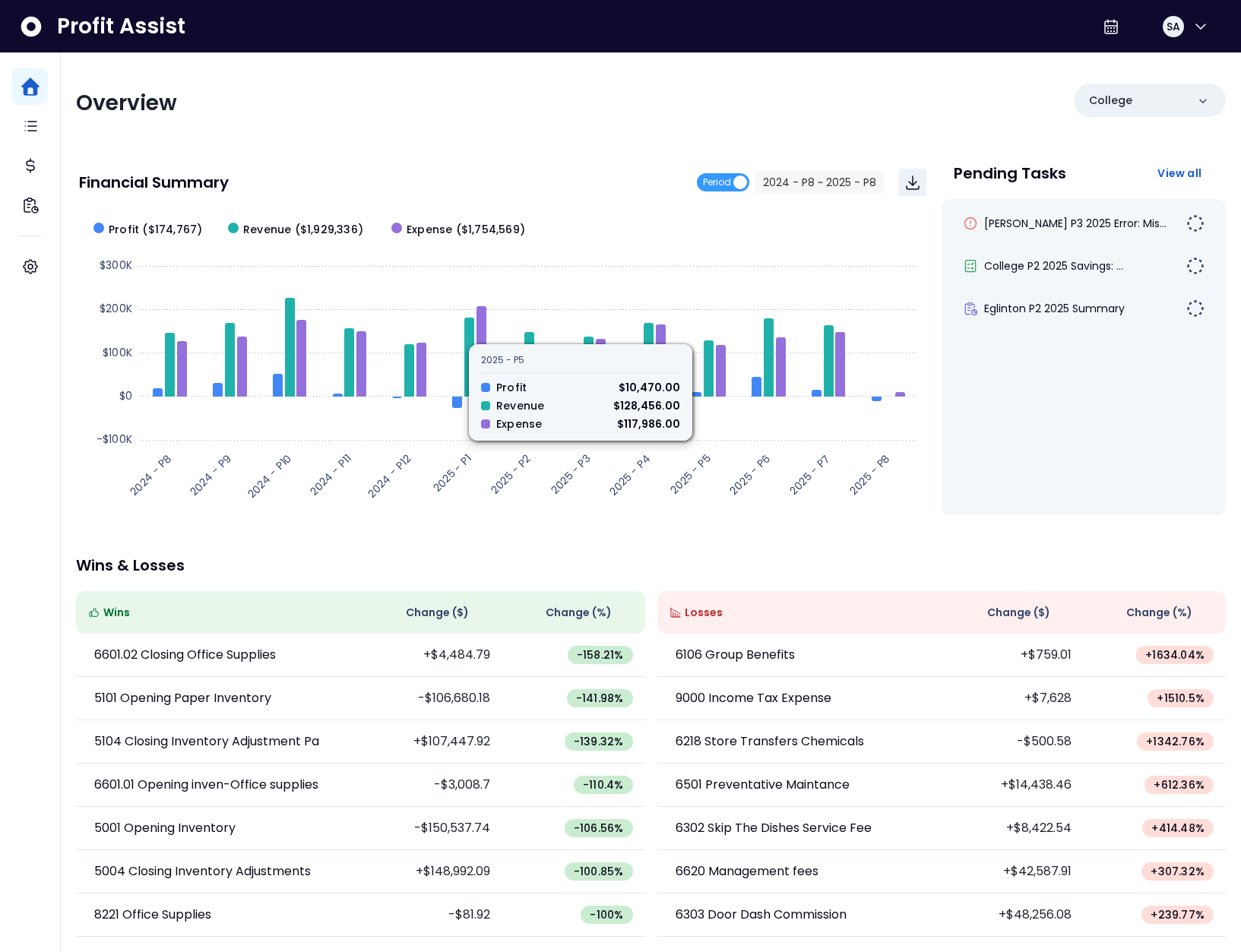
click at [575, 156] on div "Financial Summary Period 2024 - P8 ~ 2025 - P8" at bounding box center [502, 182] width 847 height 52
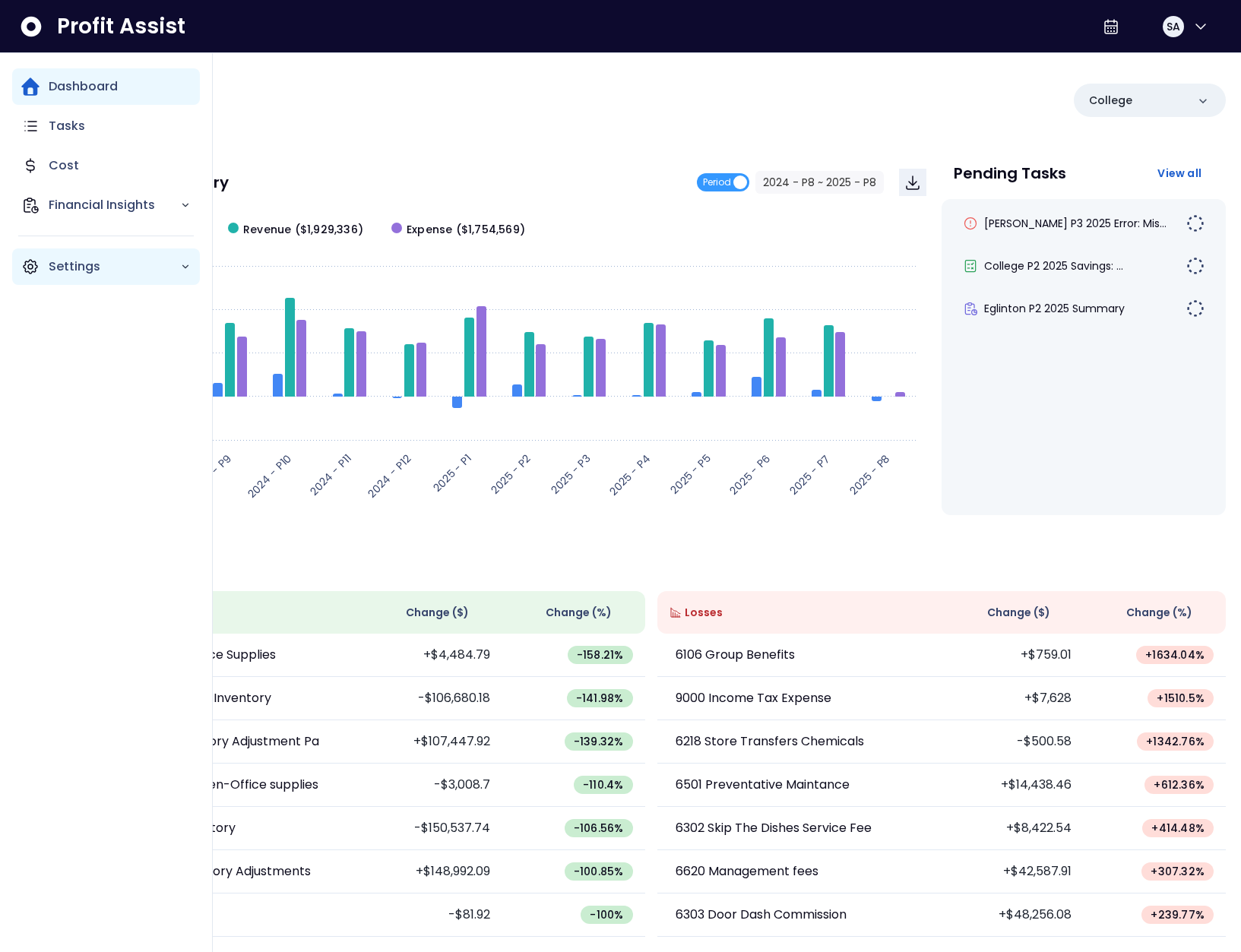
click at [26, 271] on icon "Main navigation" at bounding box center [30, 267] width 19 height 19
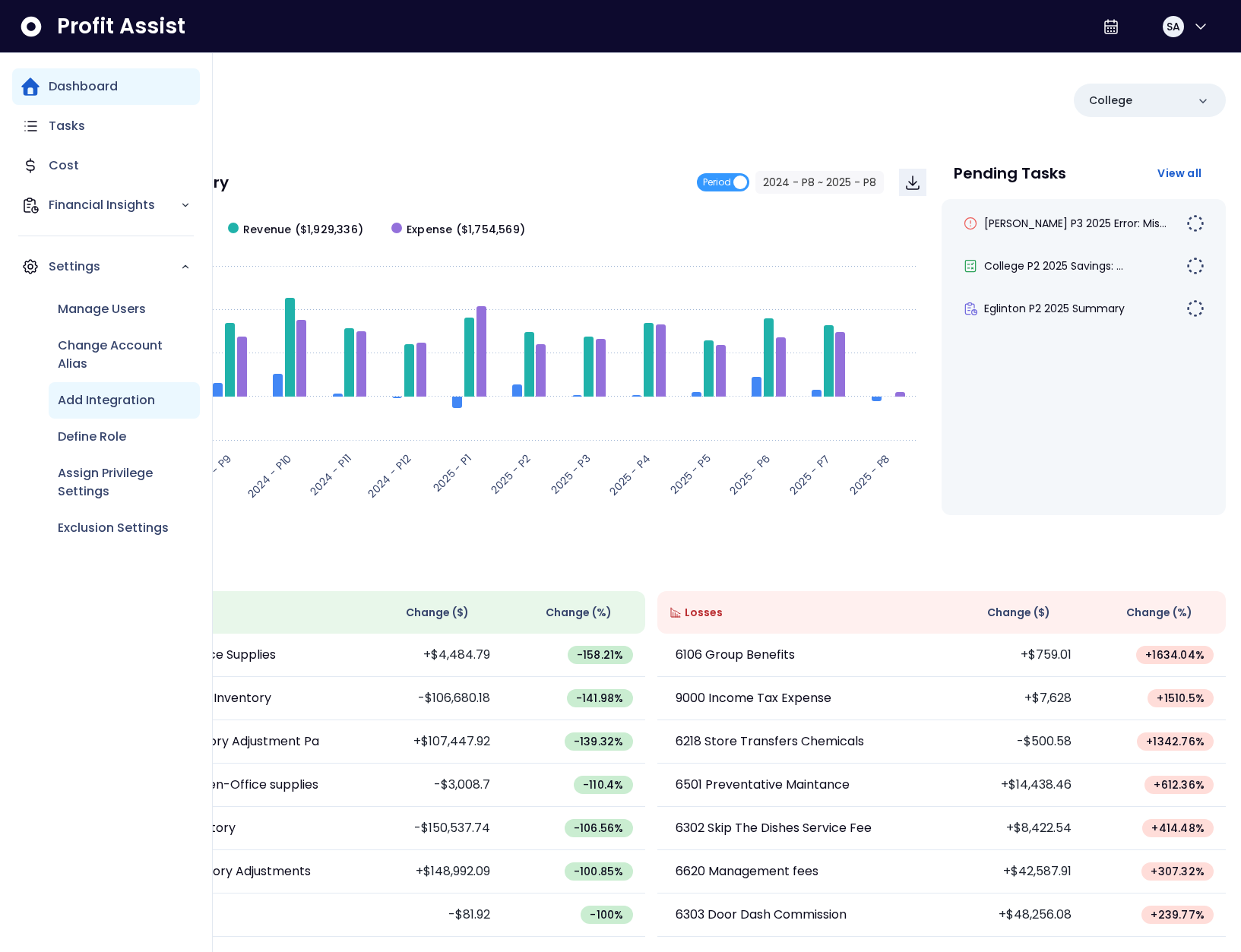
click at [94, 389] on div "Add Integration" at bounding box center [124, 400] width 151 height 36
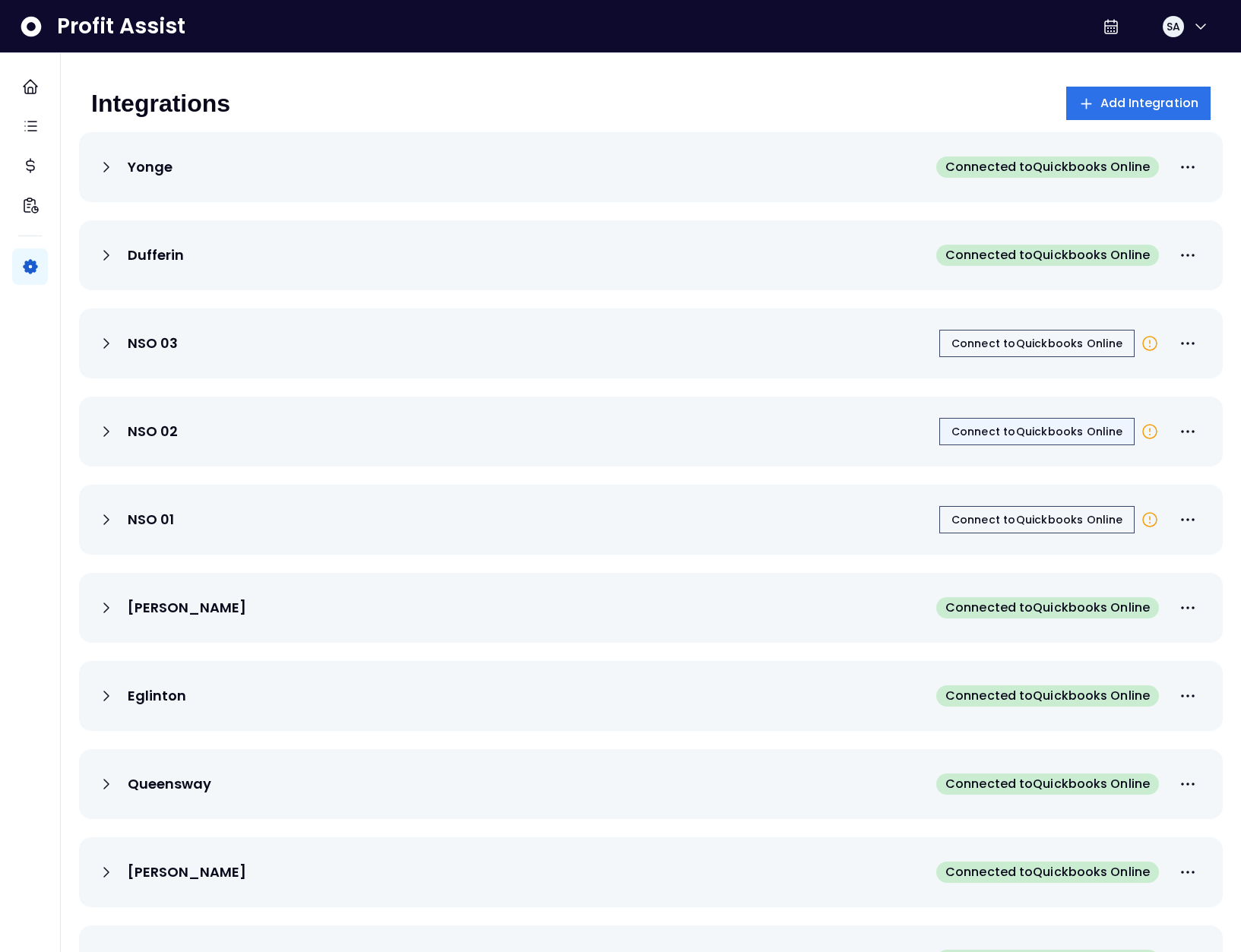
click at [1035, 433] on span "Connect to Quickbooks Online" at bounding box center [1037, 432] width 171 height 15
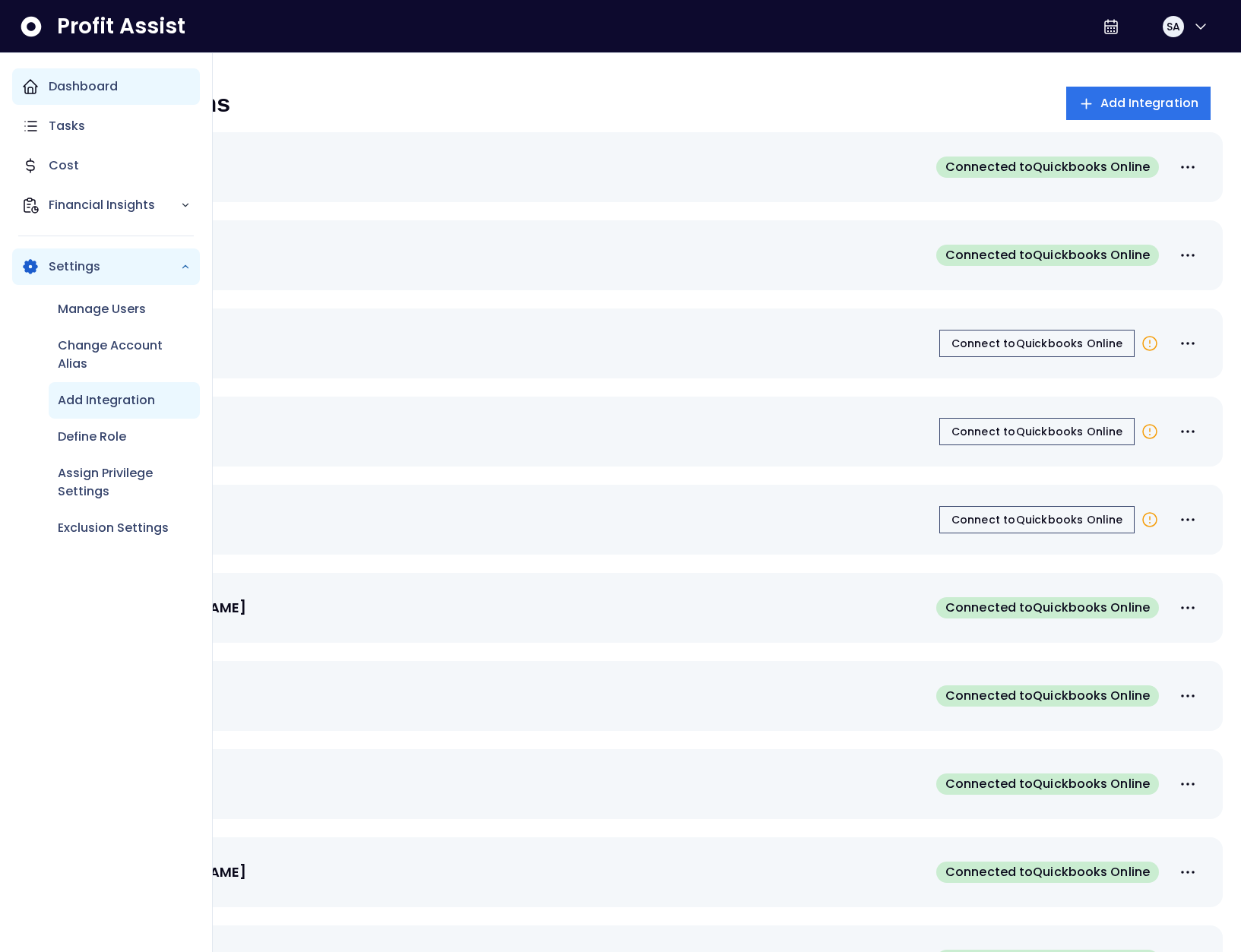
click at [36, 87] on icon "Main navigation" at bounding box center [30, 87] width 14 height 14
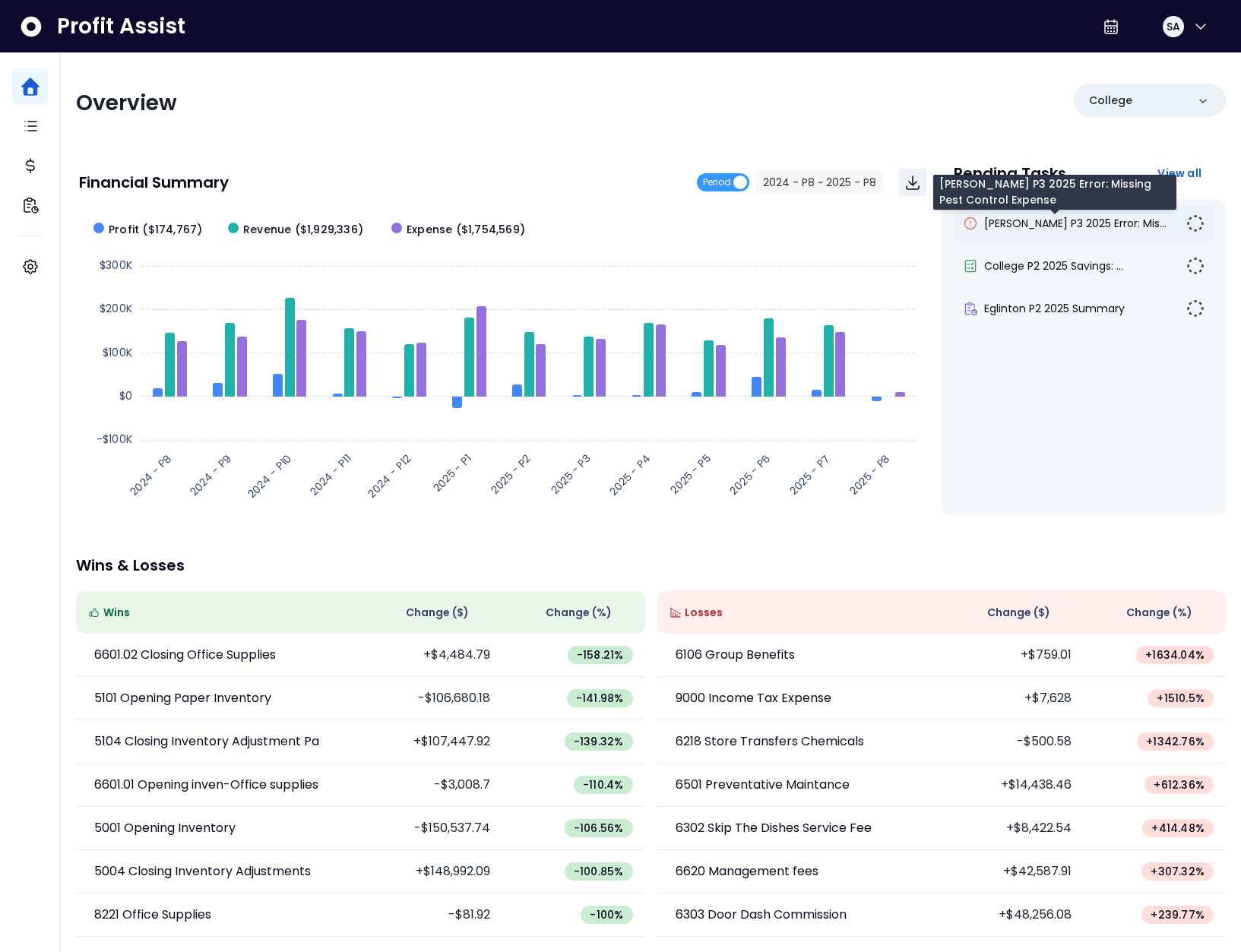
click at [1041, 216] on span "[PERSON_NAME] P3 2025 Error: Mis..." at bounding box center [1075, 224] width 183 height 15
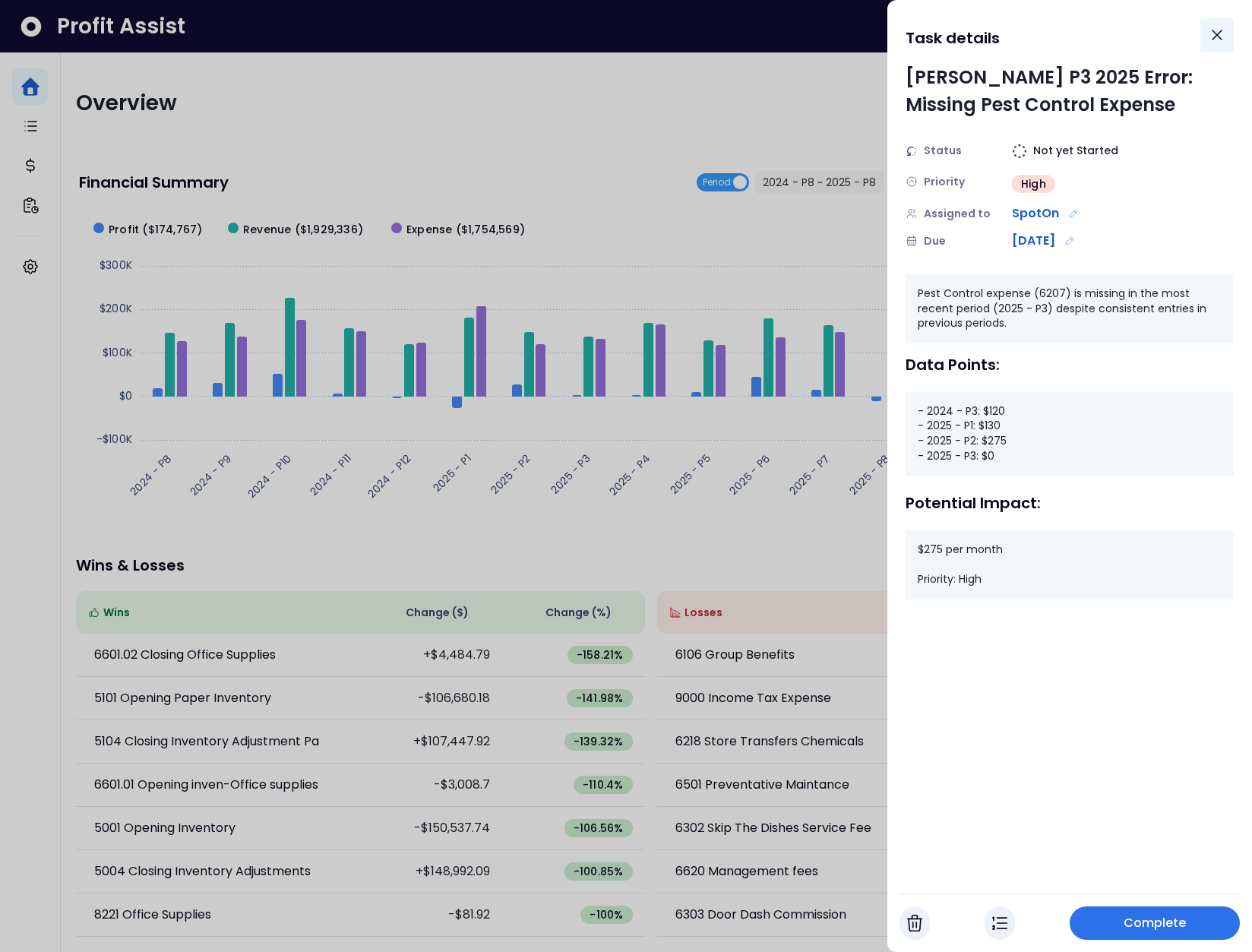
click at [1221, 35] on icon "Close" at bounding box center [1217, 35] width 19 height 19
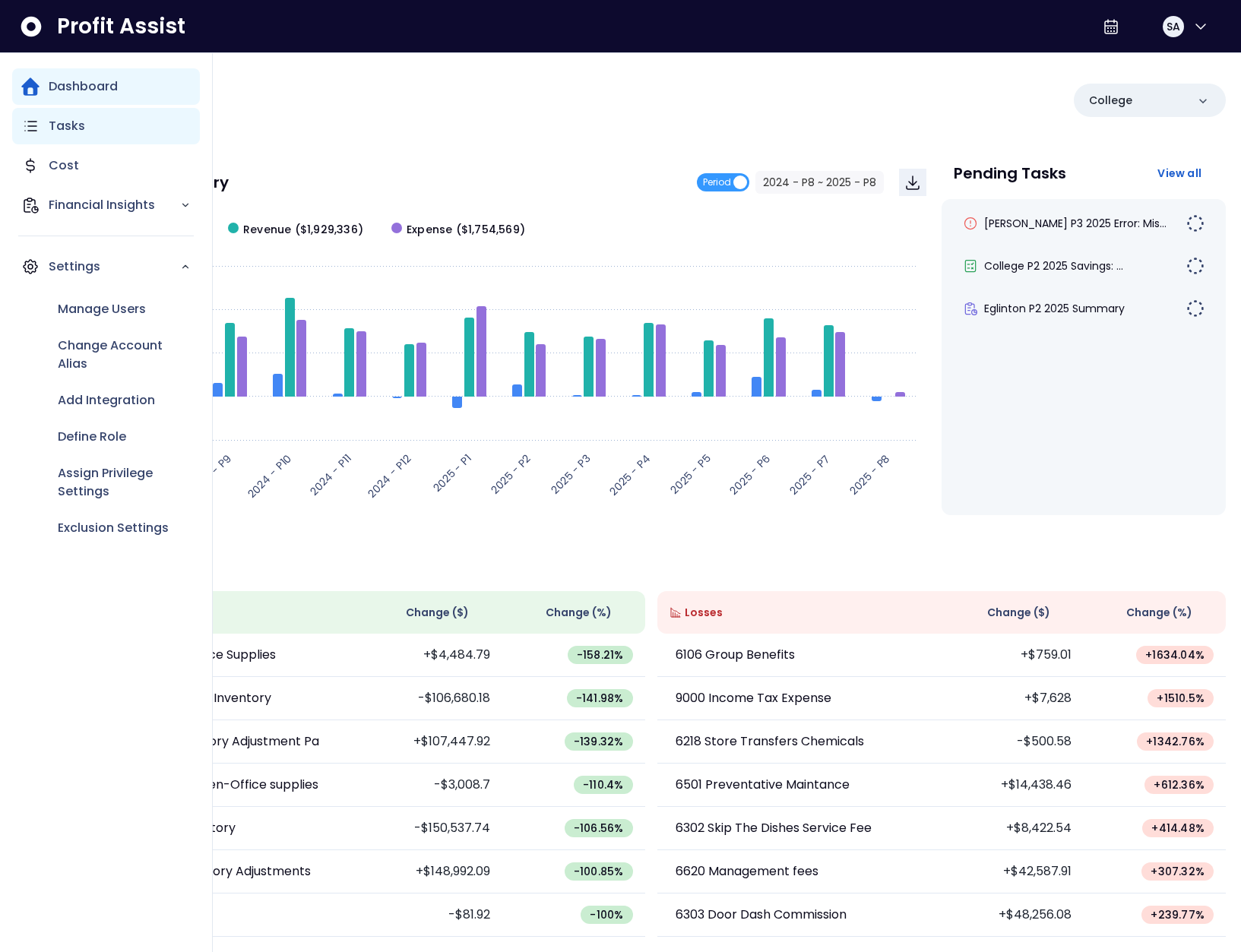
click at [31, 132] on icon "Main navigation" at bounding box center [30, 126] width 19 height 19
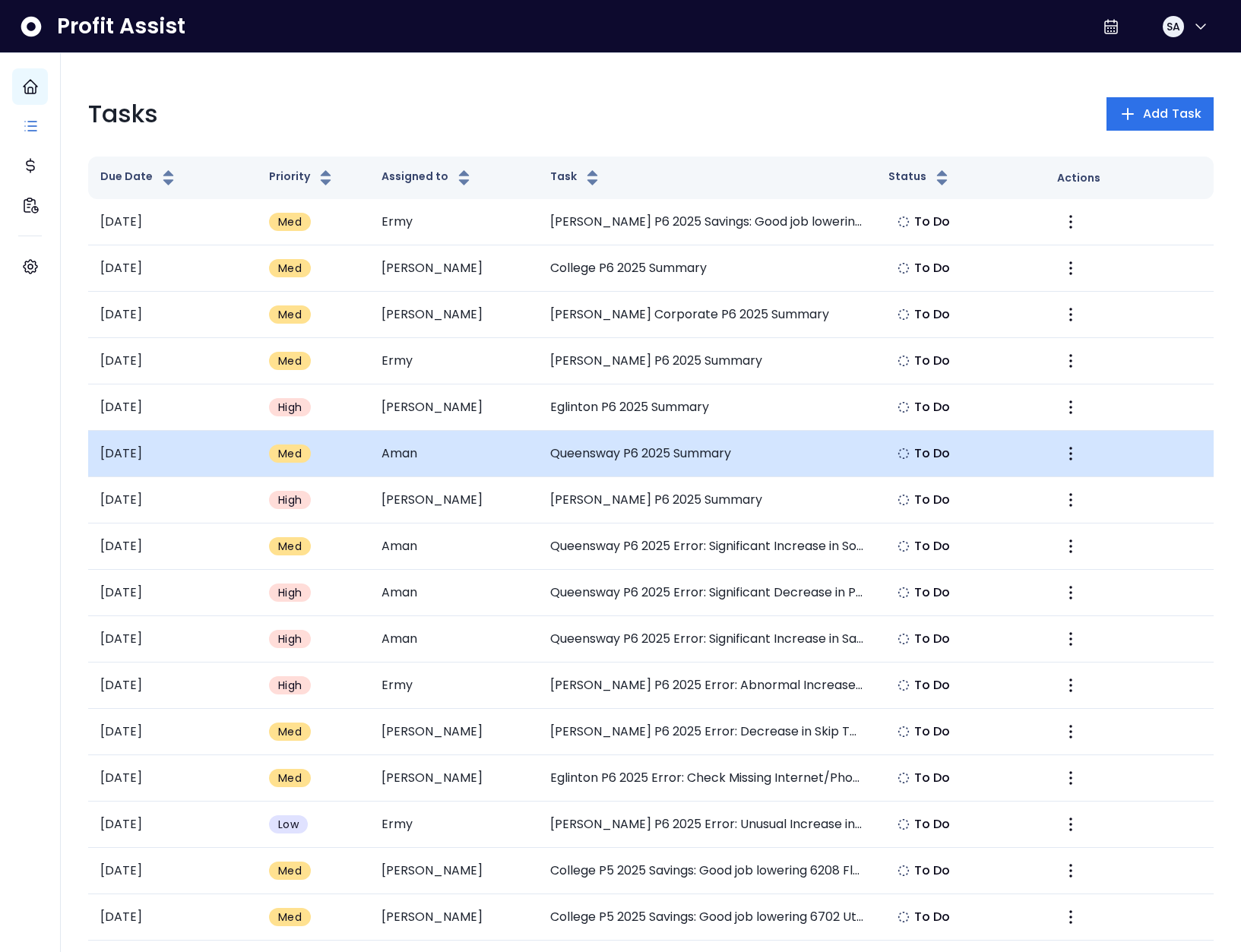
click at [582, 443] on td "Queensway P6 2025 Summary" at bounding box center [707, 454] width 338 height 46
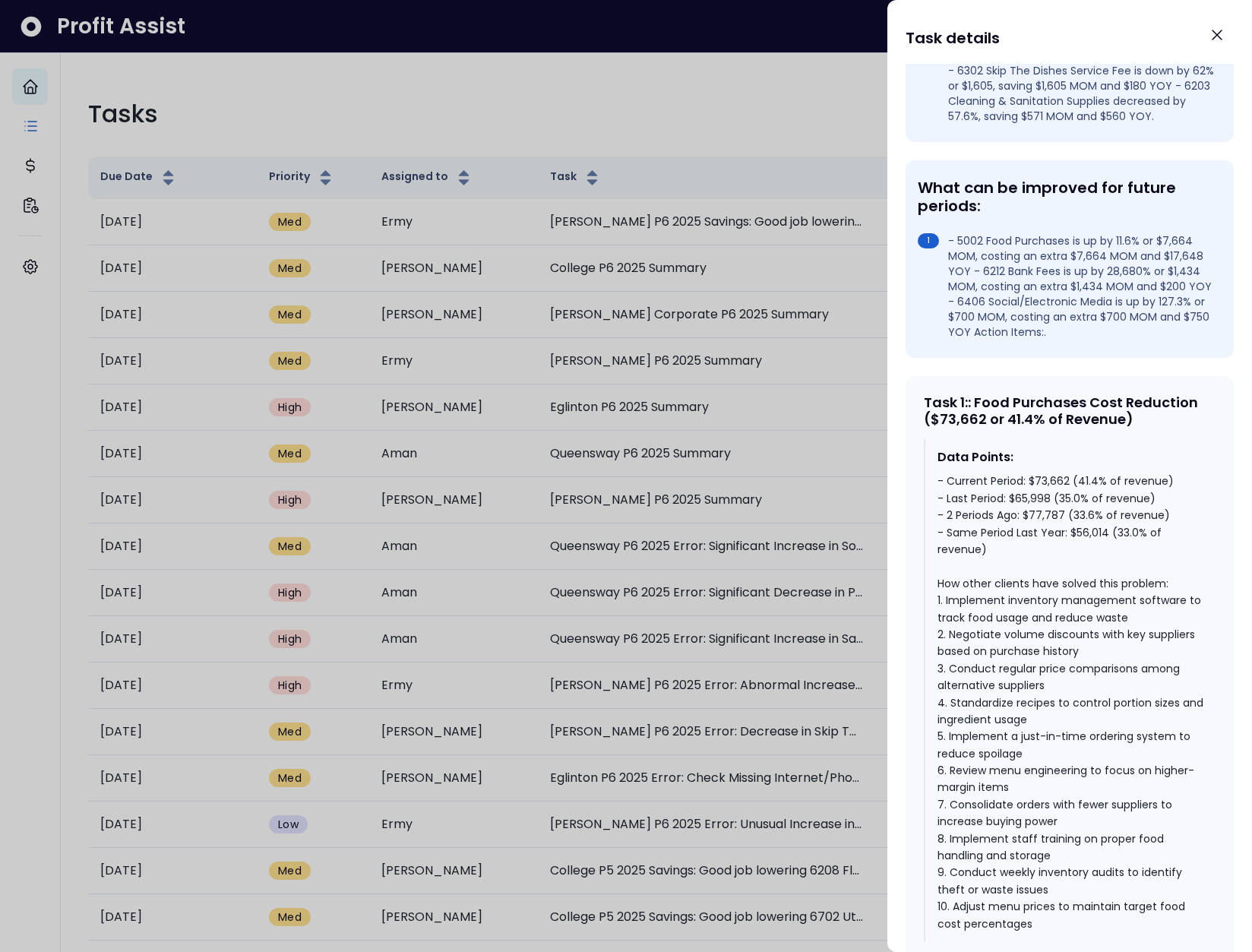
scroll to position [376, 0]
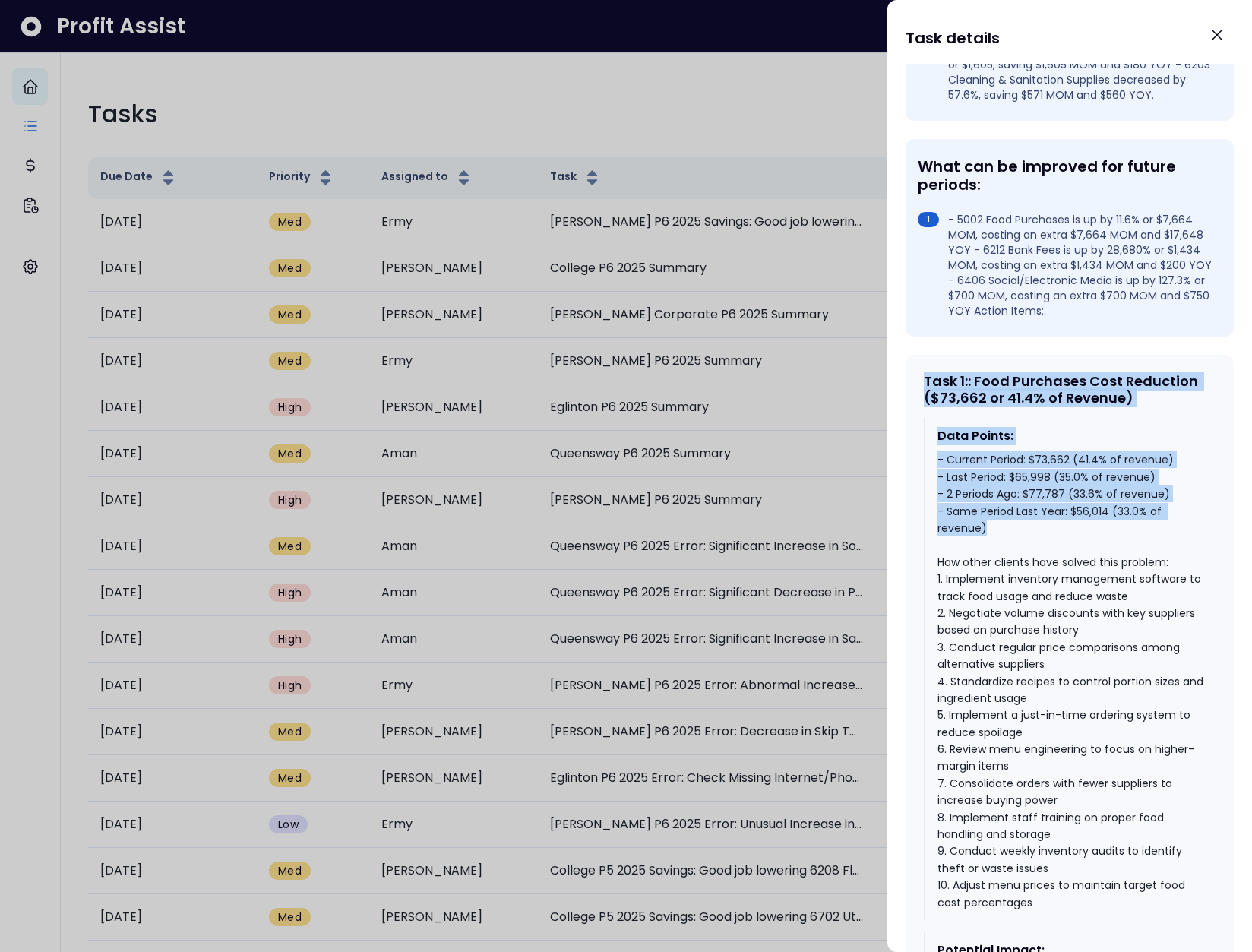
drag, startPoint x: 924, startPoint y: 396, endPoint x: 1147, endPoint y: 539, distance: 264.9
click at [1147, 539] on div "Task 1 : : Food Purchases Cost Reduction ($73,662 or 41.4% of Revenue) Data Poi…" at bounding box center [1069, 702] width 328 height 695
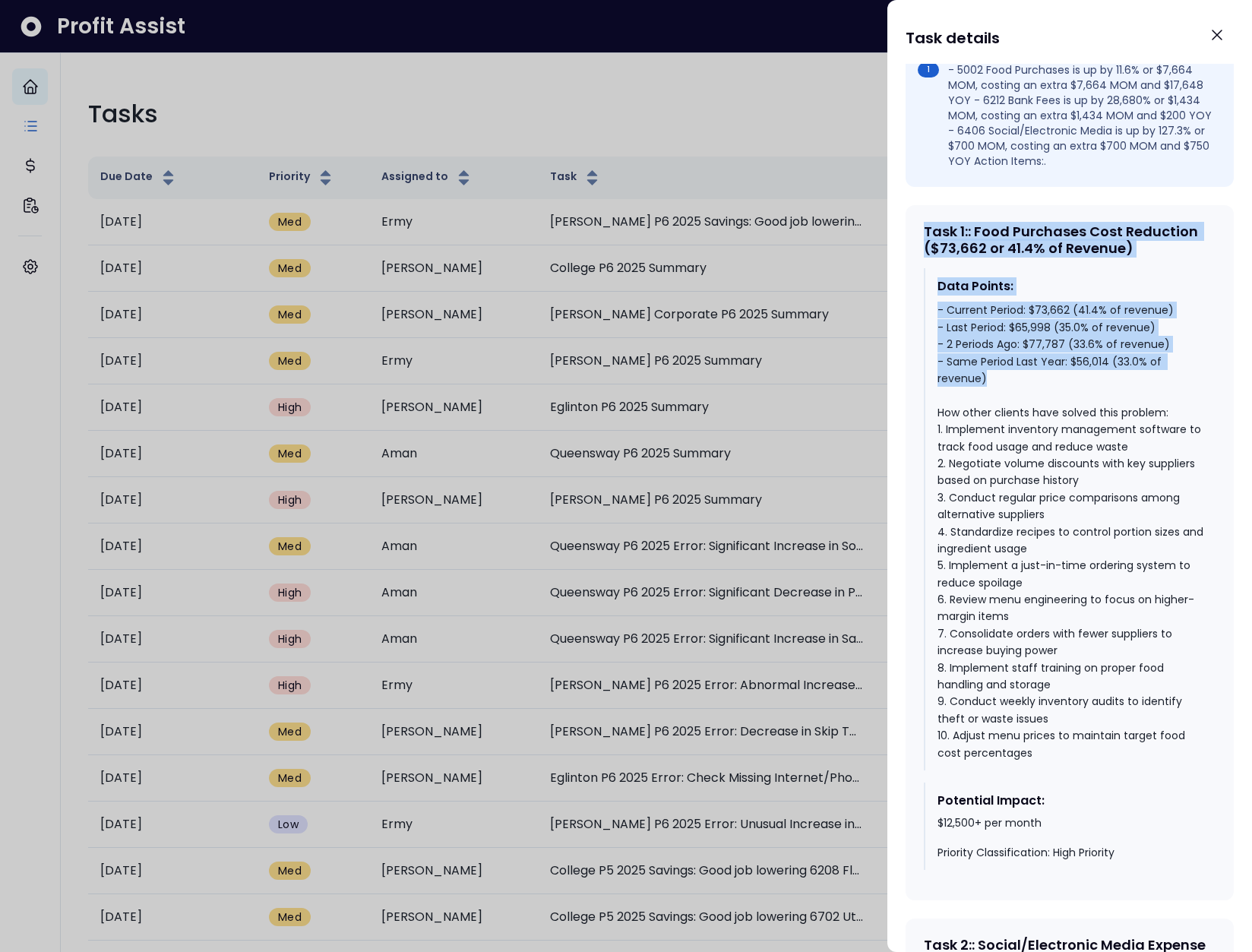
scroll to position [833, 0]
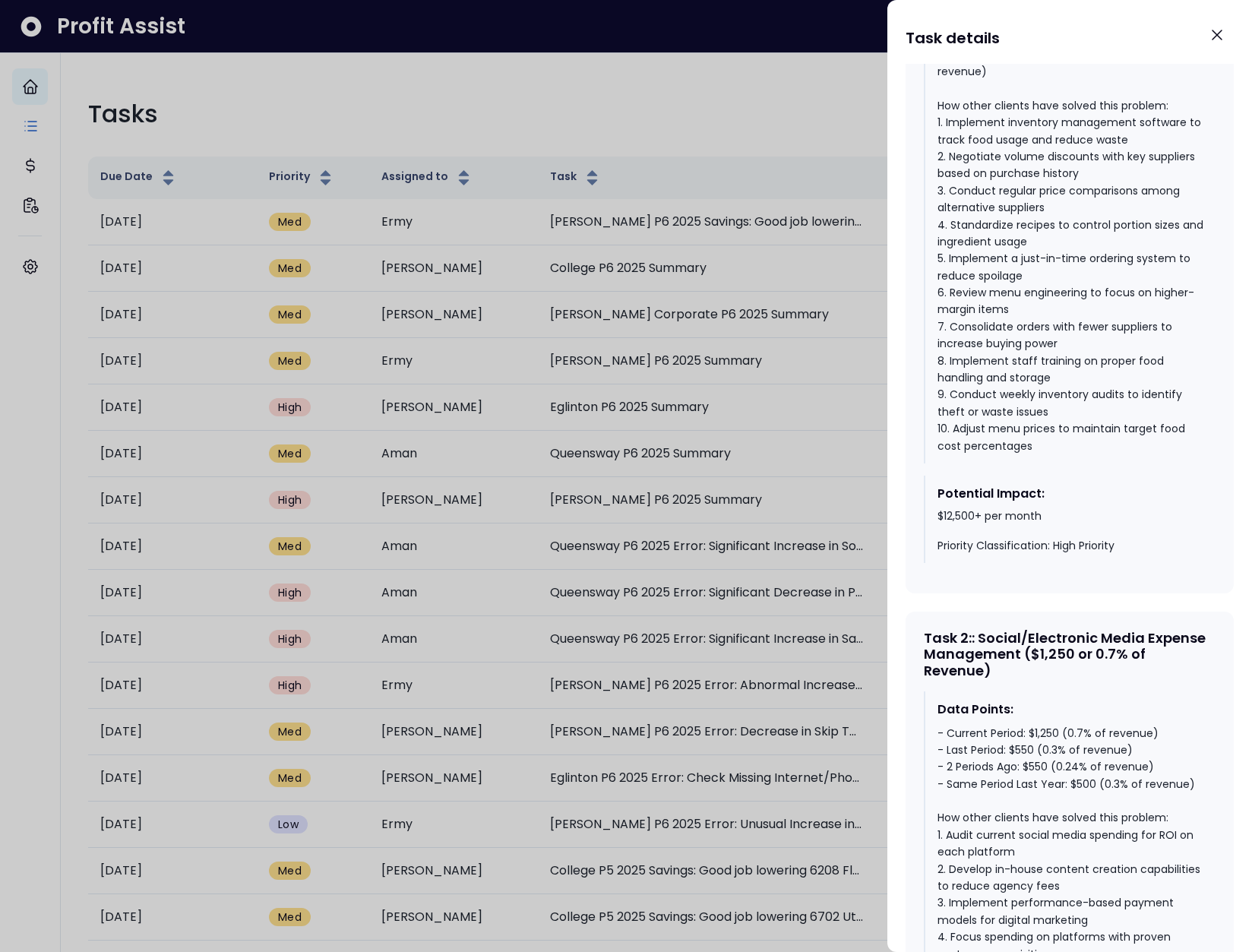
click at [1090, 454] on div "- Current Period: $73,662 (41.4% of revenue) - Last Period: $65,998 (35.0% of r…" at bounding box center [1070, 224] width 266 height 460
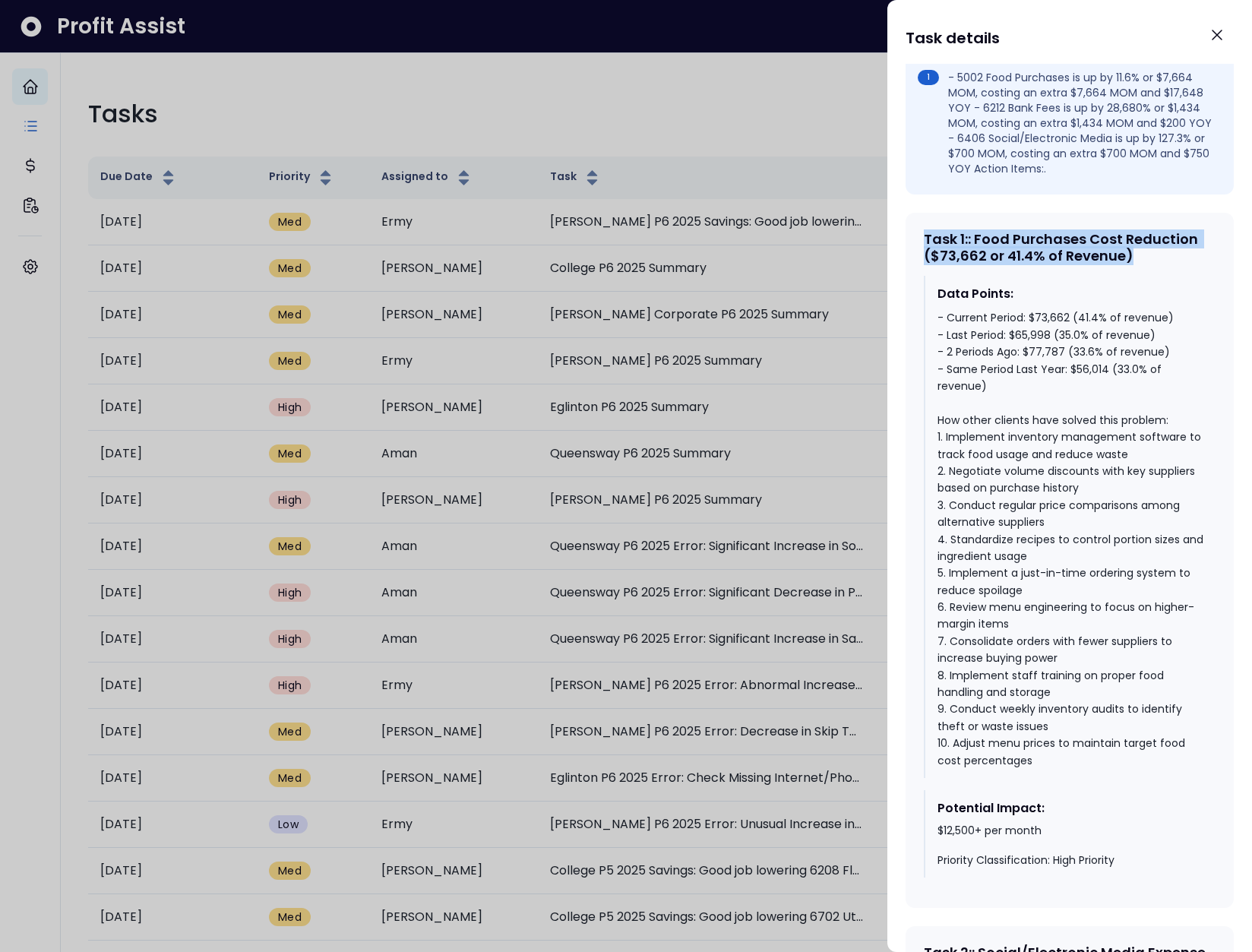
drag, startPoint x: 926, startPoint y: 255, endPoint x: 1161, endPoint y: 273, distance: 235.7
click at [1161, 264] on div "Task 1 : : Food Purchases Cost Reduction ($73,662 or 41.4% of Revenue)" at bounding box center [1069, 247] width 292 height 33
drag, startPoint x: 1166, startPoint y: 272, endPoint x: 929, endPoint y: 252, distance: 237.8
click at [929, 252] on div "Task 1 : : Food Purchases Cost Reduction ($73,662 or 41.4% of Revenue)" at bounding box center [1069, 247] width 292 height 33
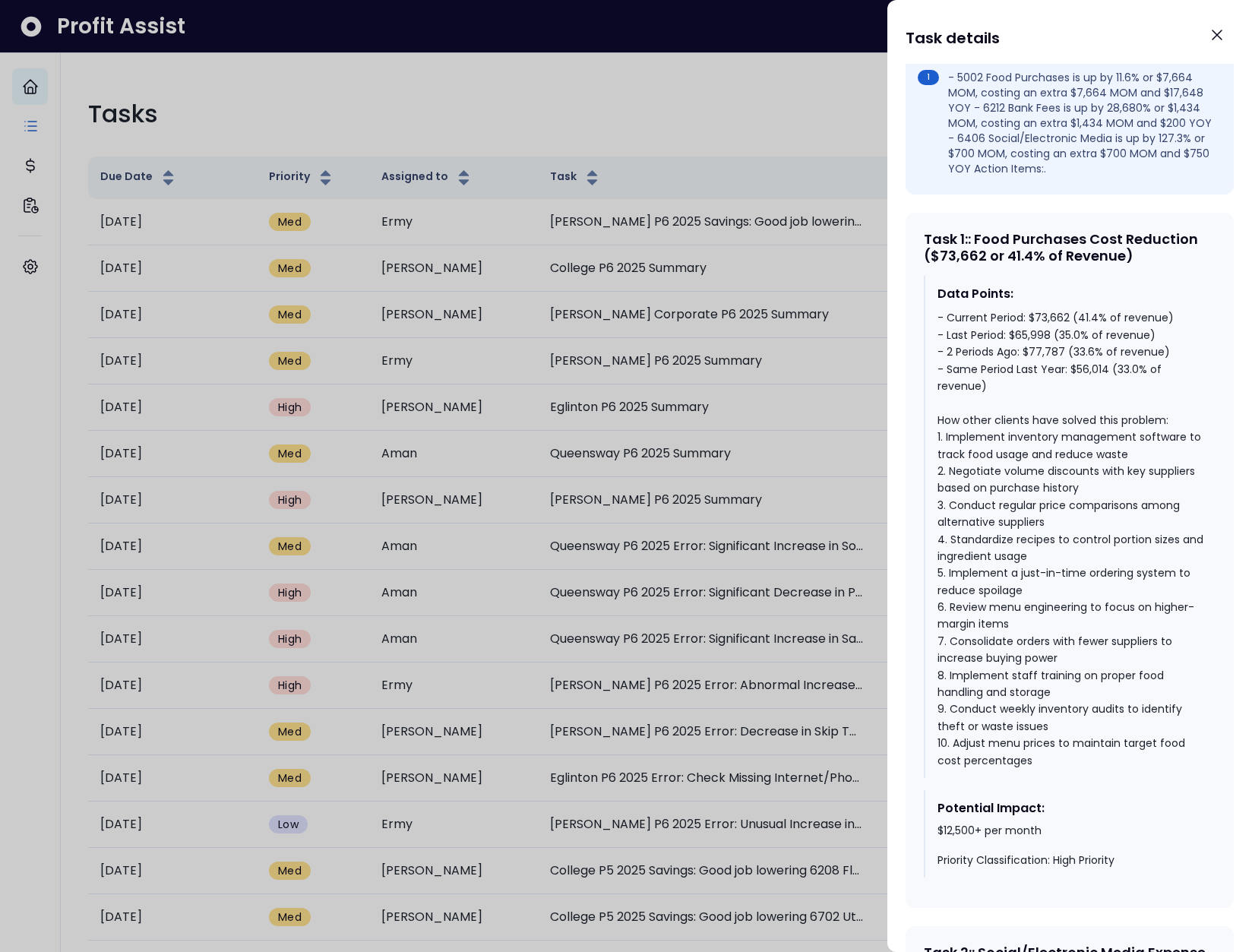
click at [1010, 295] on div "Data Points: - Current Period: $73,662 (41.4% of revenue) - Last Period: $65,99…" at bounding box center [1069, 526] width 292 height 502
click at [1028, 369] on div "- Current Period: $73,662 (41.4% of revenue) - Last Period: $65,998 (35.0% of r…" at bounding box center [1070, 539] width 266 height 460
click at [1021, 350] on div "- Current Period: $73,662 (41.4% of revenue) - Last Period: $65,998 (35.0% of r…" at bounding box center [1070, 539] width 266 height 460
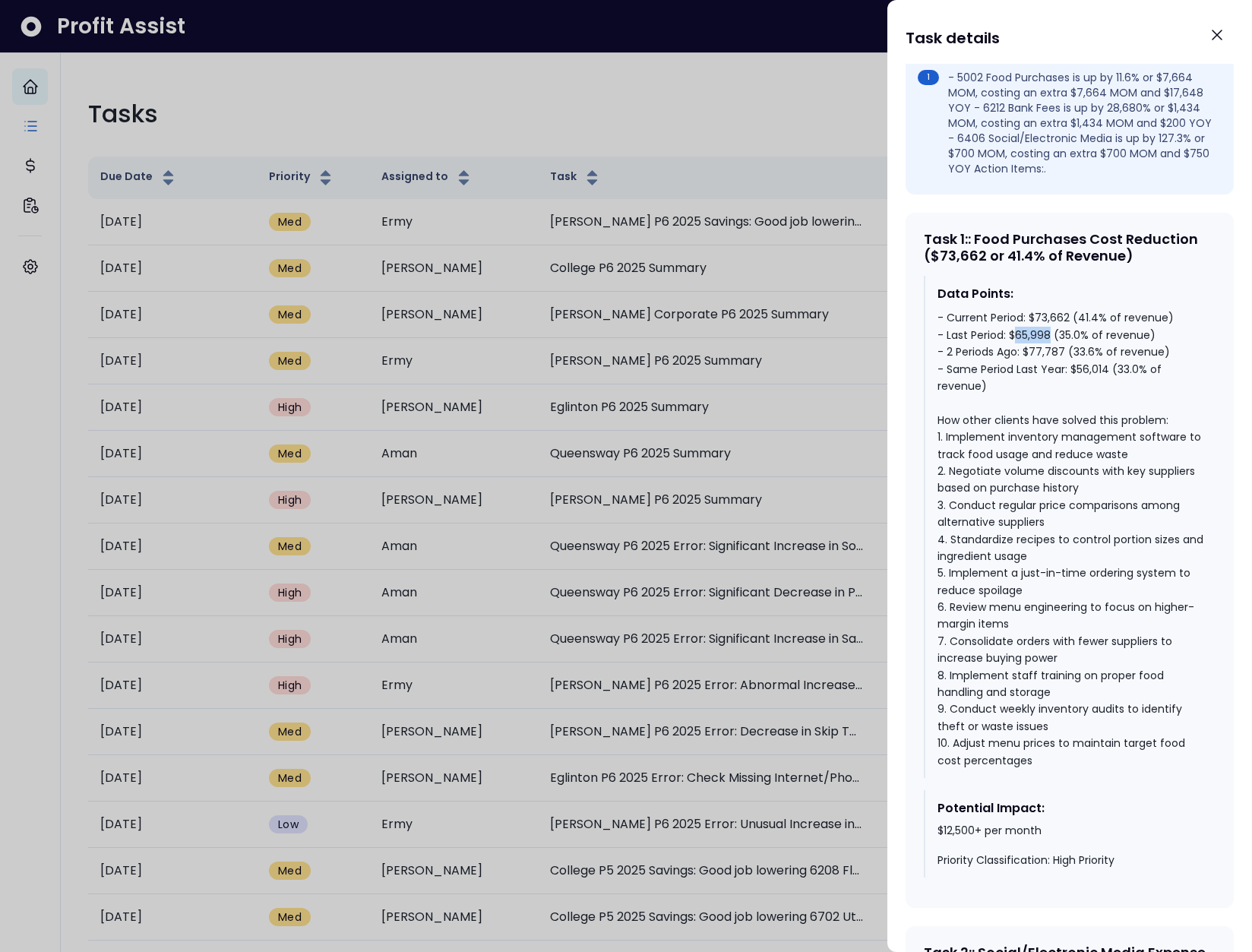
click at [1021, 350] on div "- Current Period: $73,662 (41.4% of revenue) - Last Period: $65,998 (35.0% of r…" at bounding box center [1070, 539] width 266 height 460
click at [1014, 336] on div "- Current Period: $73,662 (41.4% of revenue) - Last Period: $65,998 (35.0% of r…" at bounding box center [1070, 539] width 266 height 460
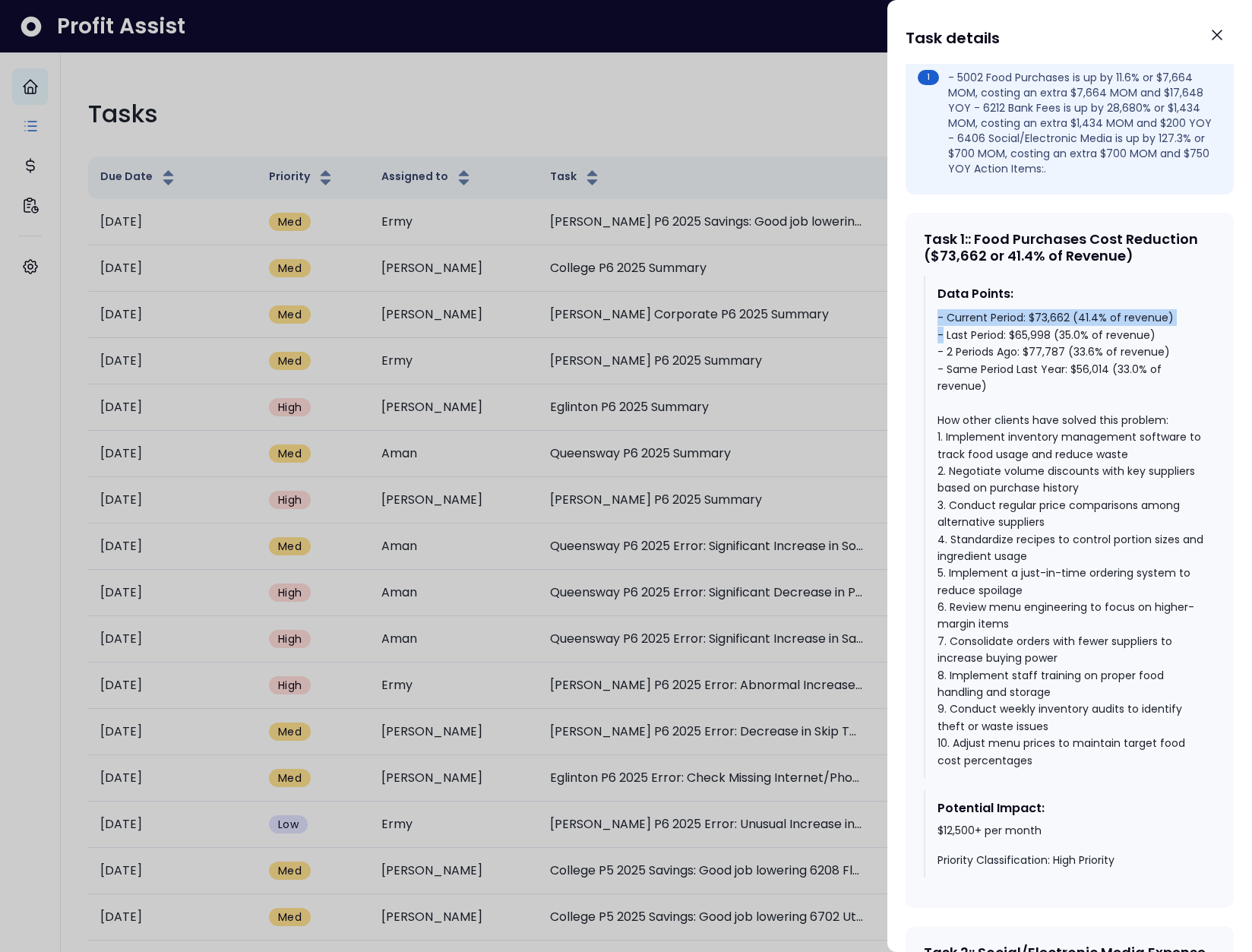
click at [1014, 336] on div "- Current Period: $73,662 (41.4% of revenue) - Last Period: $65,998 (35.0% of r…" at bounding box center [1070, 539] width 266 height 460
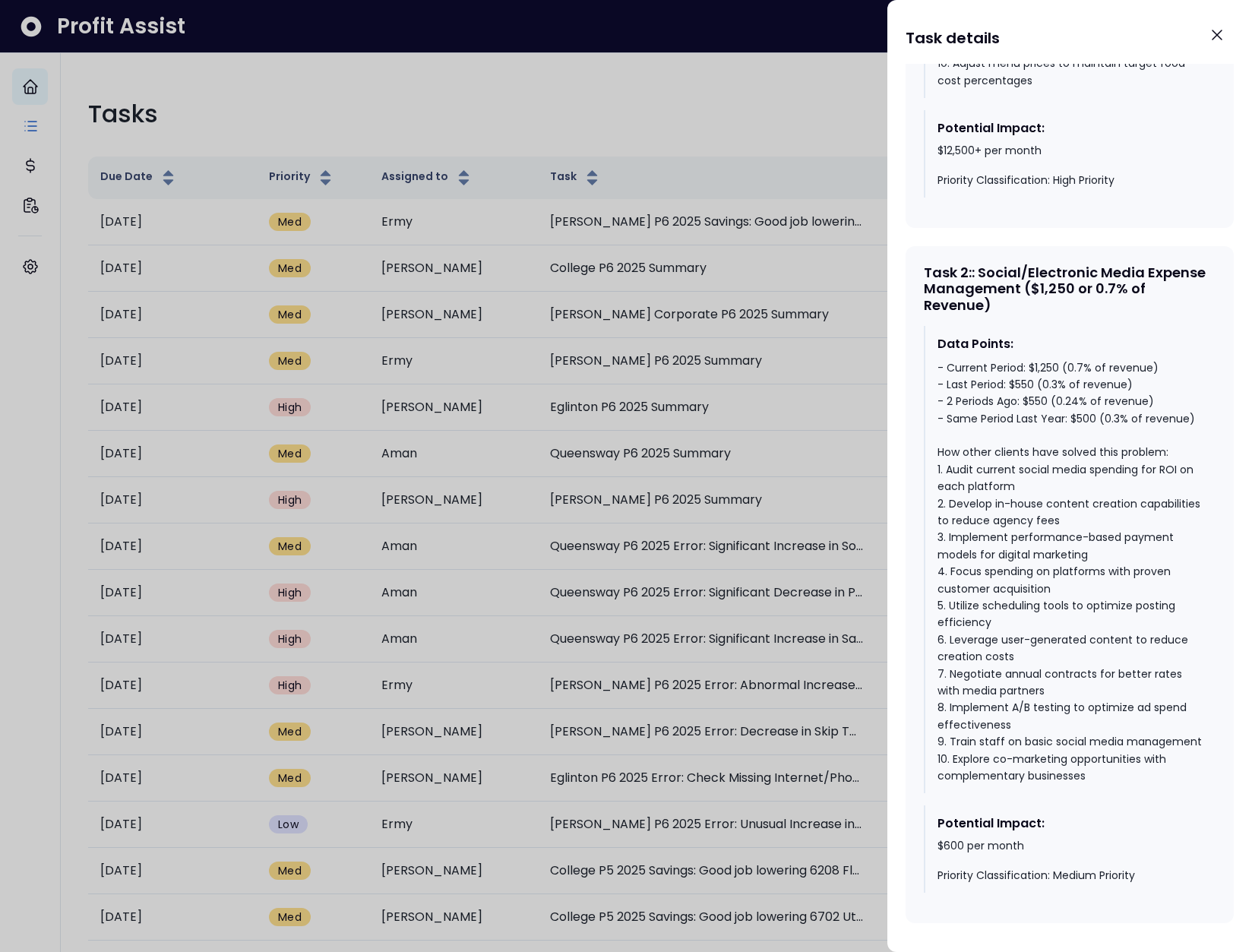
scroll to position [1227, 0]
click at [1025, 372] on div "- Current Period: $1,250 (0.7% of revenue) - Last Period: $550 (0.3% of revenue…" at bounding box center [1070, 570] width 266 height 426
click at [1049, 358] on div "- Current Period: $1,250 (0.7% of revenue) - Last Period: $550 (0.3% of revenue…" at bounding box center [1070, 570] width 266 height 426
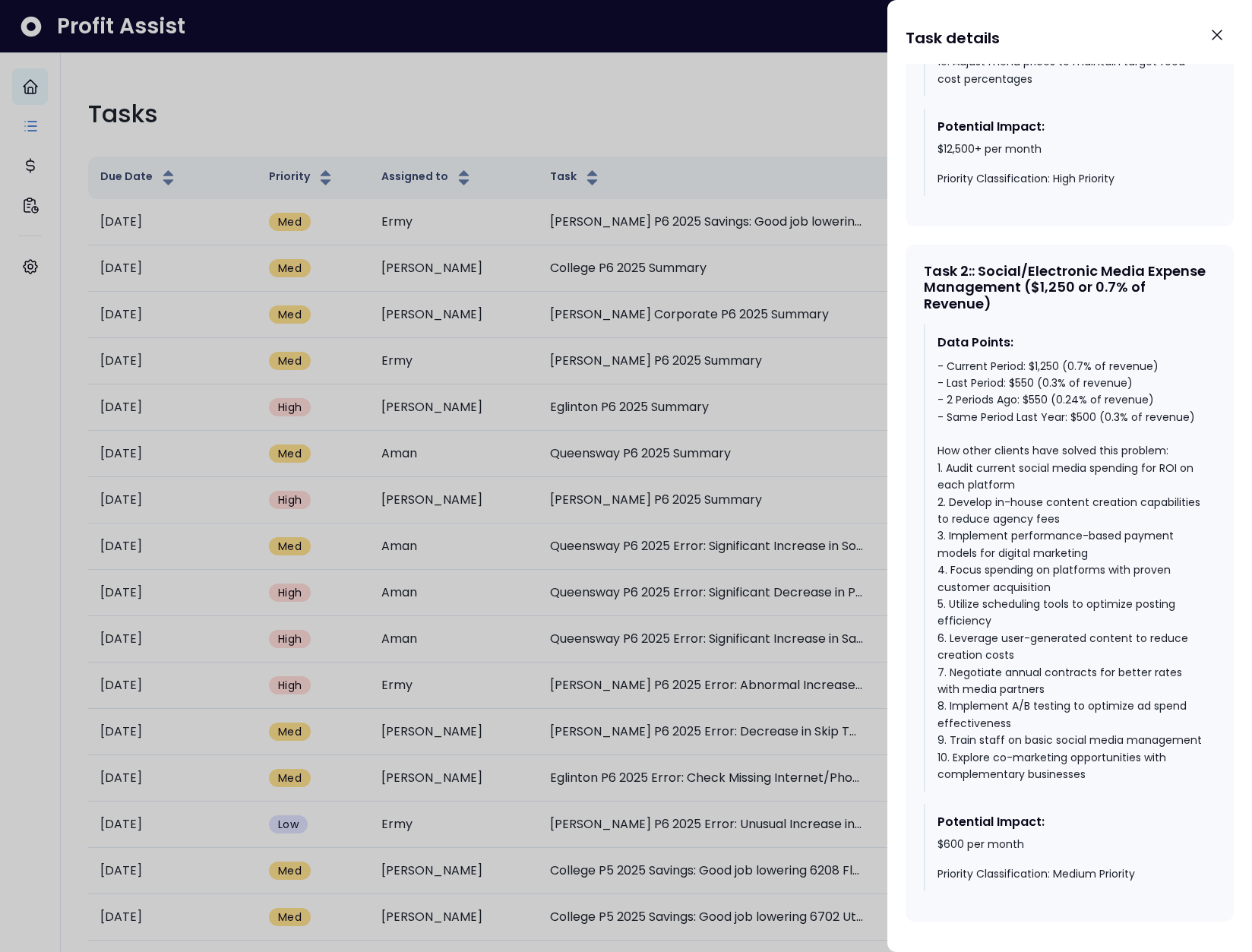
click at [1142, 358] on div "- Current Period: $1,250 (0.7% of revenue) - Last Period: $550 (0.3% of revenue…" at bounding box center [1070, 570] width 266 height 426
drag, startPoint x: 1135, startPoint y: 352, endPoint x: 1062, endPoint y: 355, distance: 73.1
click at [1062, 358] on div "- Current Period: $1,250 (0.7% of revenue) - Last Period: $550 (0.3% of revenue…" at bounding box center [1070, 570] width 266 height 426
click at [806, 303] on div at bounding box center [626, 476] width 1252 height 952
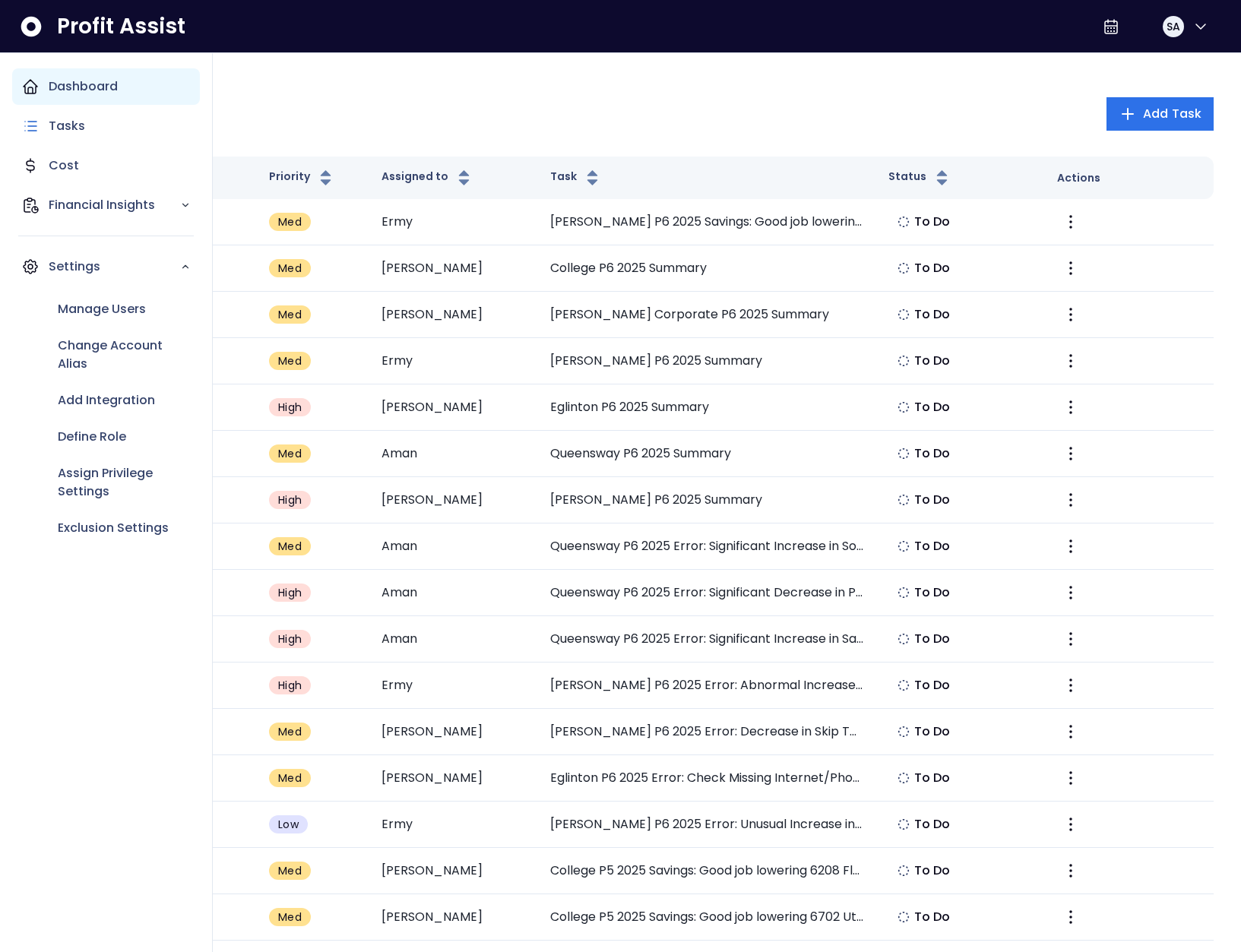
click at [25, 87] on icon "Main navigation" at bounding box center [30, 87] width 14 height 14
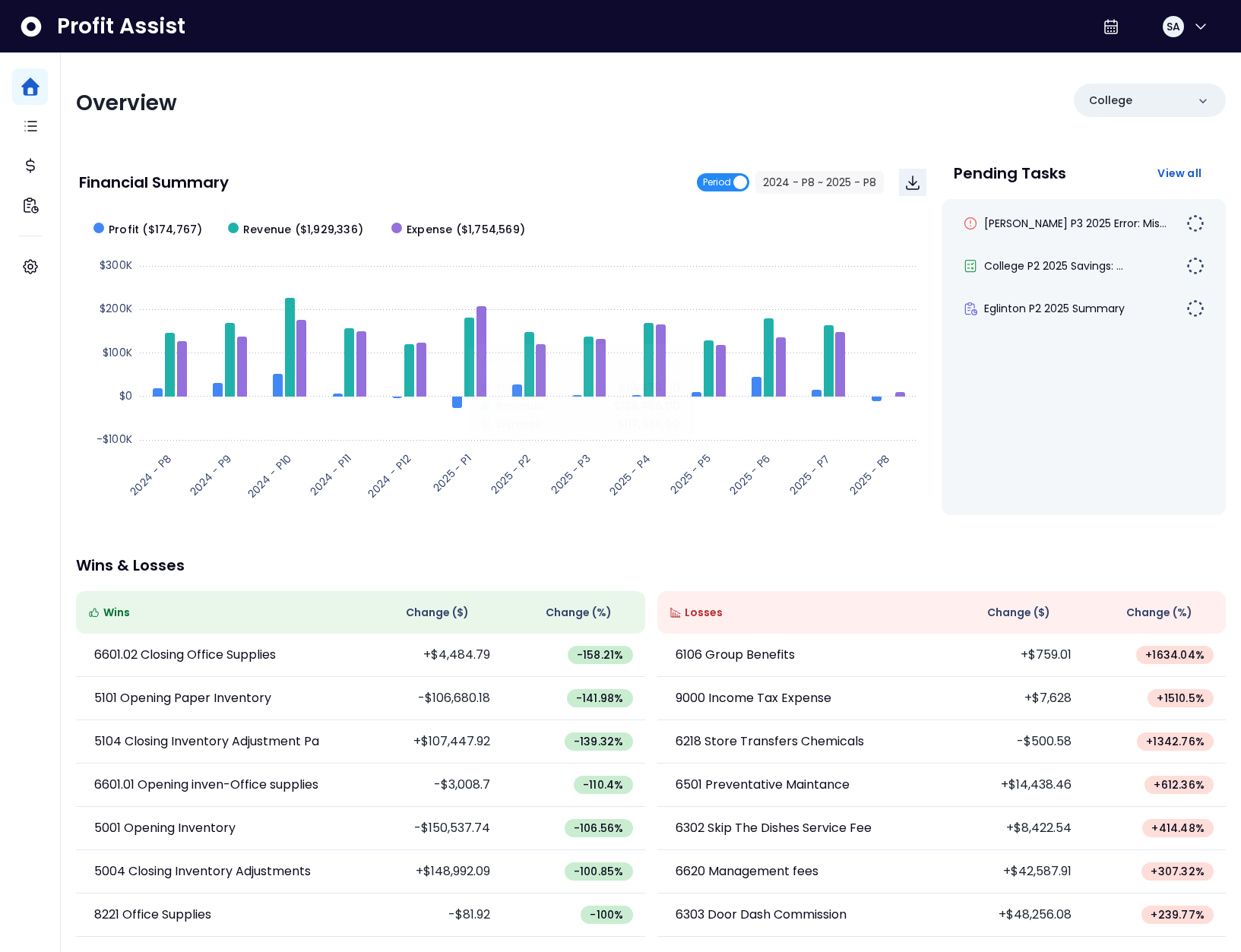
click at [722, 185] on span "Period" at bounding box center [717, 183] width 28 height 19
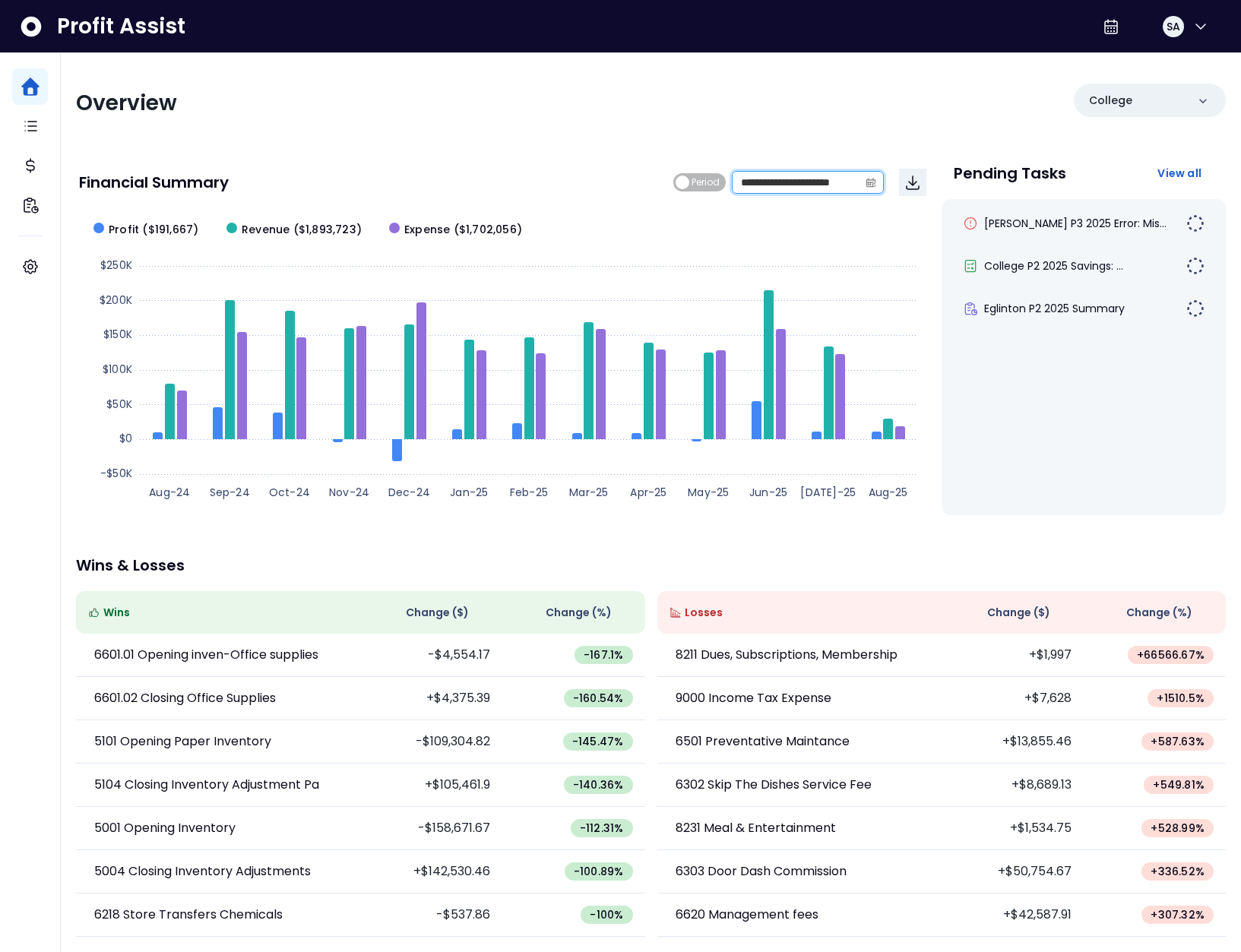
click at [824, 183] on input "**********" at bounding box center [795, 182] width 126 height 21
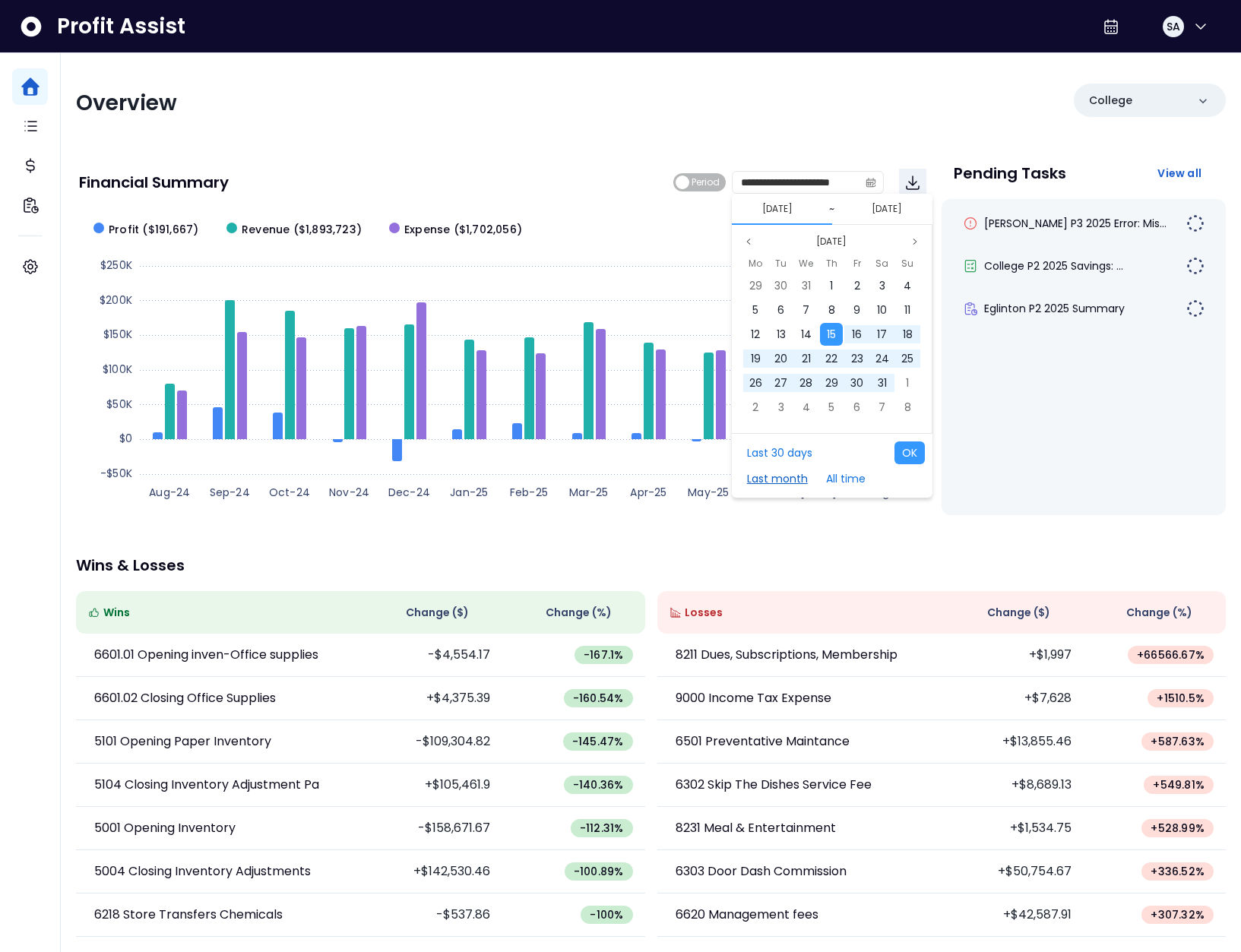
click at [774, 471] on button "Last month" at bounding box center [777, 478] width 76 height 22
click at [903, 454] on button "OK" at bounding box center [909, 452] width 30 height 22
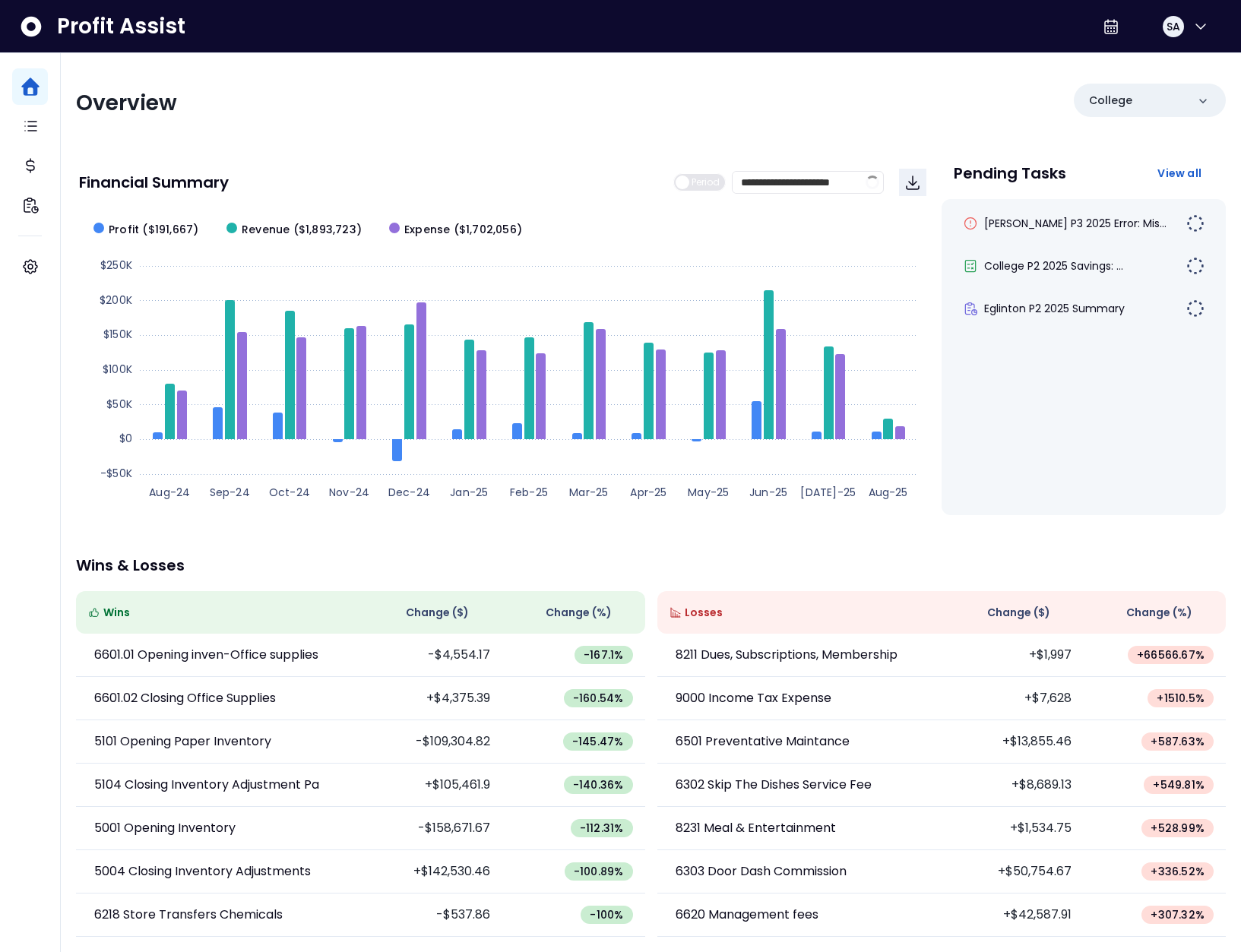
type input "**********"
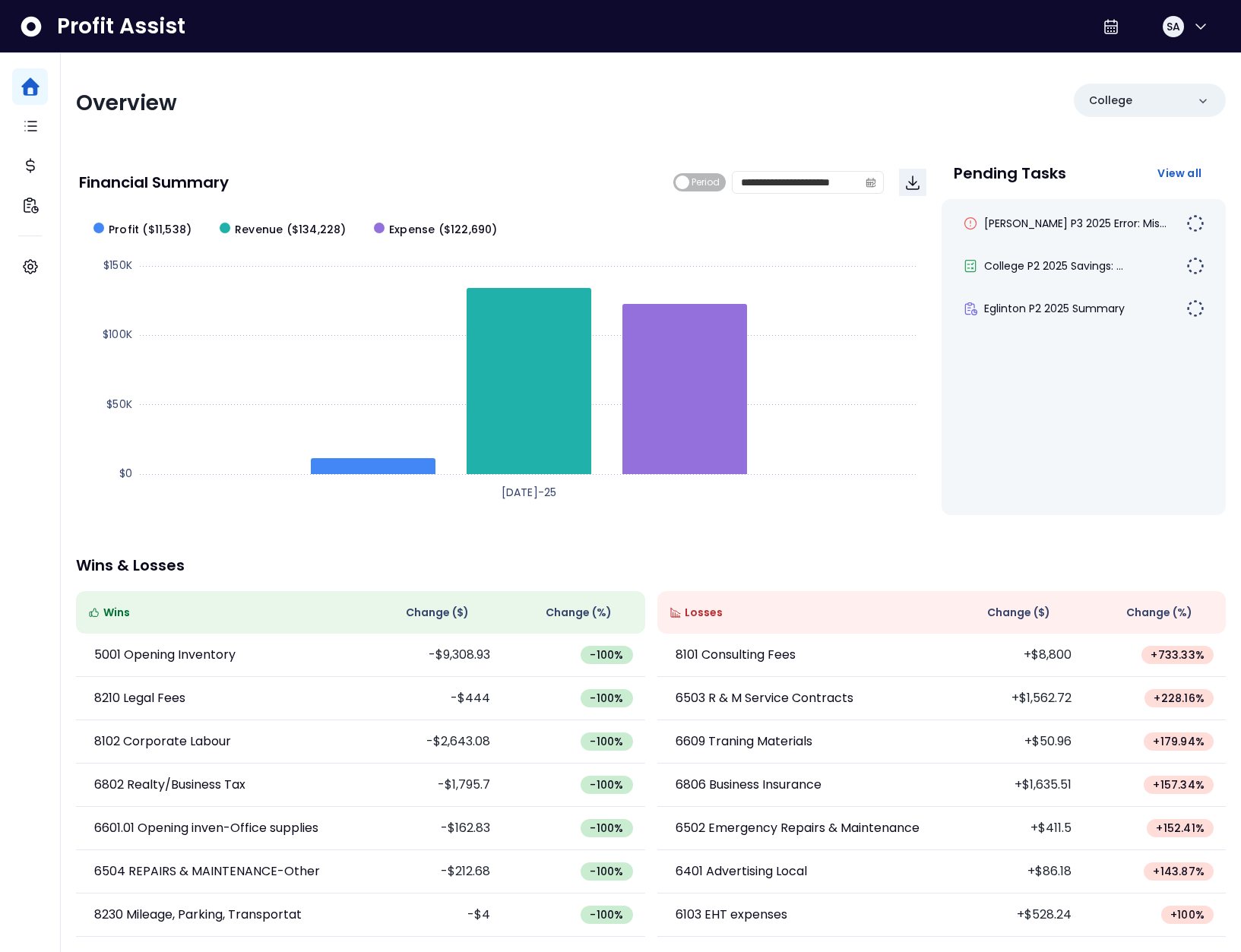
click at [1034, 619] on span "Change ( $ )" at bounding box center [1018, 612] width 63 height 16
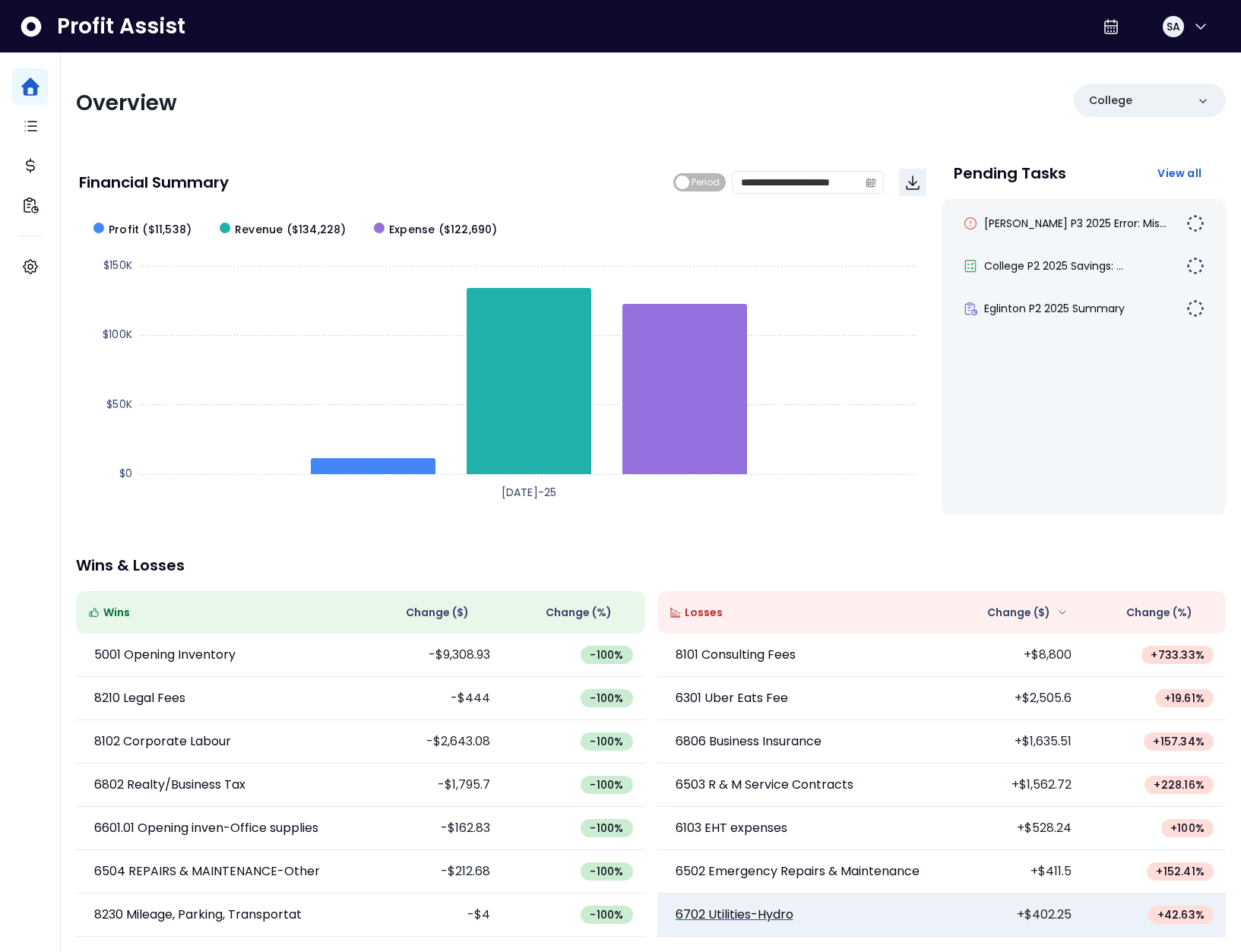
click at [751, 916] on p "6702 Utilities-Hydro" at bounding box center [735, 915] width 118 height 19
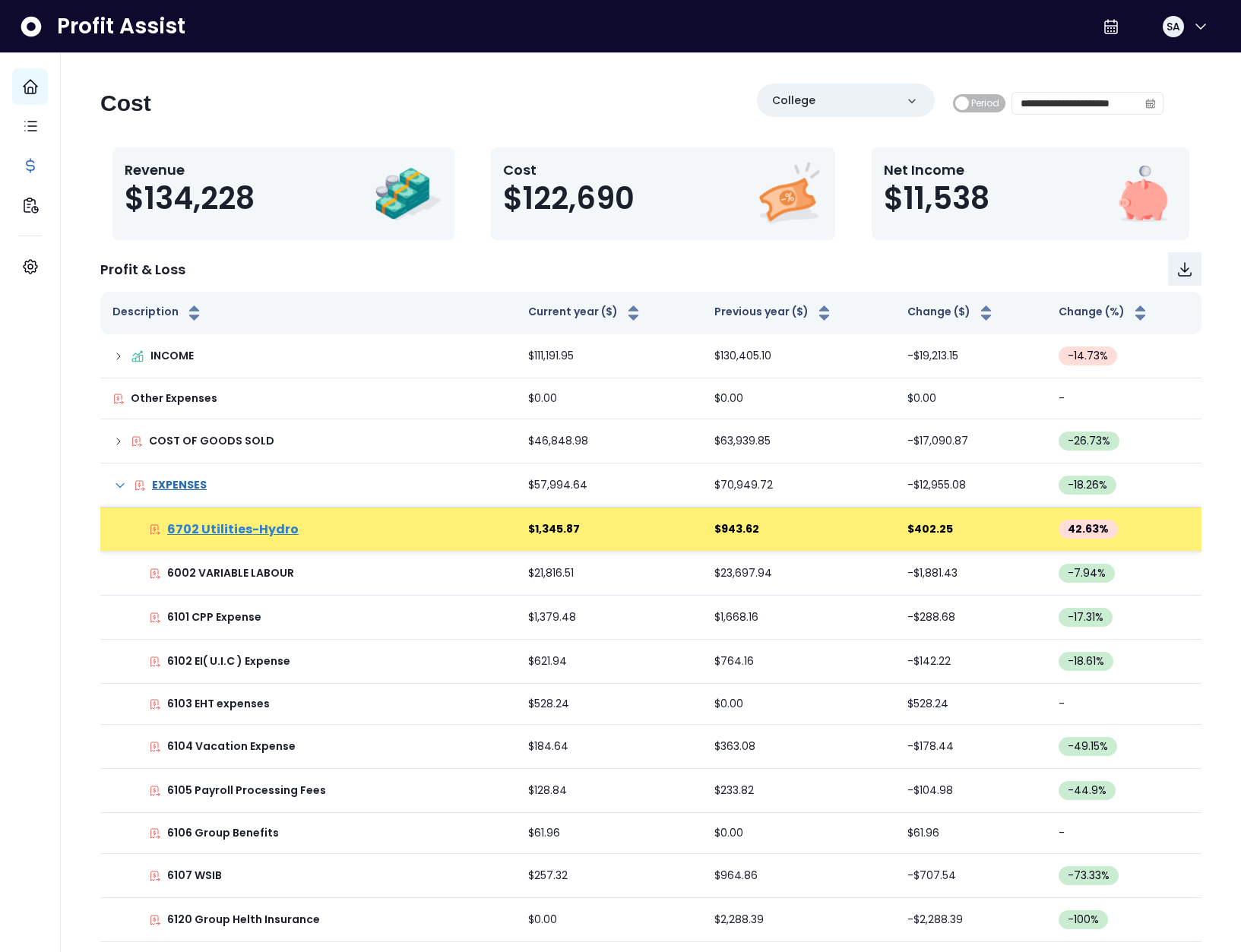
click at [232, 527] on p "6702 Utilities-Hydro" at bounding box center [233, 529] width 132 height 19
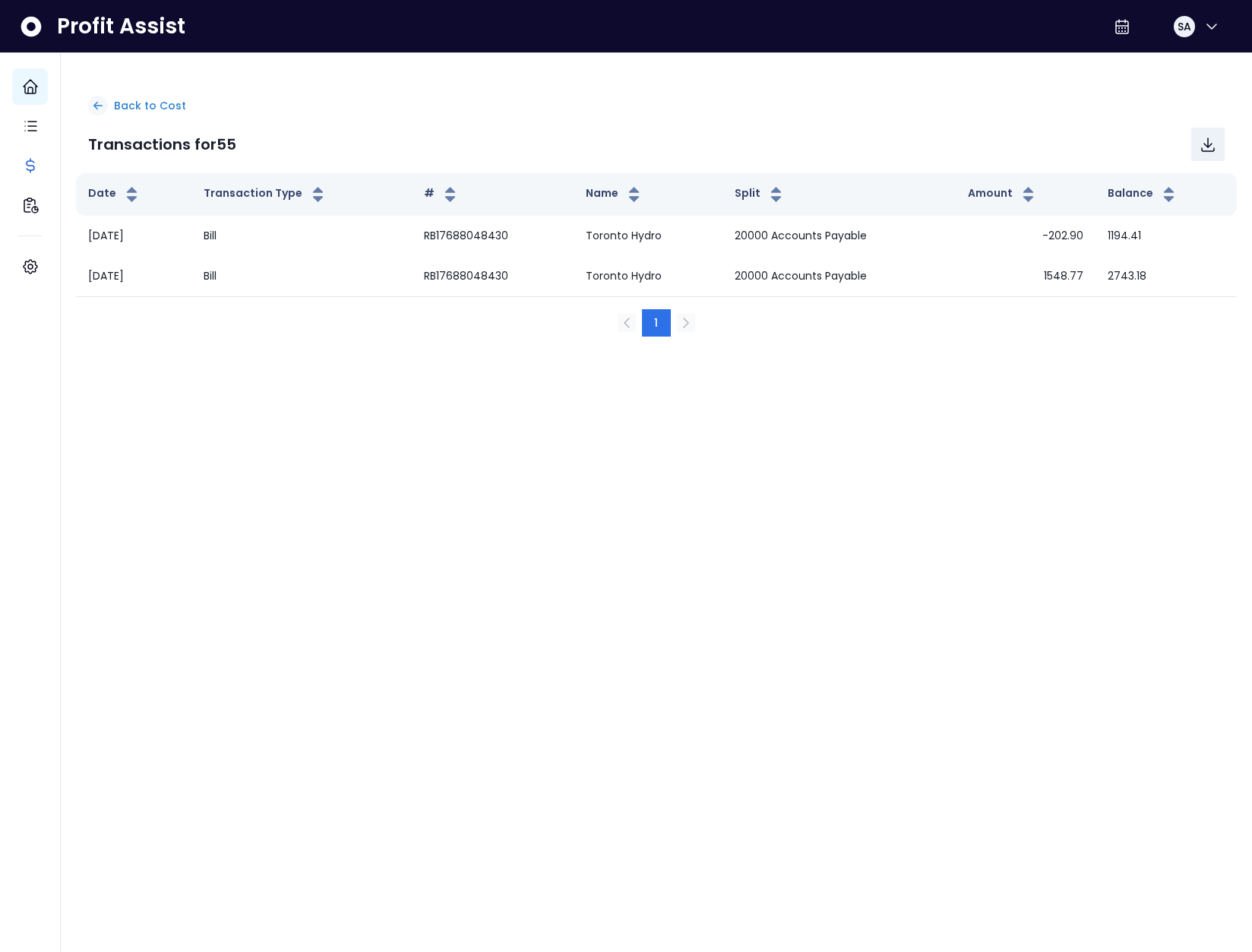
click at [115, 109] on p "Back to Cost" at bounding box center [149, 106] width 72 height 16
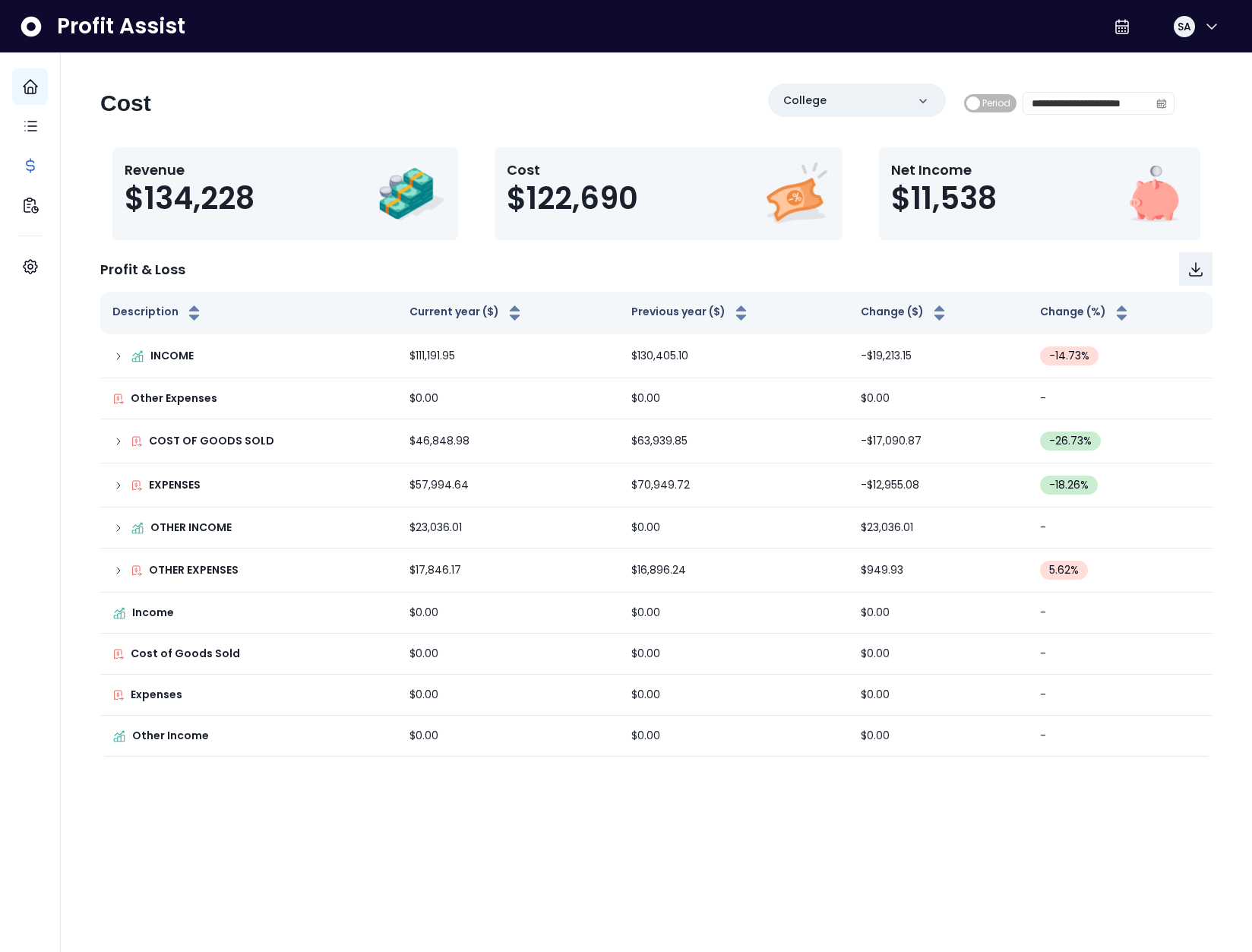
click at [332, 104] on div "**********" at bounding box center [638, 109] width 1074 height 52
